Goal: Information Seeking & Learning: Get advice/opinions

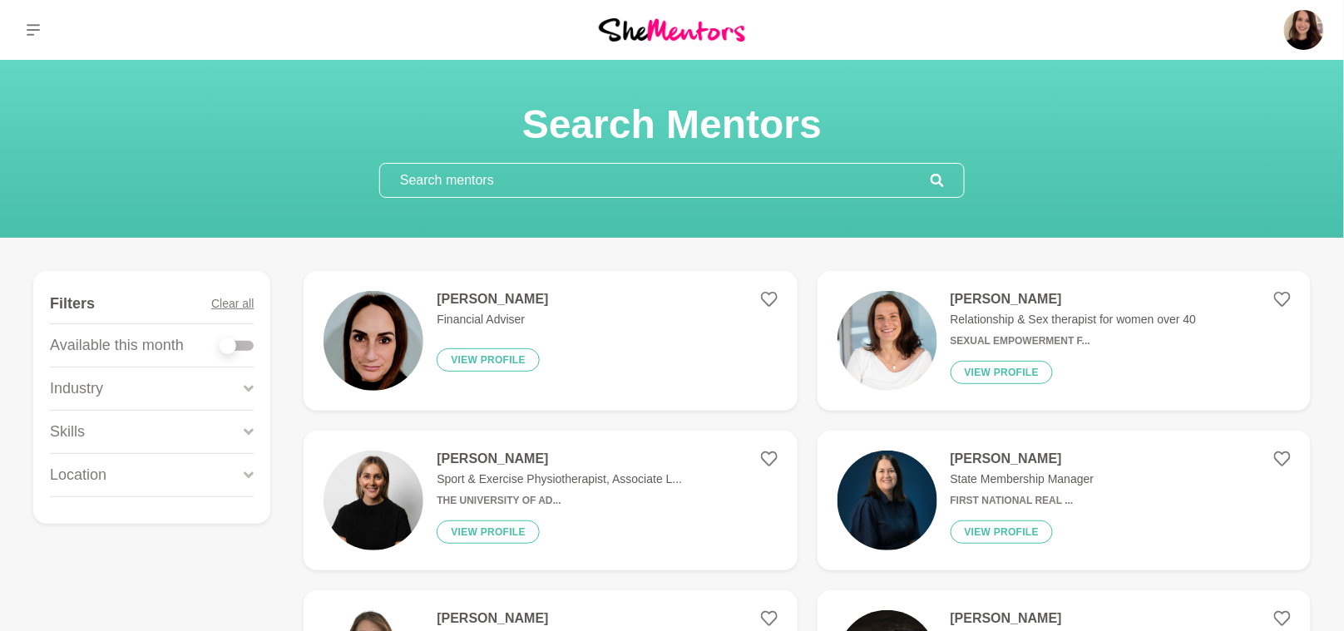
click at [460, 195] on input "text" at bounding box center [655, 180] width 550 height 33
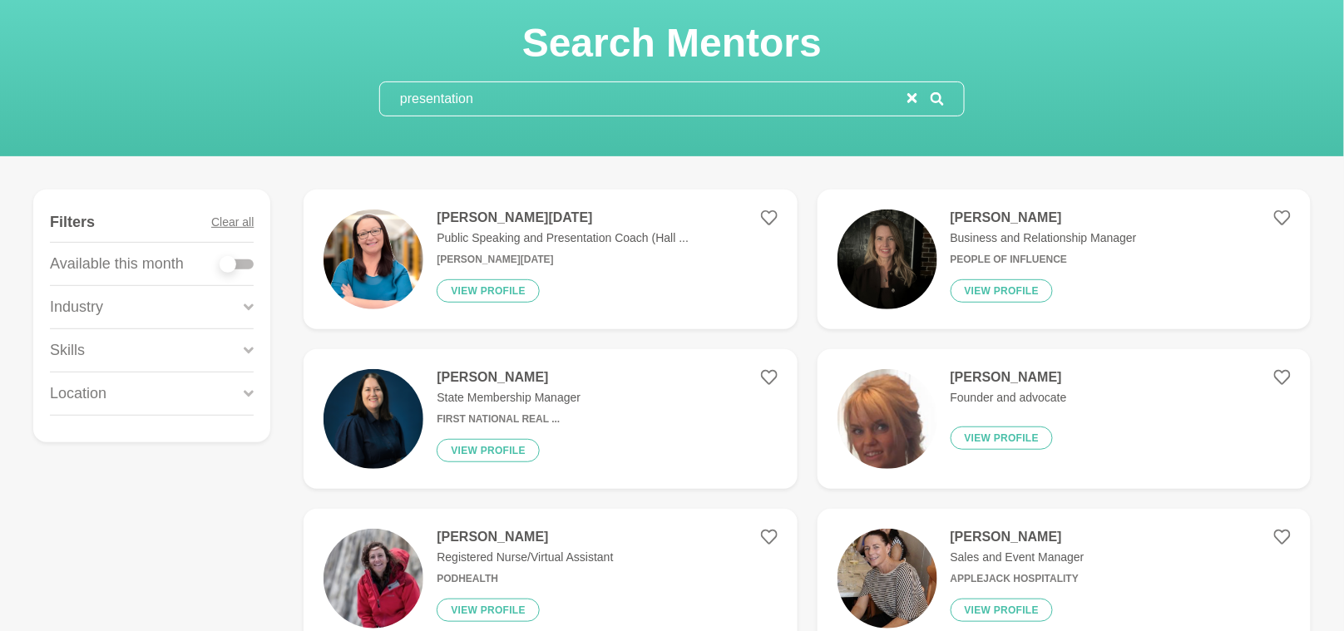
scroll to position [40, 0]
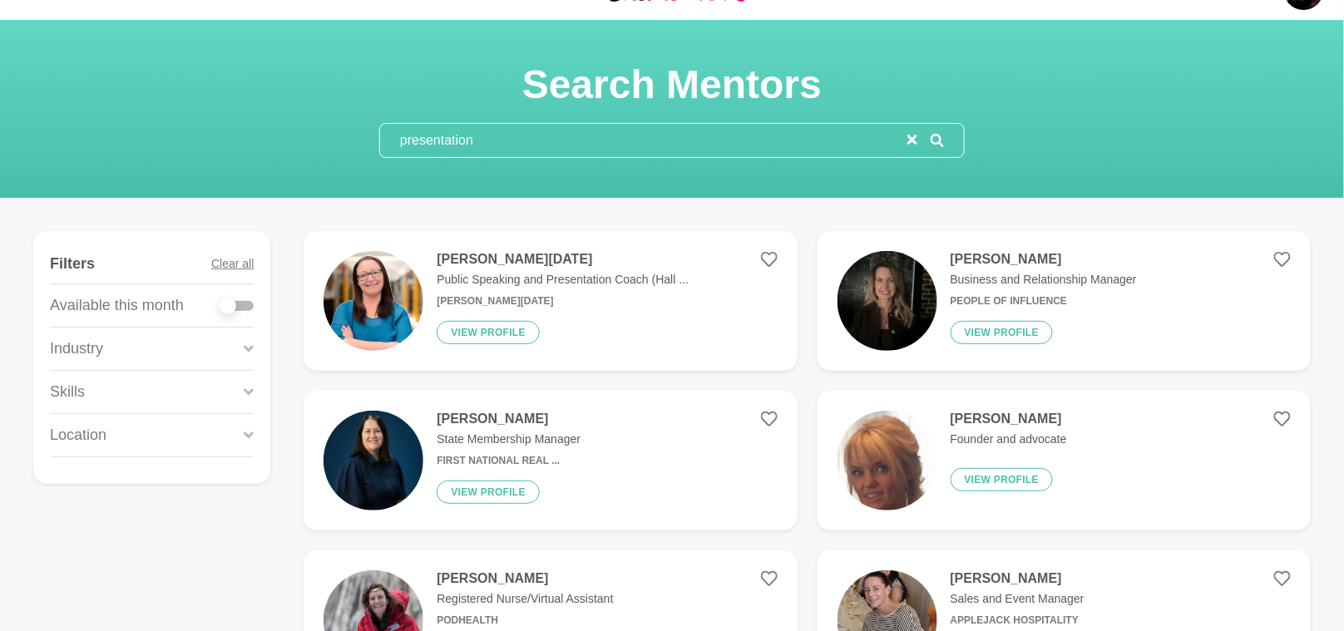
type input "presentation"
click at [380, 305] on img at bounding box center [373, 301] width 100 height 100
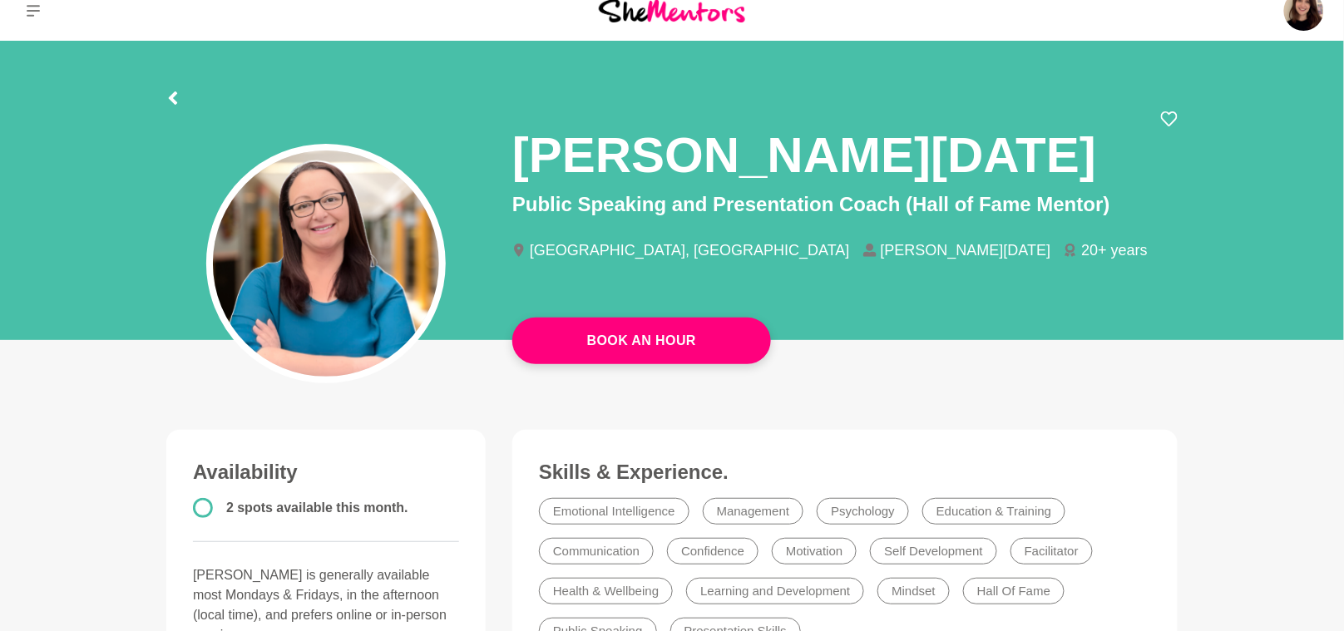
scroll to position [106, 0]
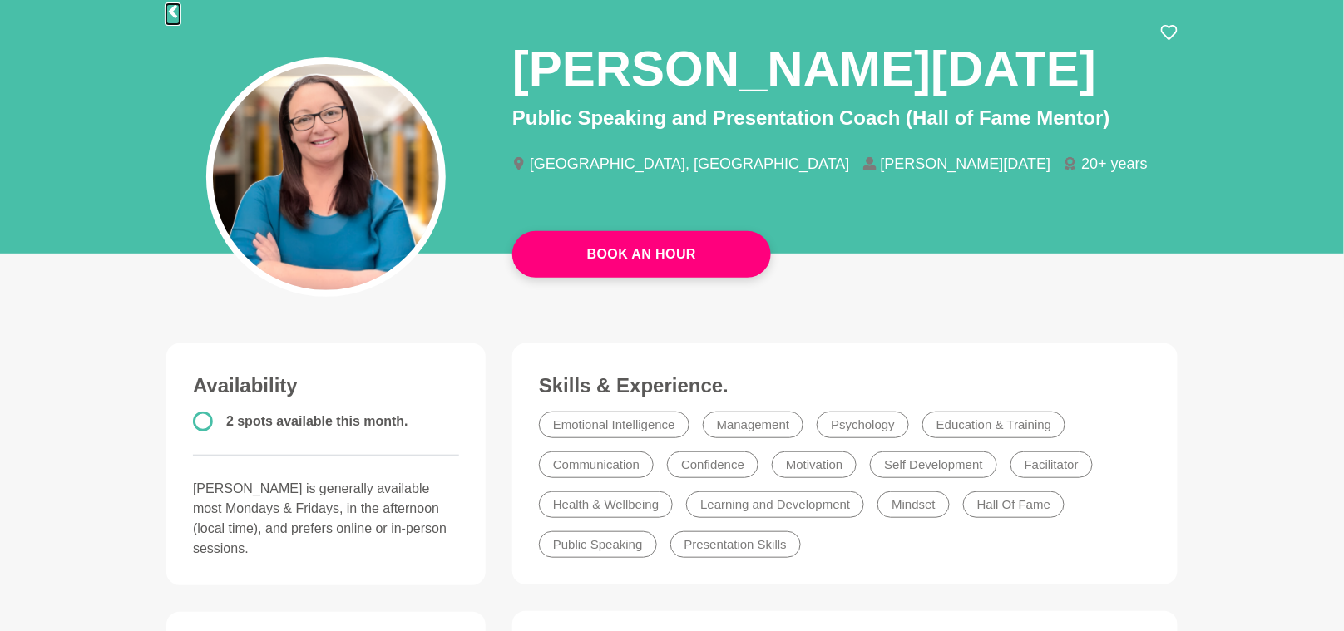
click at [174, 16] on icon at bounding box center [173, 11] width 8 height 13
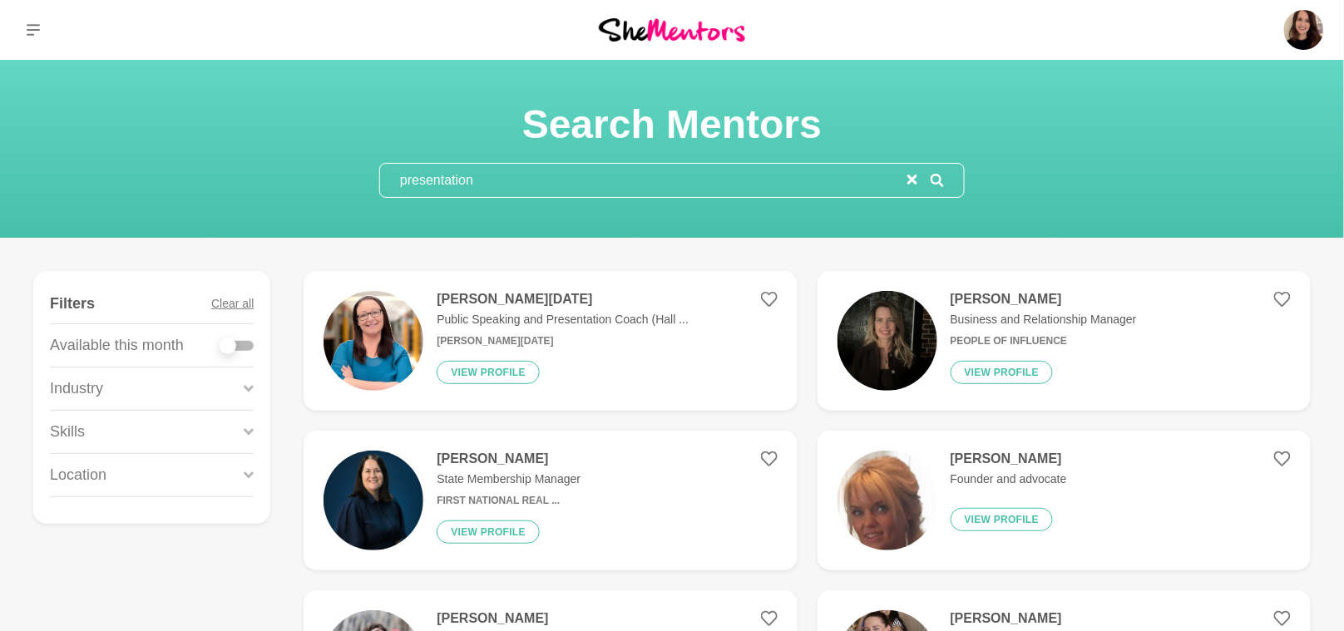
click at [422, 191] on input "presentation" at bounding box center [643, 180] width 527 height 33
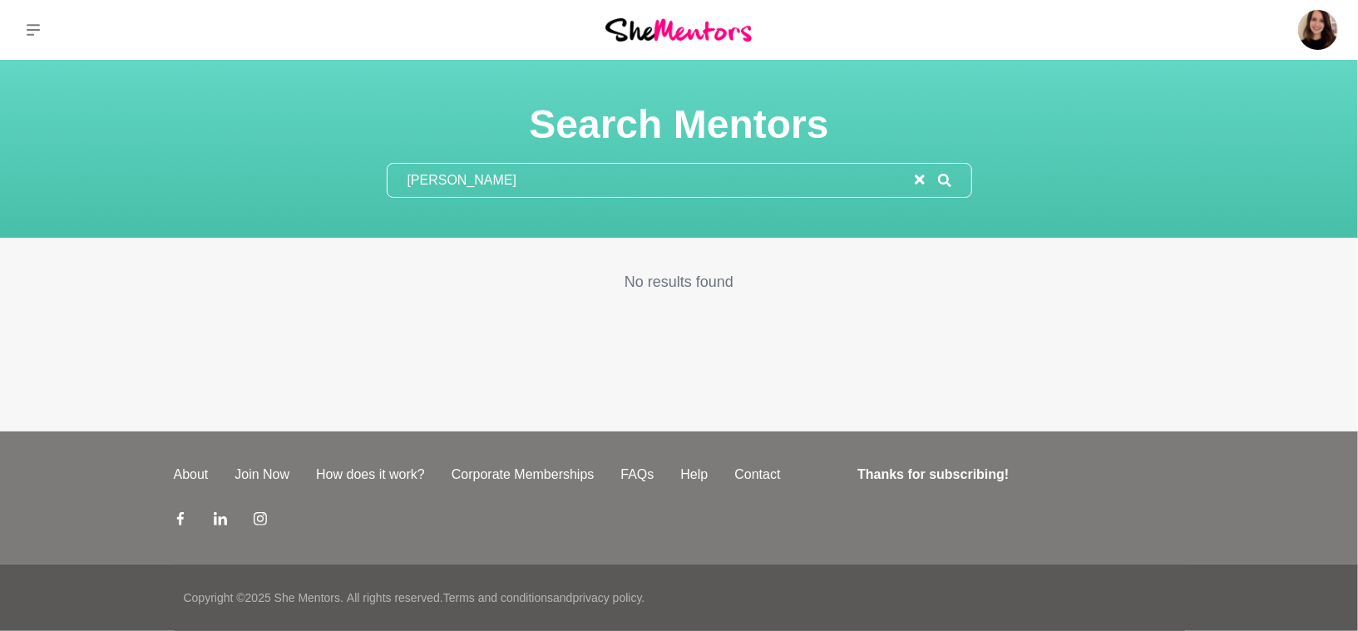
click at [454, 178] on input "[PERSON_NAME]" at bounding box center [650, 180] width 527 height 33
click at [455, 178] on input "[PERSON_NAME]" at bounding box center [650, 180] width 527 height 33
drag, startPoint x: 457, startPoint y: 180, endPoint x: 501, endPoint y: 165, distance: 46.3
click at [457, 180] on input "[PERSON_NAME]" at bounding box center [650, 180] width 527 height 33
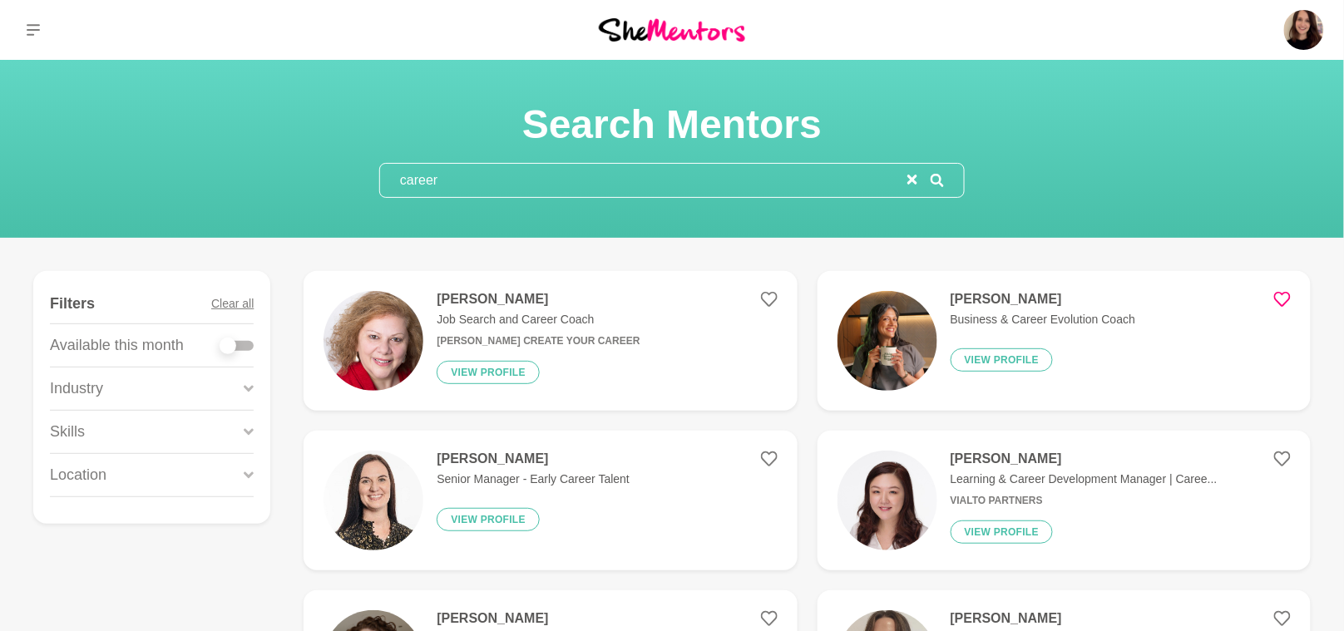
type input "career"
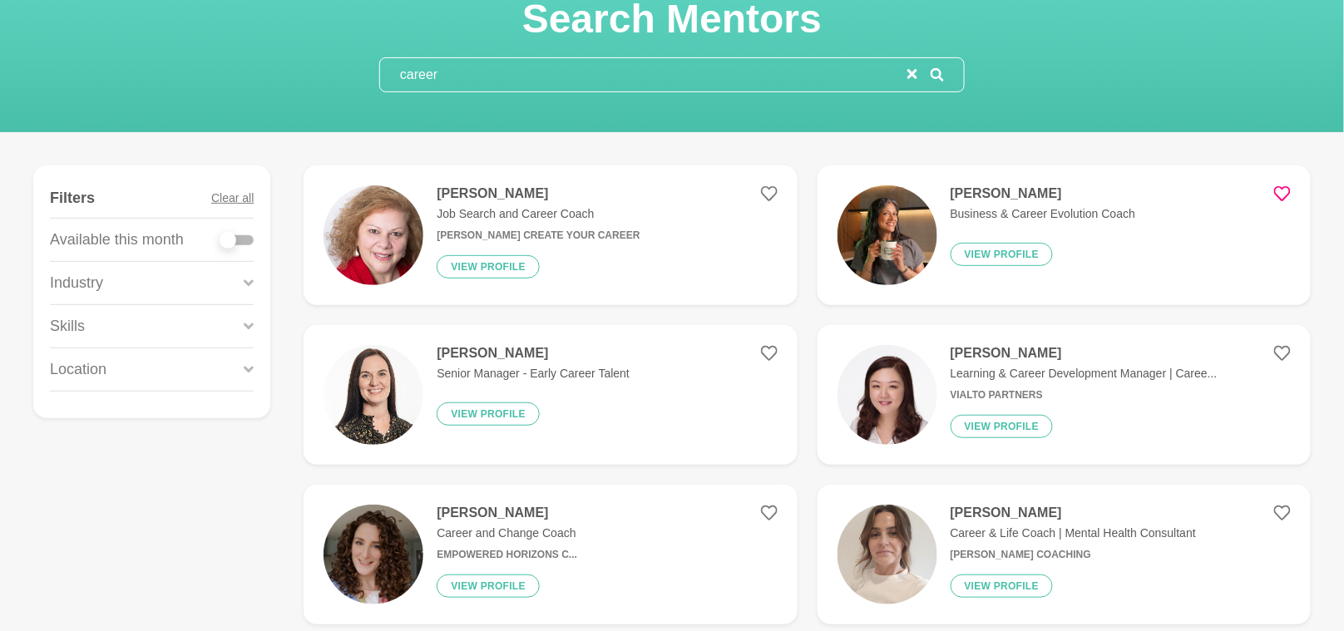
scroll to position [116, 0]
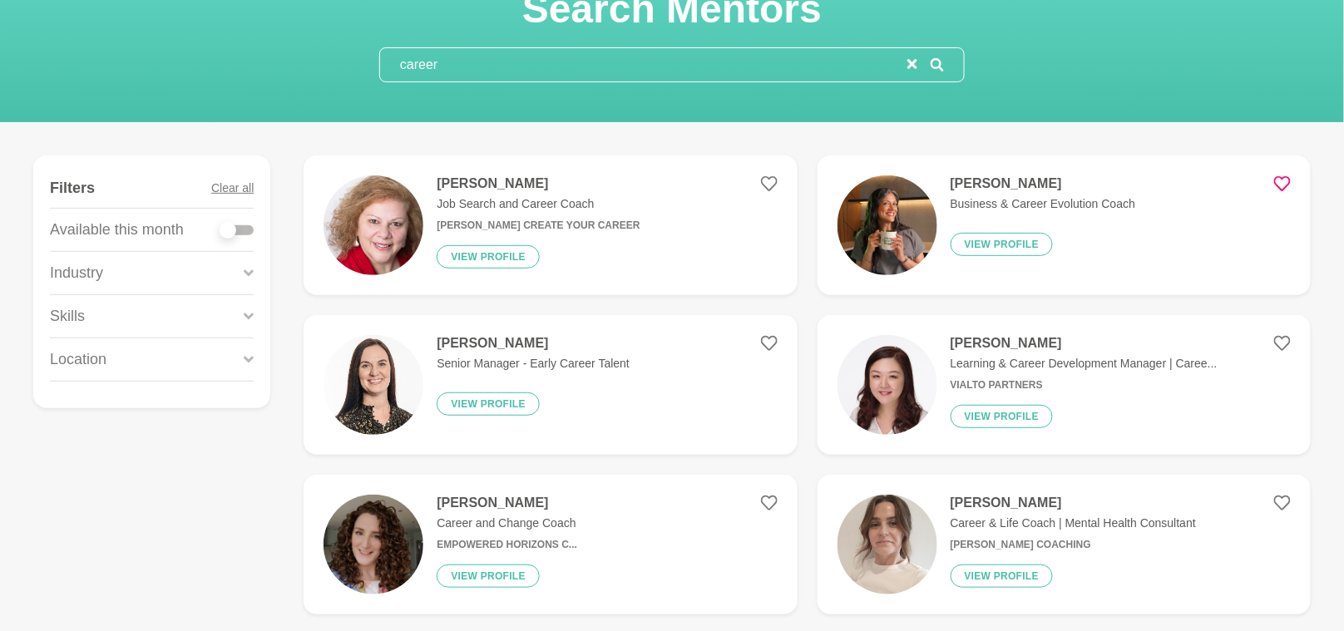
click at [832, 230] on figure "[PERSON_NAME] Business & Career Evolution Coach View profile" at bounding box center [1063, 225] width 493 height 140
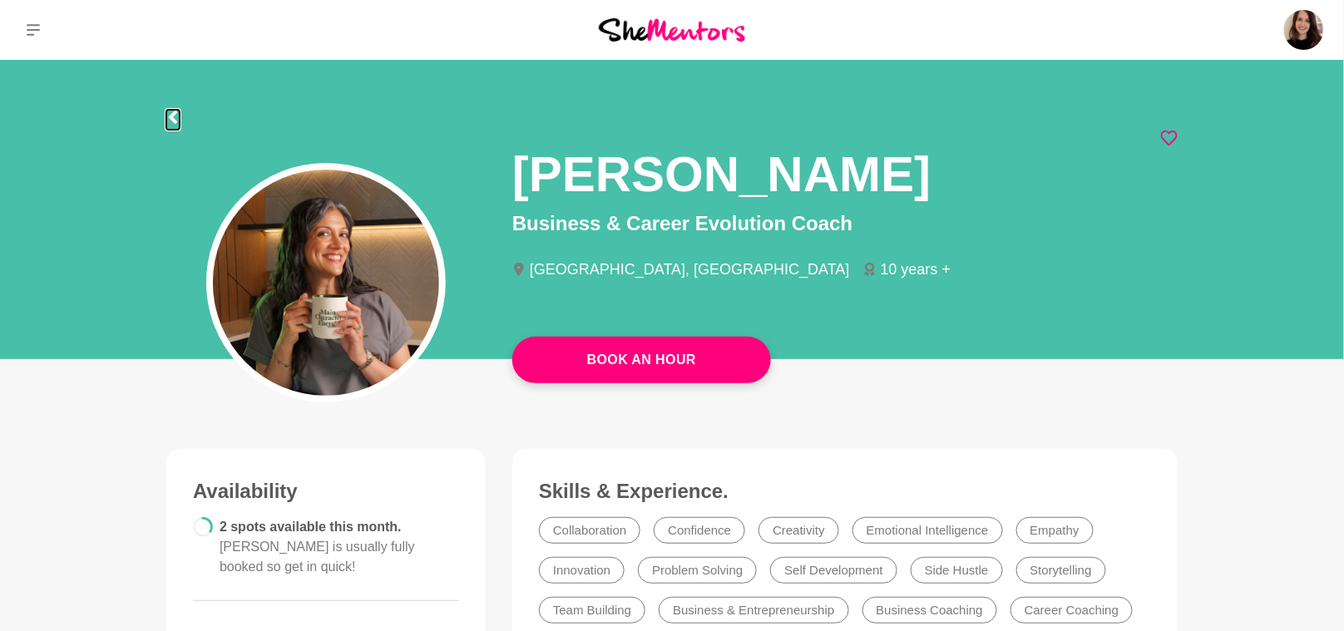
click at [175, 118] on icon at bounding box center [172, 117] width 13 height 13
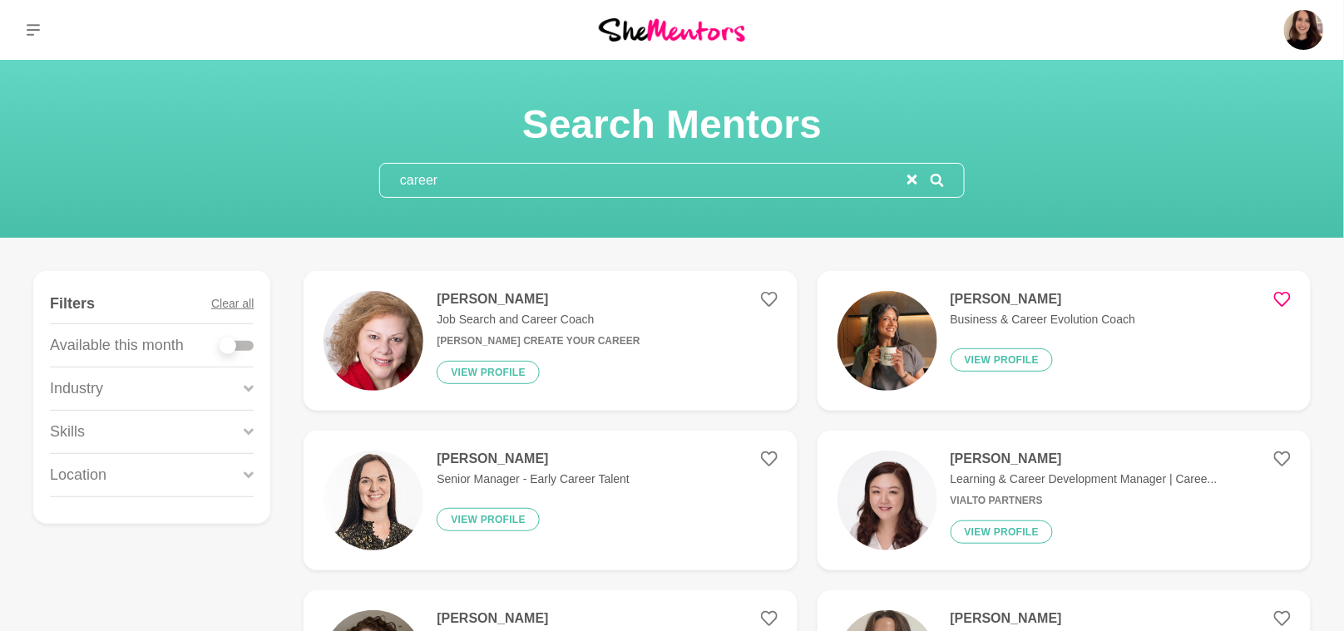
click at [417, 176] on input "career" at bounding box center [643, 180] width 527 height 33
type input "c"
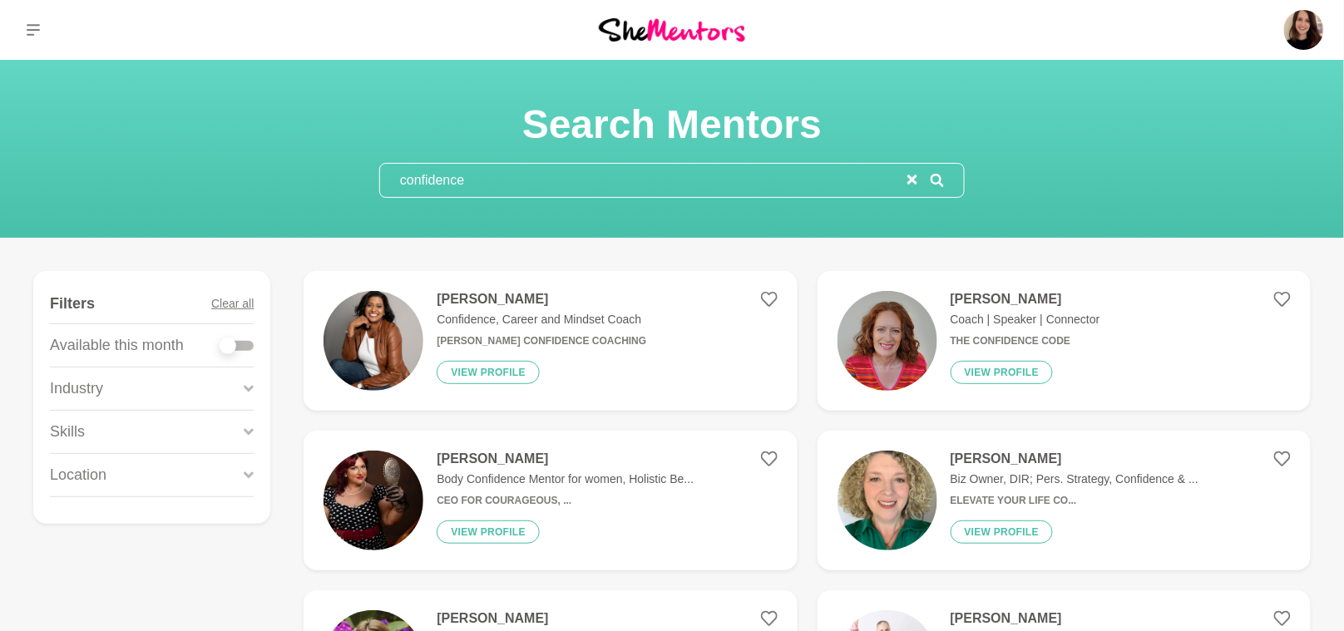
type input "confidence"
click at [405, 327] on img at bounding box center [373, 341] width 100 height 100
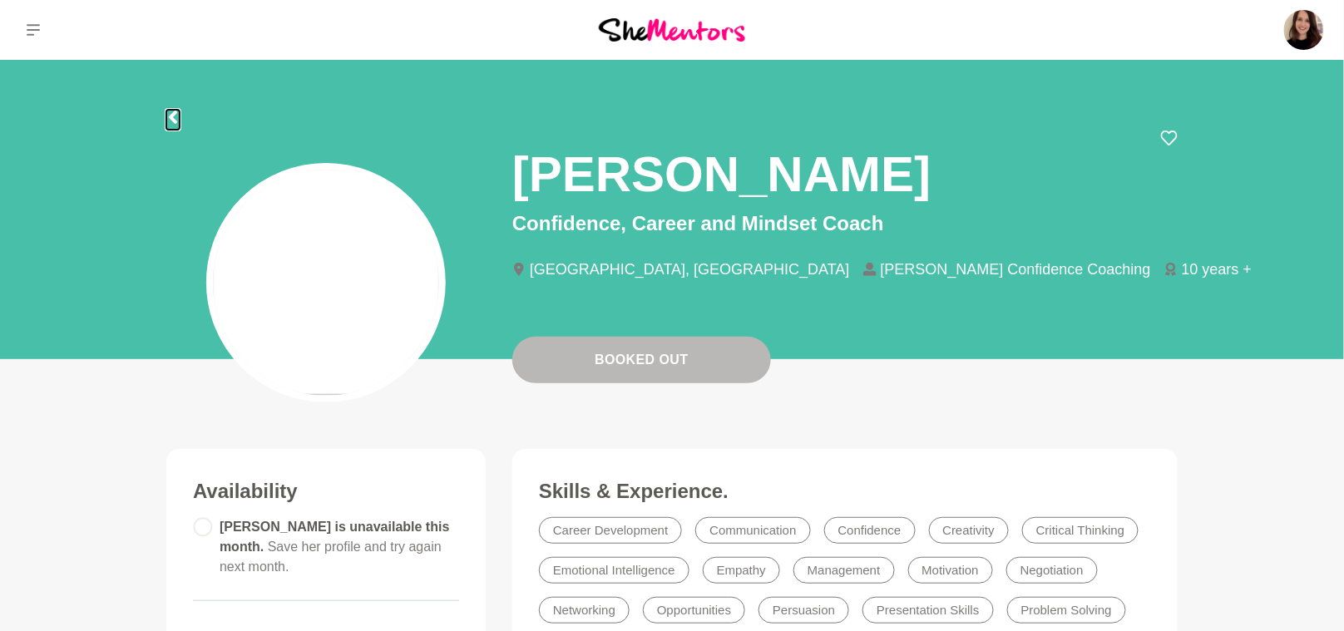
click at [171, 116] on icon at bounding box center [173, 117] width 8 height 13
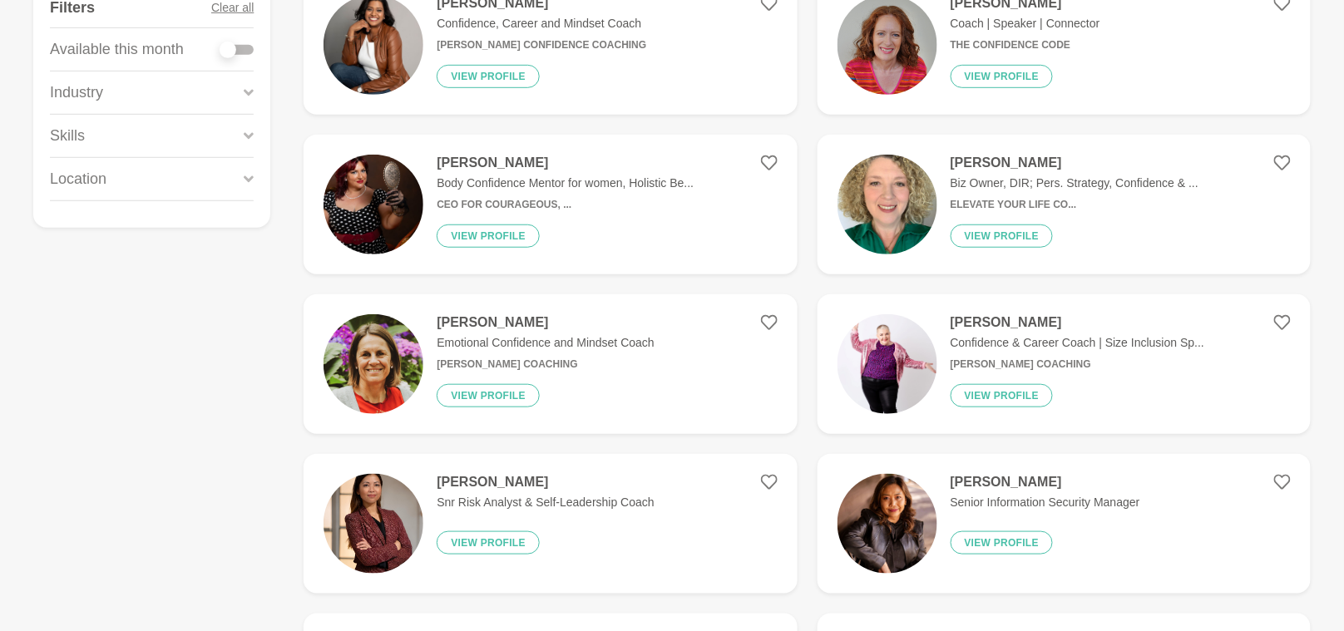
scroll to position [316, 0]
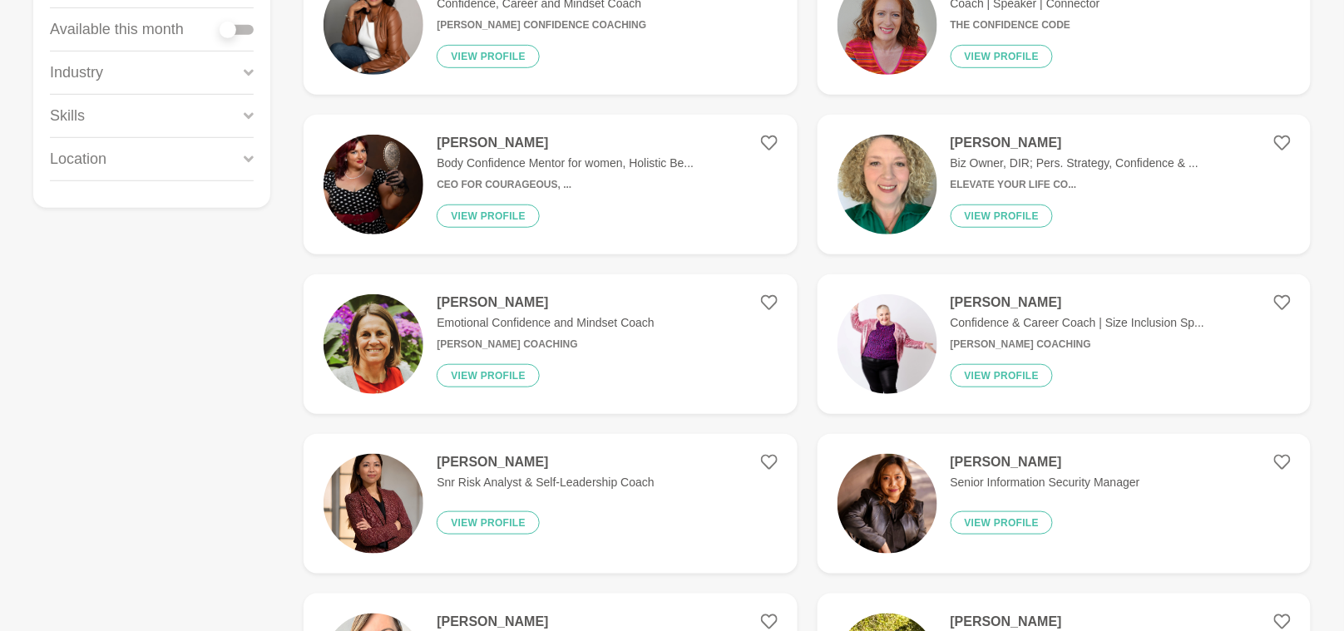
click at [444, 185] on h6 "CEO for Courageous, ..." at bounding box center [565, 185] width 257 height 12
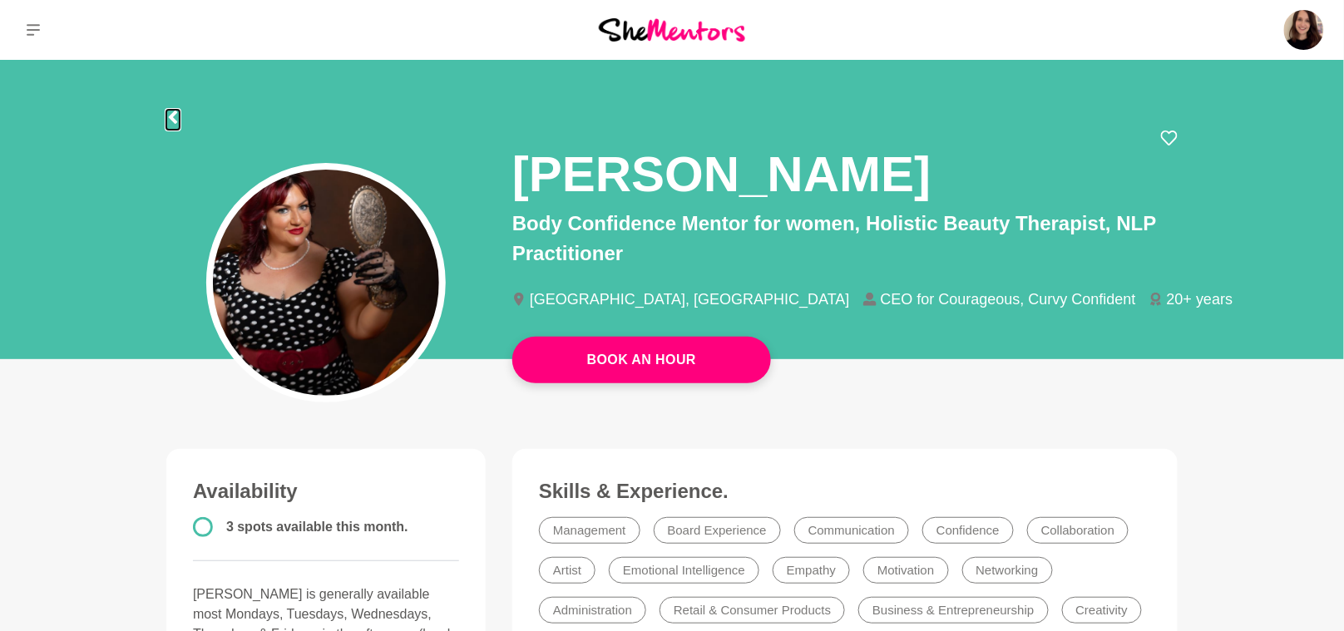
click at [172, 111] on icon at bounding box center [172, 117] width 13 height 13
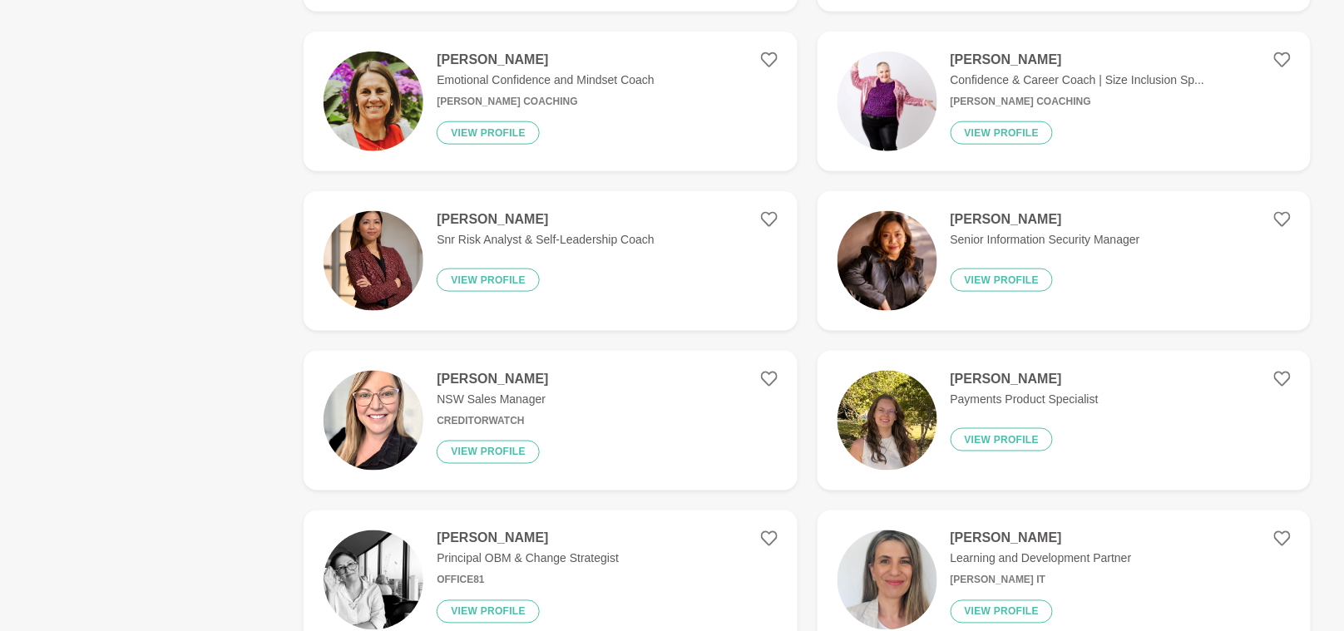
scroll to position [586, 0]
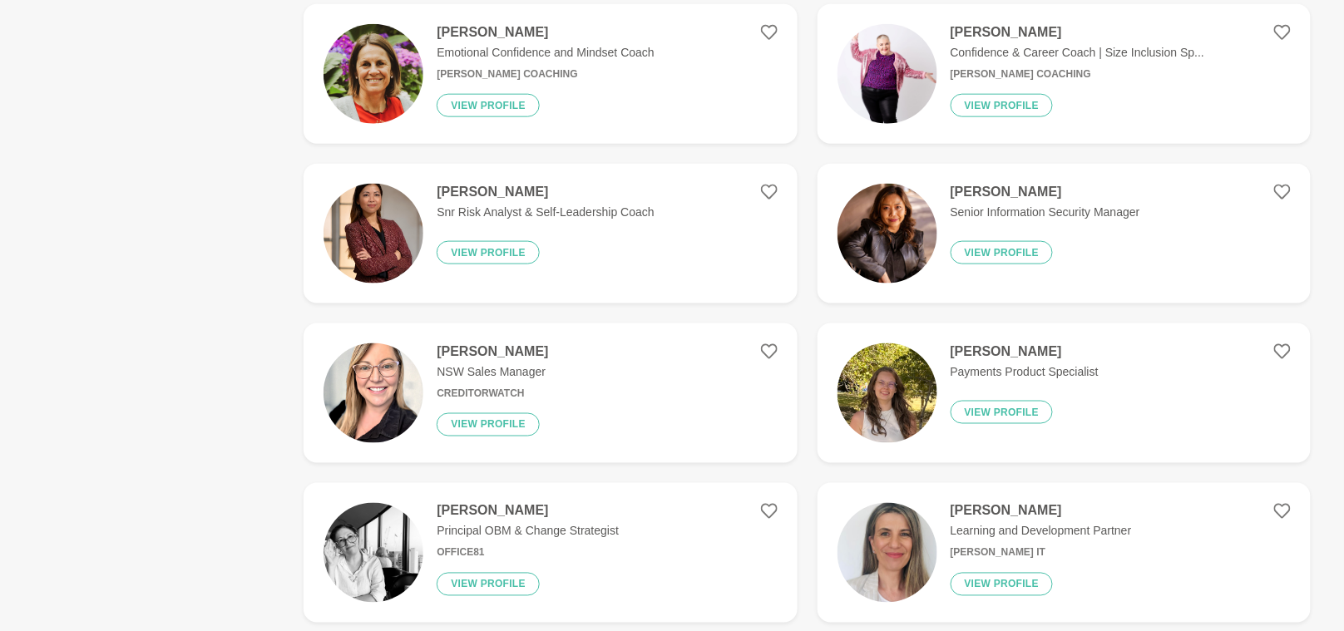
click at [906, 241] on img at bounding box center [887, 234] width 100 height 100
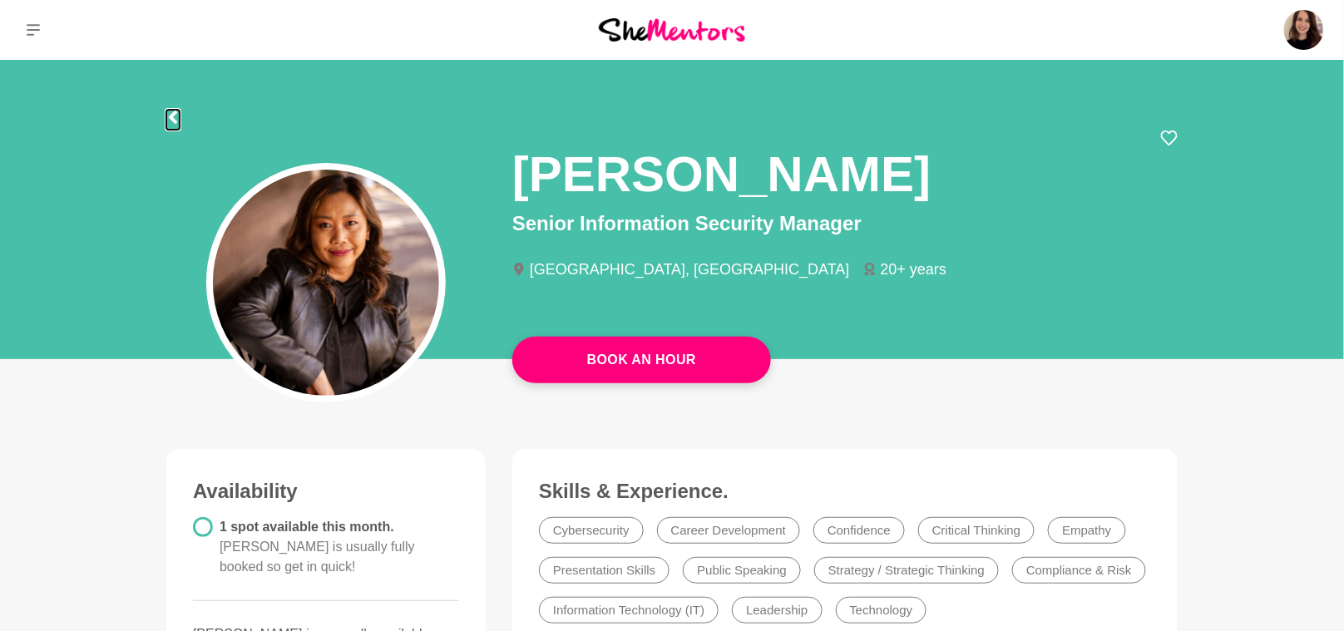
click at [166, 116] on icon at bounding box center [172, 117] width 13 height 13
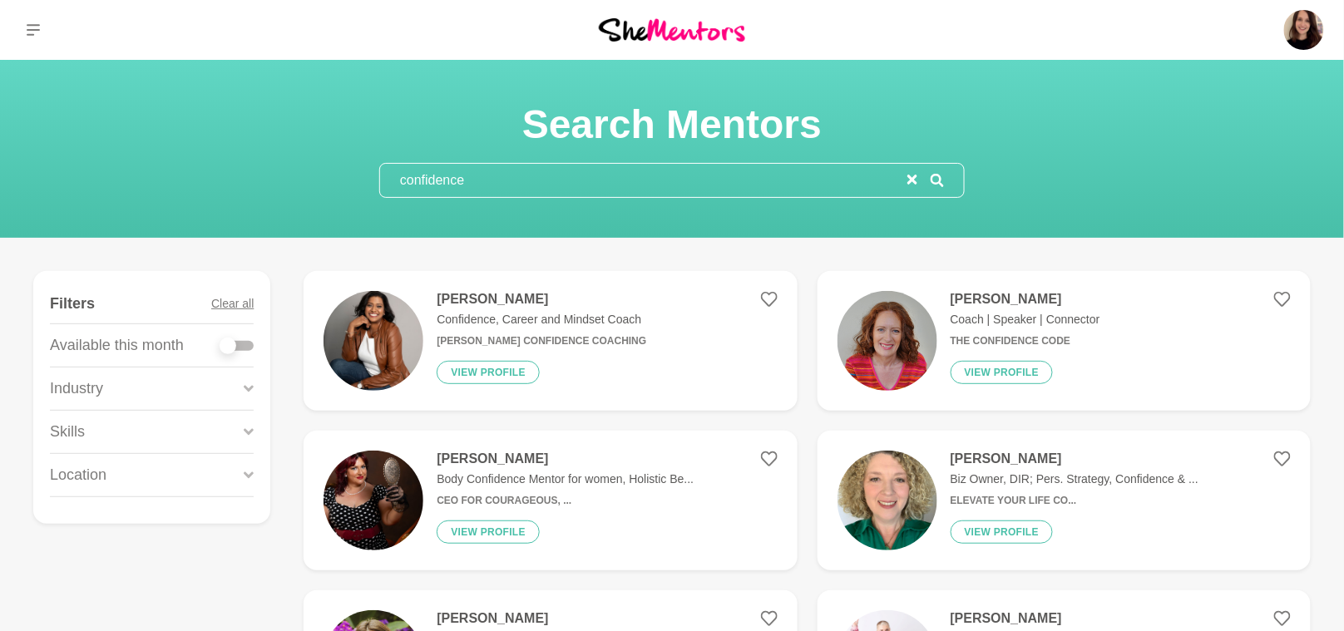
click at [481, 181] on input "confidence" at bounding box center [643, 180] width 527 height 33
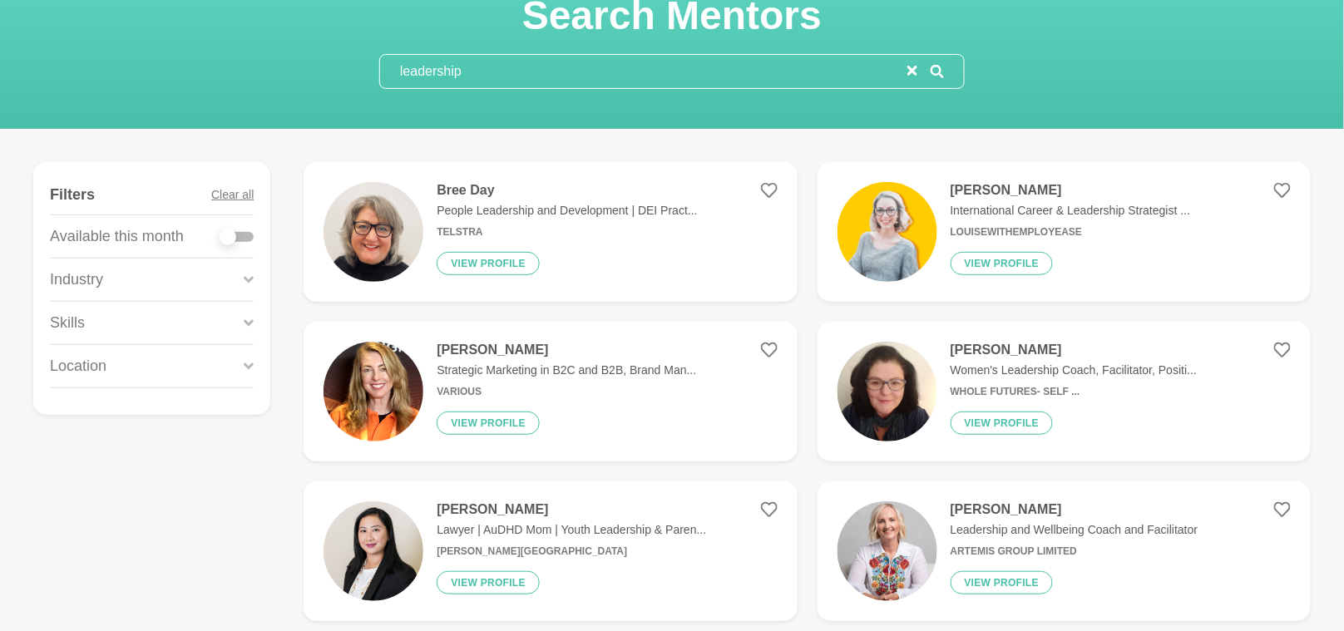
scroll to position [17, 0]
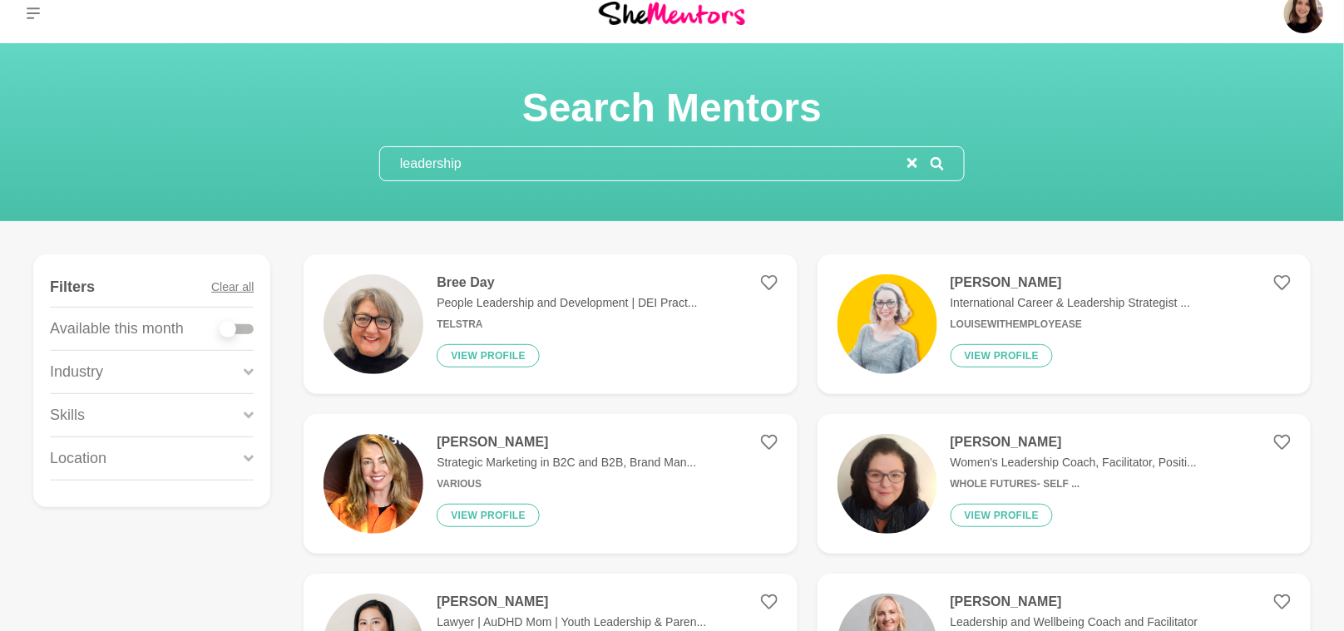
type input "leadership"
click at [901, 346] on img at bounding box center [887, 324] width 100 height 100
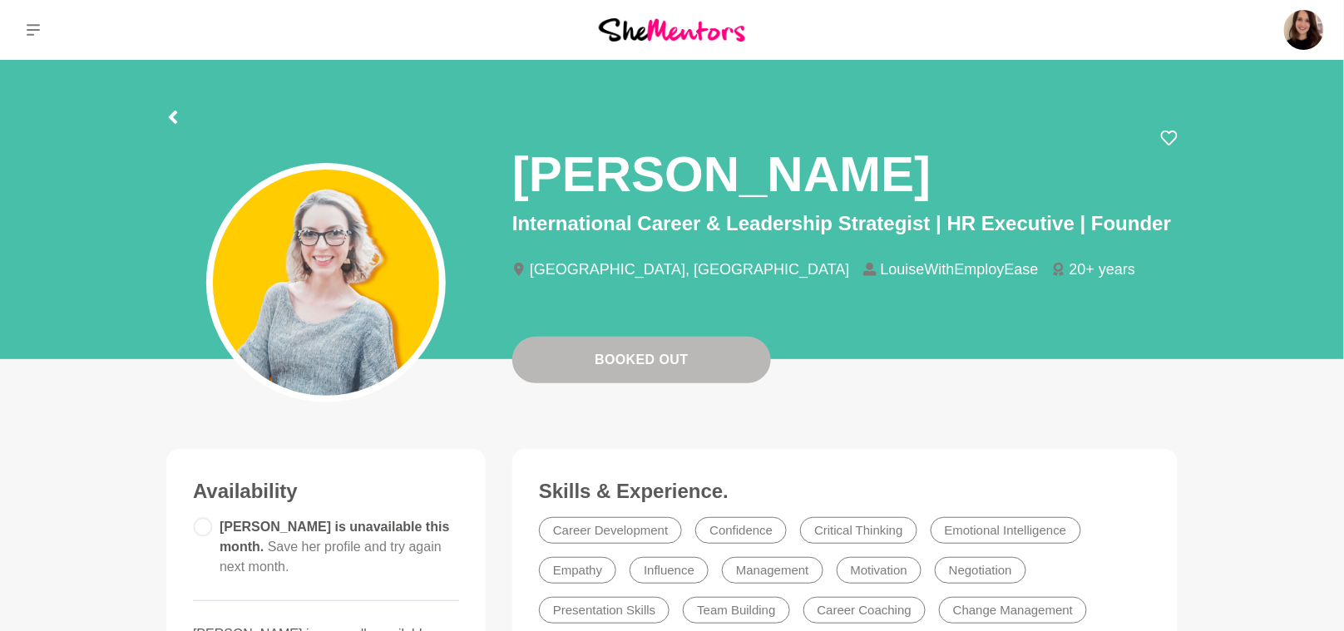
click at [180, 117] on div at bounding box center [671, 115] width 1011 height 30
click at [167, 116] on icon at bounding box center [172, 117] width 13 height 13
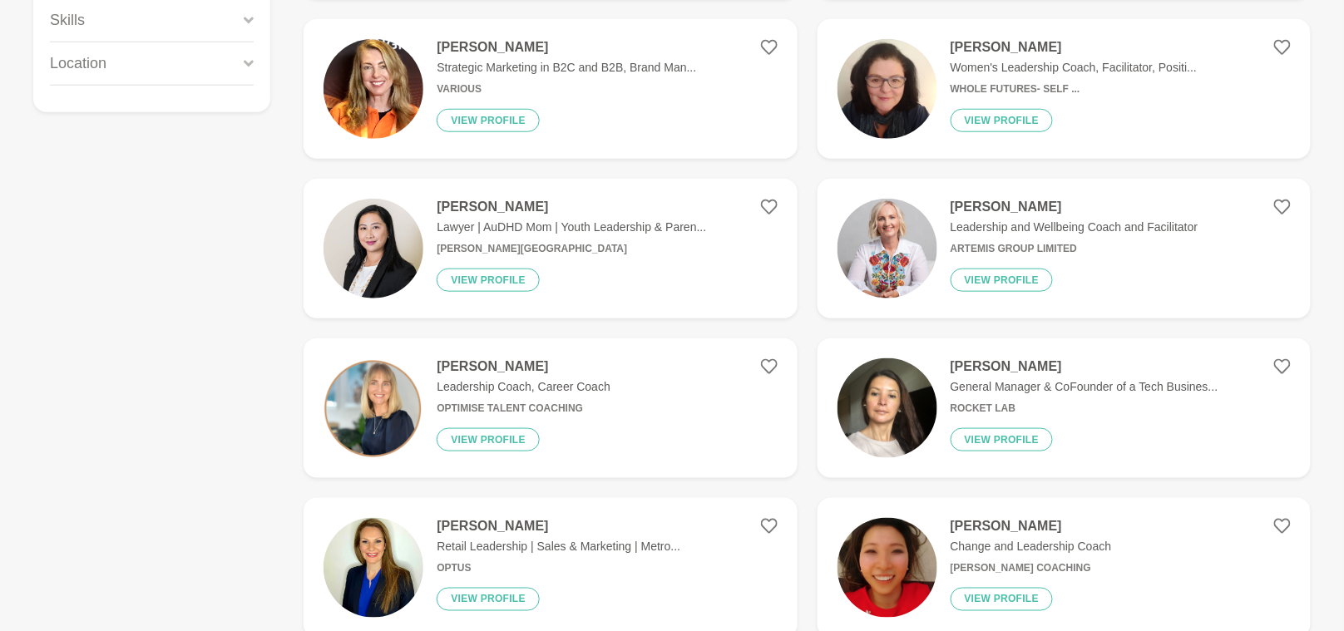
scroll to position [496, 0]
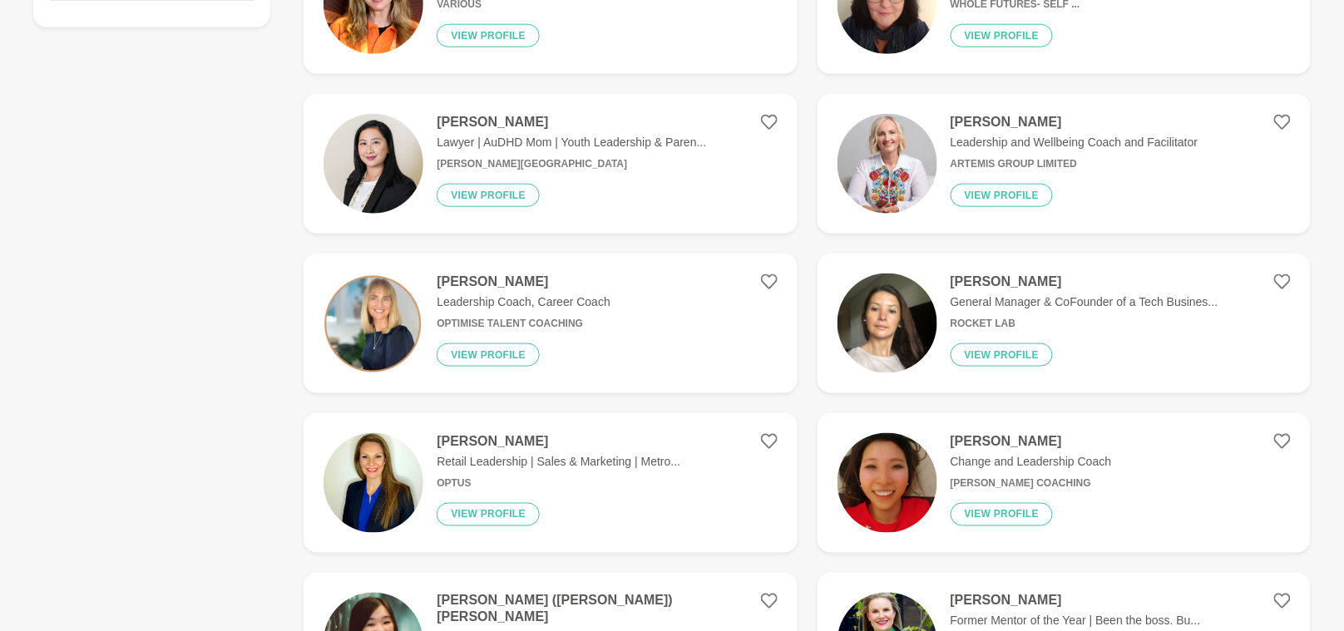
click at [877, 175] on img at bounding box center [887, 164] width 100 height 100
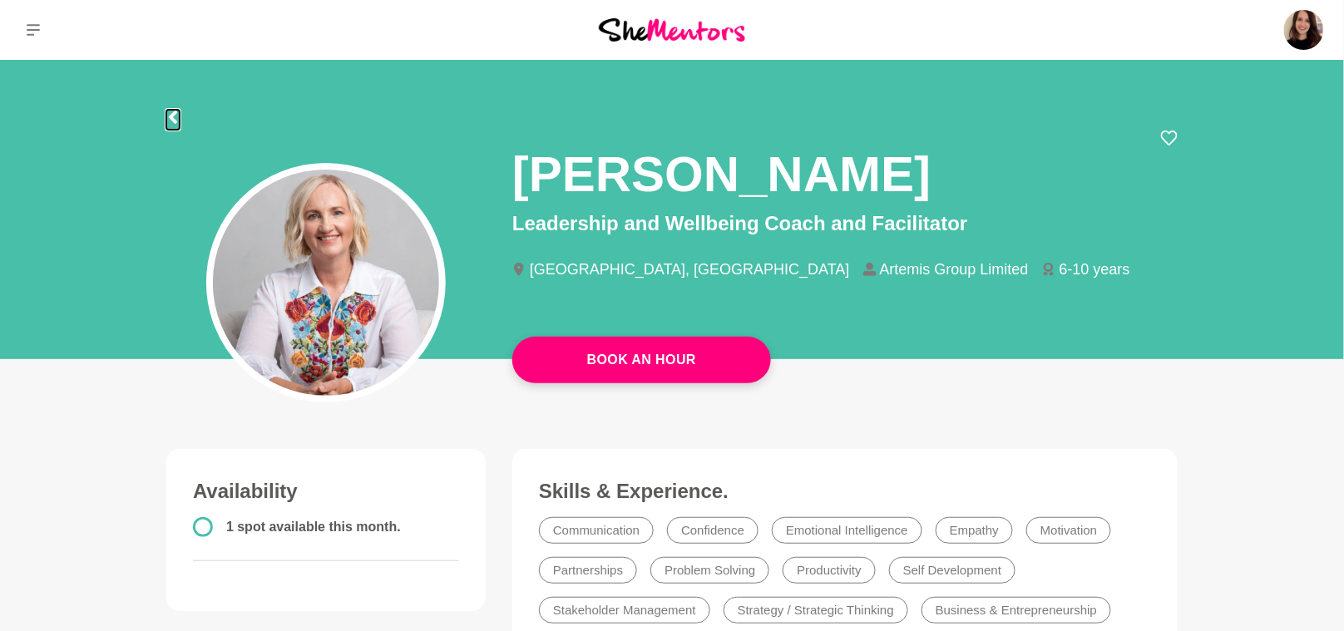
click at [175, 111] on icon at bounding box center [173, 117] width 8 height 13
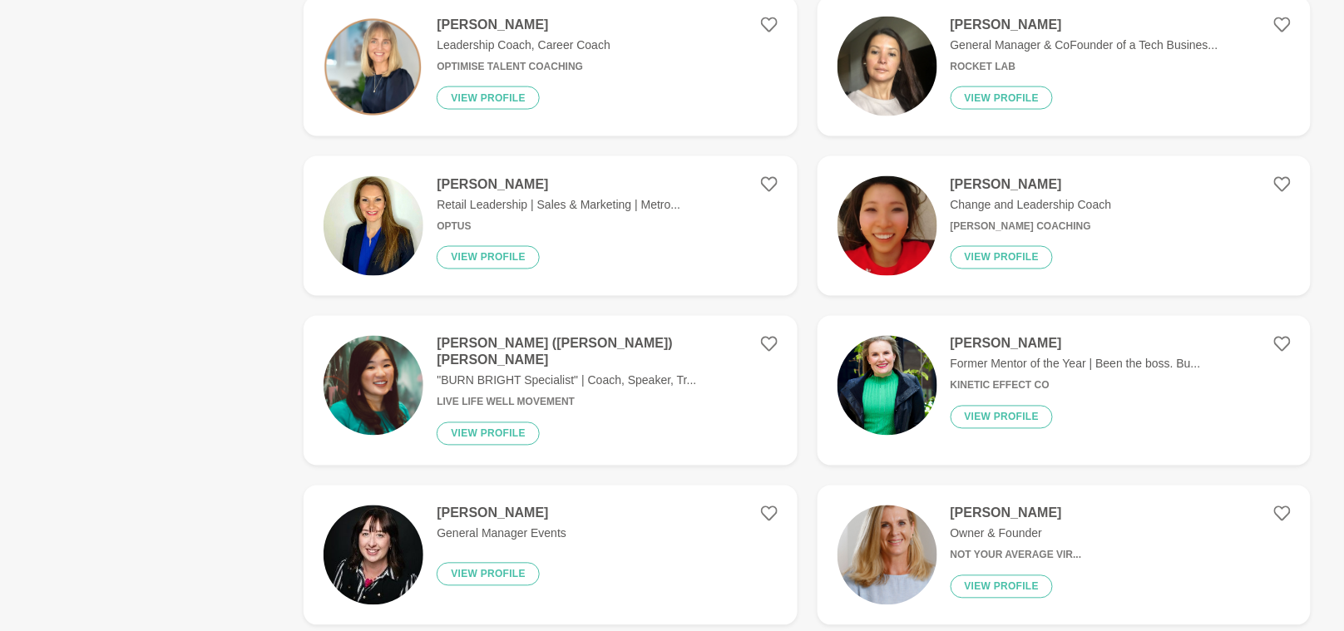
scroll to position [772, 0]
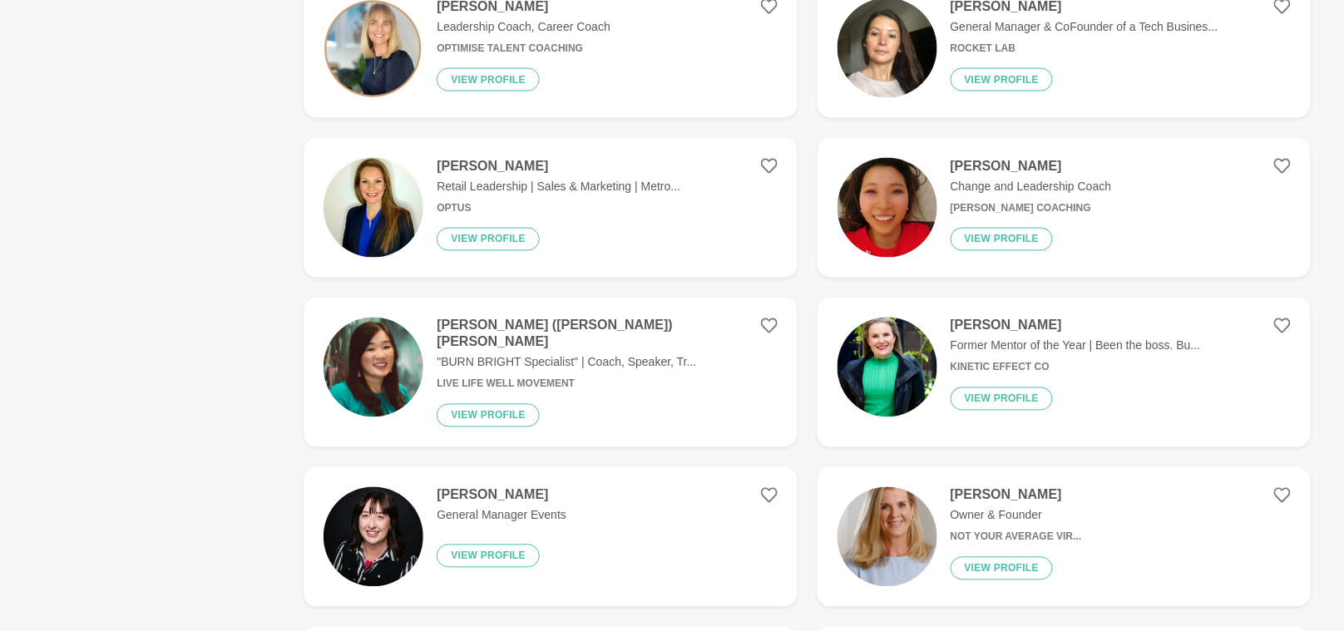
click at [385, 60] on img at bounding box center [373, 48] width 100 height 100
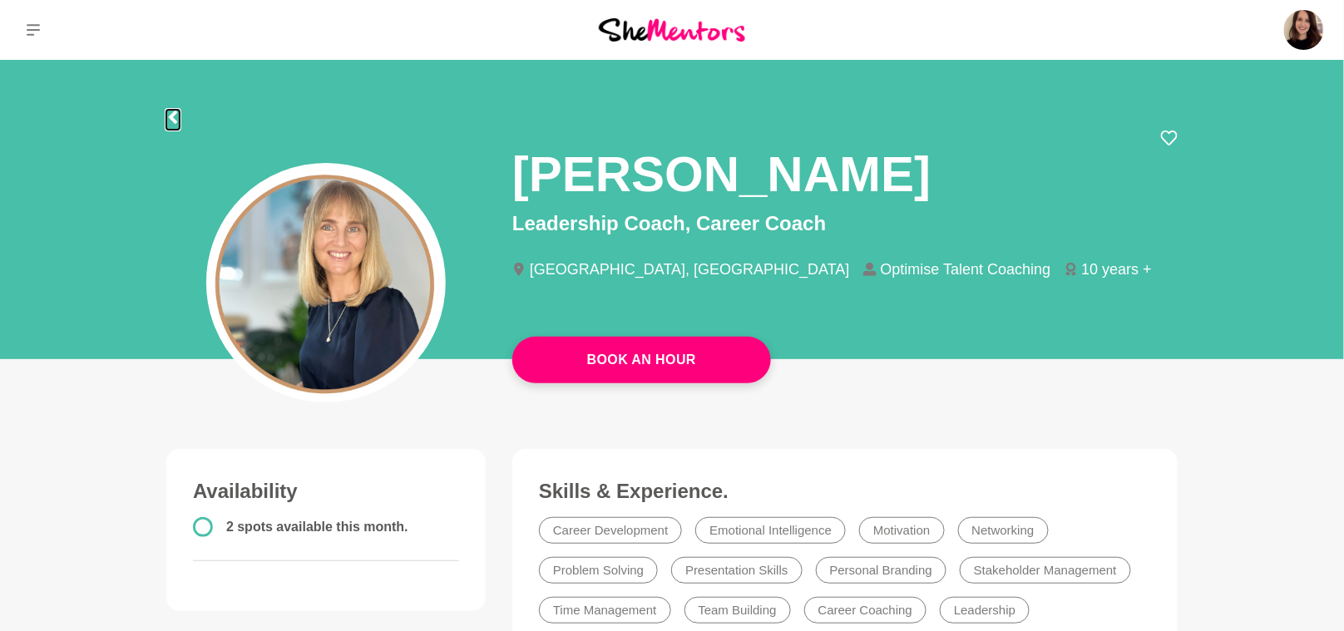
click at [173, 111] on icon at bounding box center [172, 117] width 13 height 13
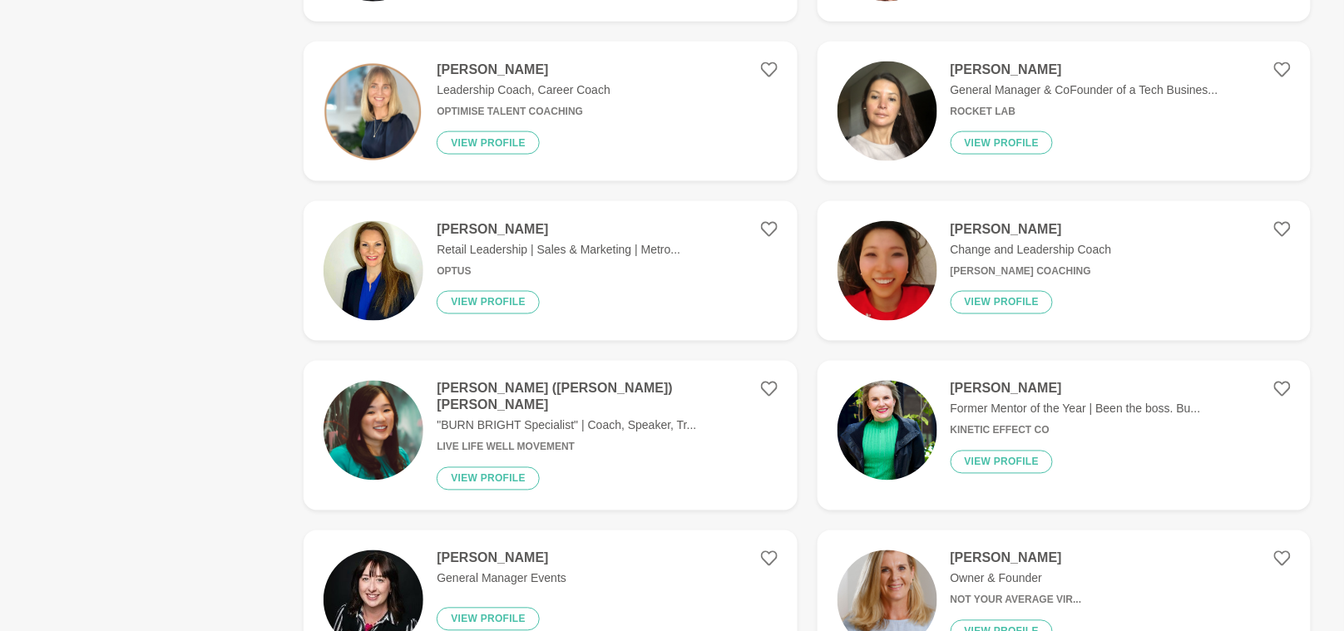
scroll to position [723, 0]
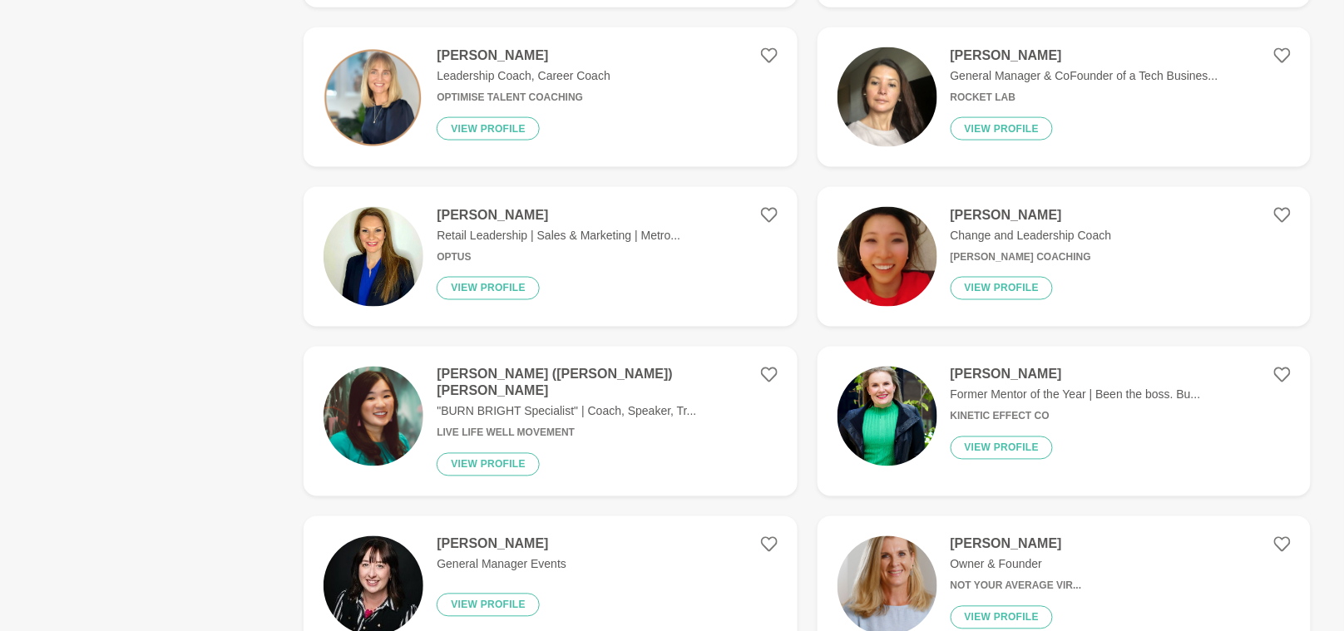
click at [880, 273] on img at bounding box center [887, 257] width 100 height 100
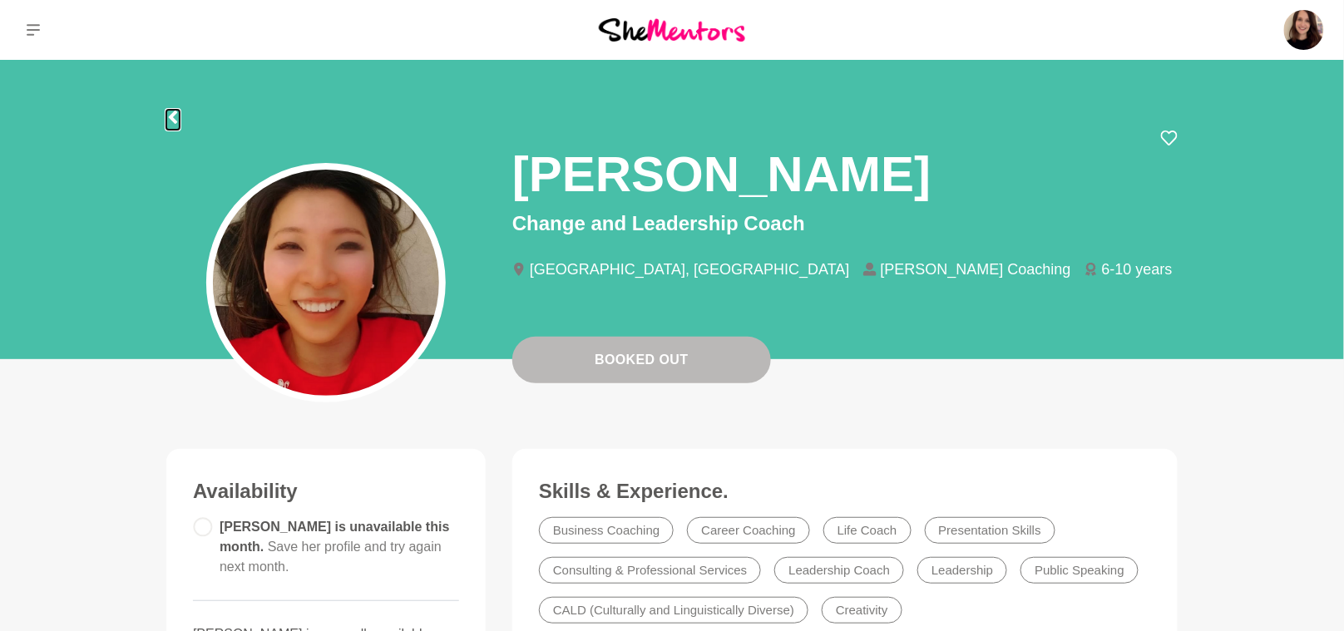
click at [172, 118] on icon at bounding box center [173, 117] width 8 height 13
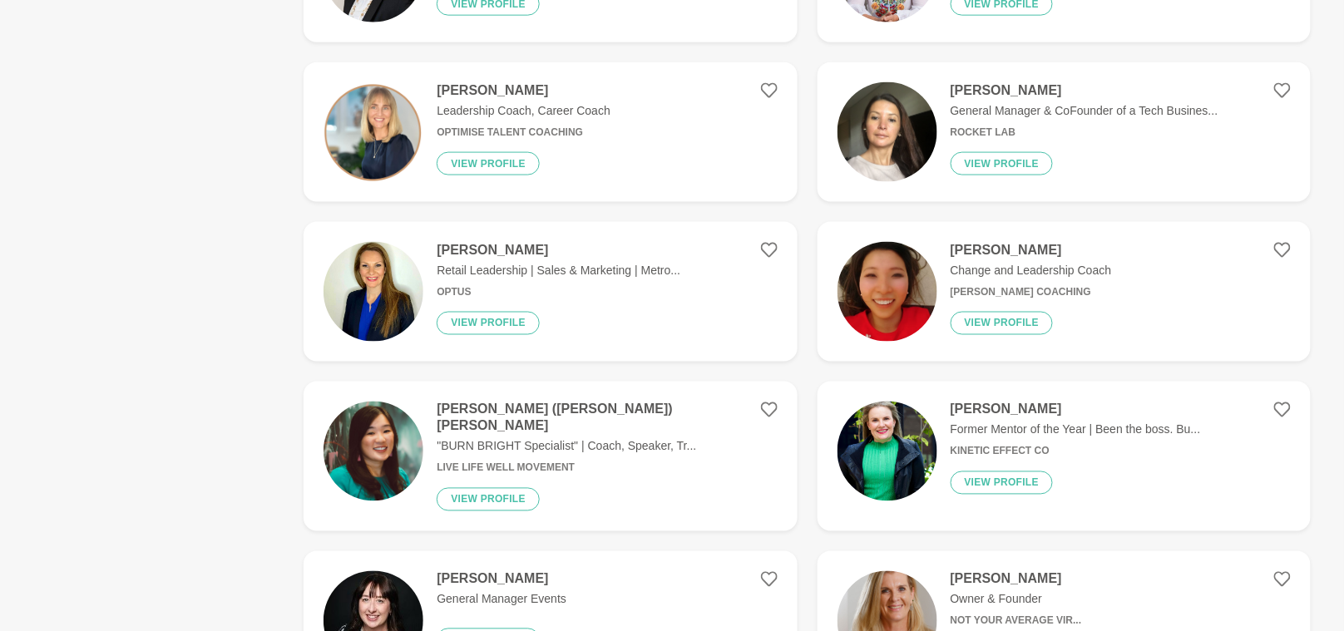
scroll to position [688, 0]
click at [872, 456] on img at bounding box center [887, 452] width 100 height 100
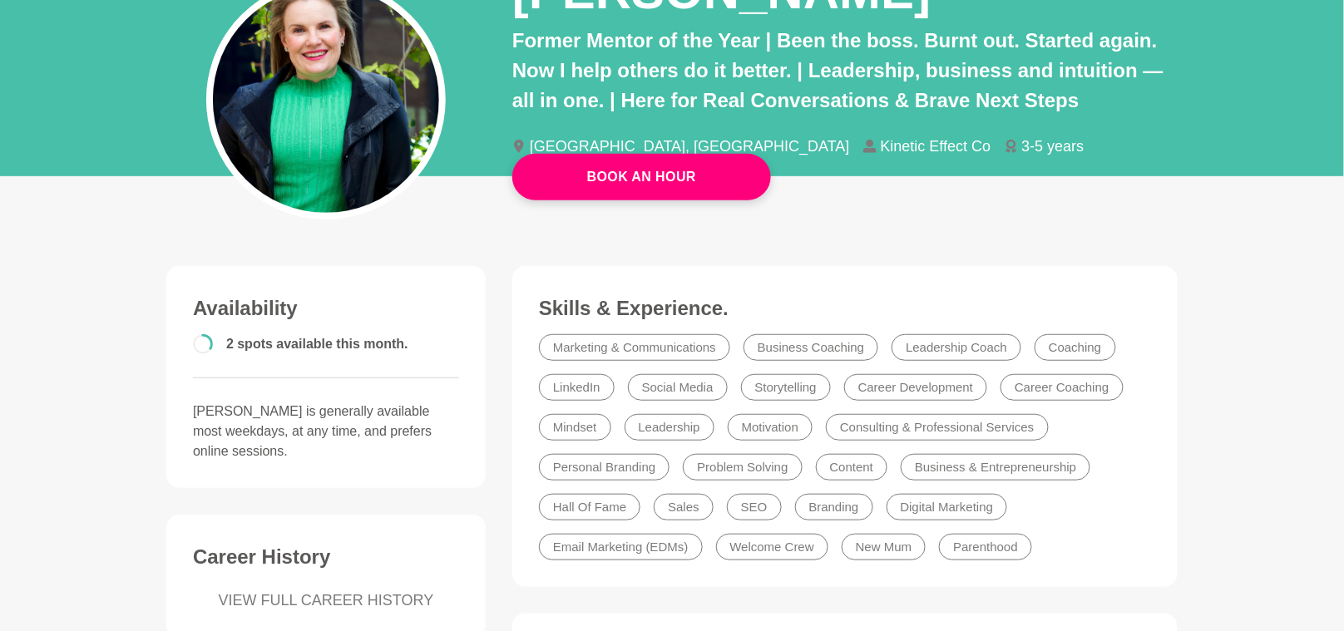
scroll to position [252, 0]
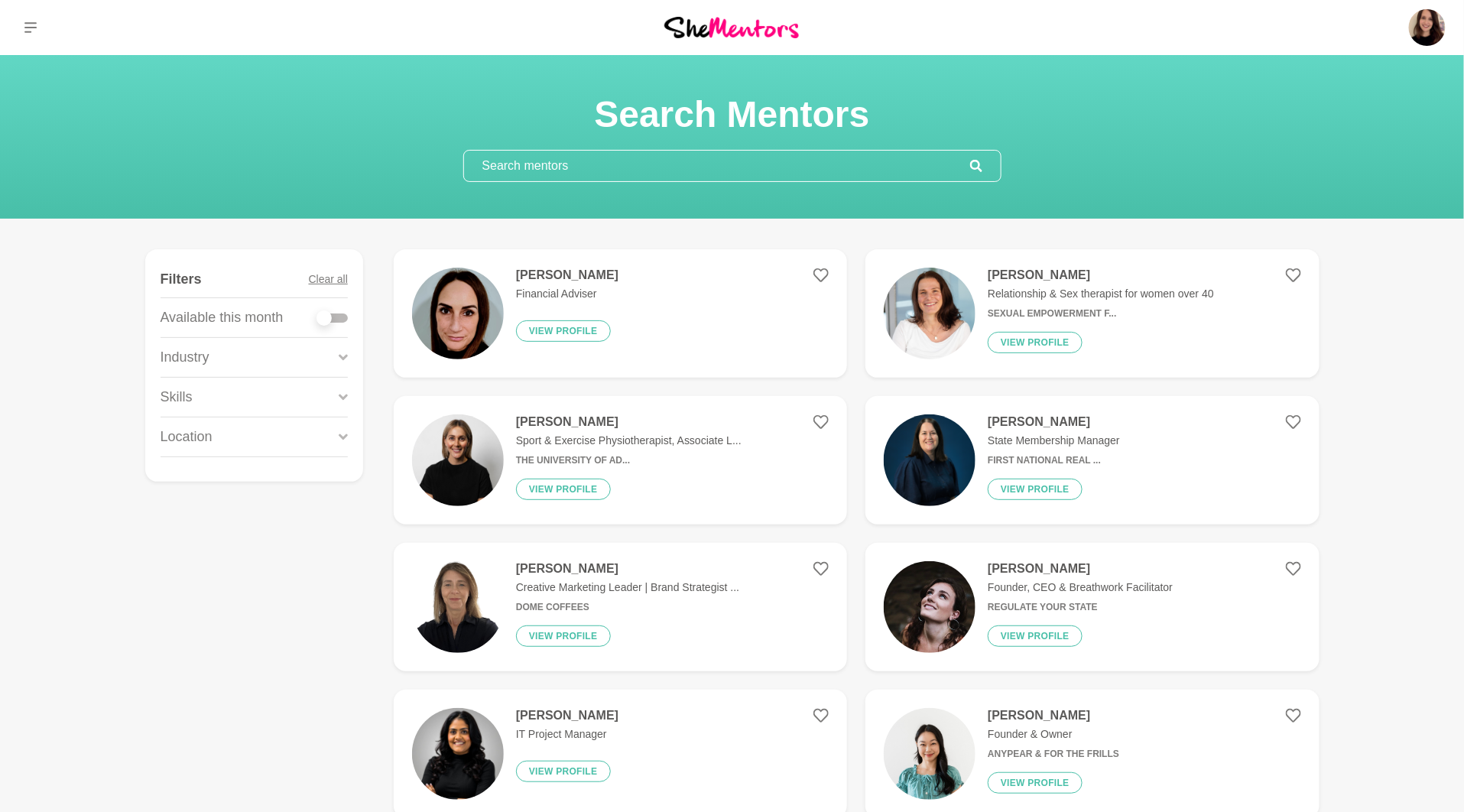
click at [595, 158] on input "text" at bounding box center [717, 166] width 506 height 30
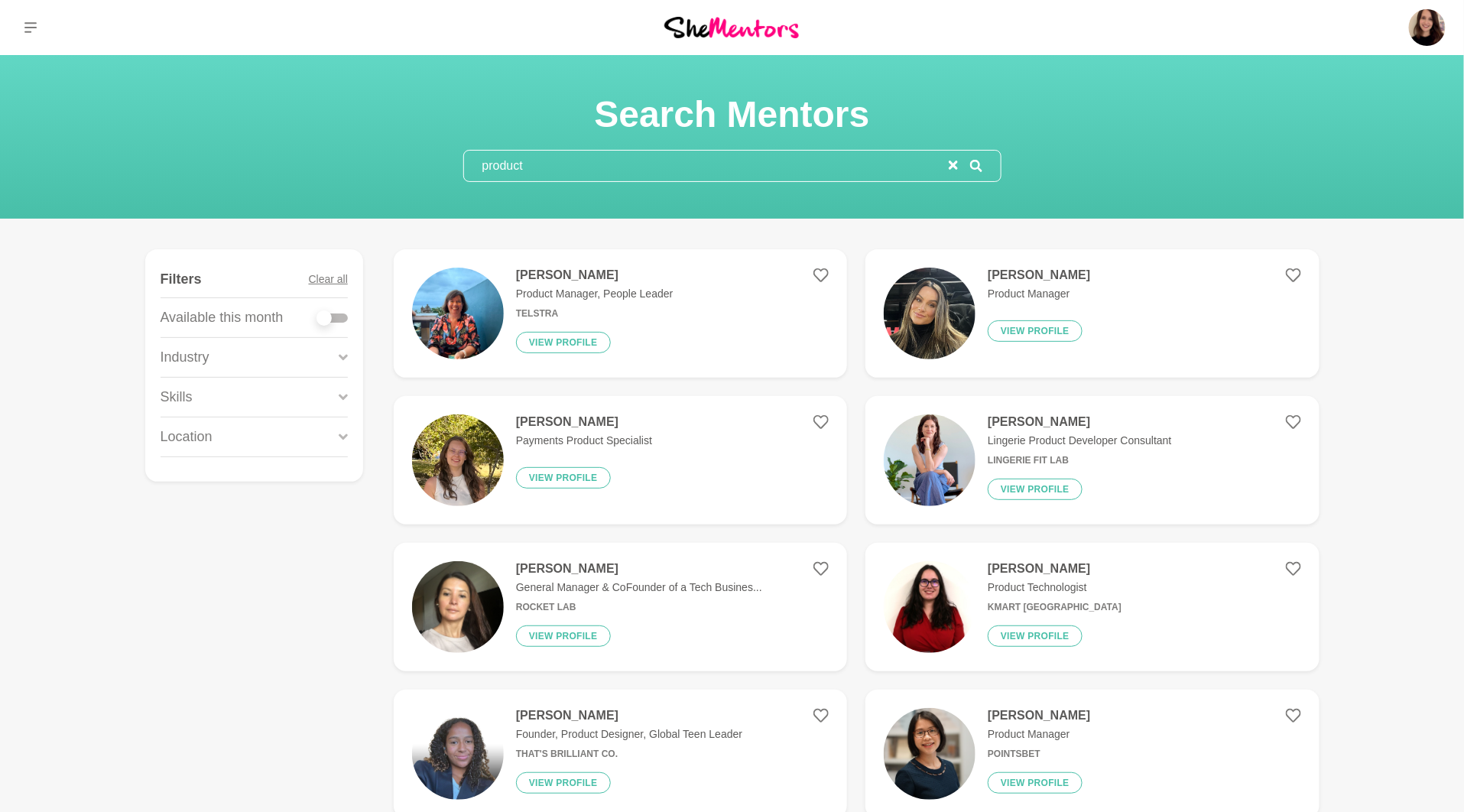
type input "product"
click at [484, 308] on img at bounding box center [458, 314] width 92 height 92
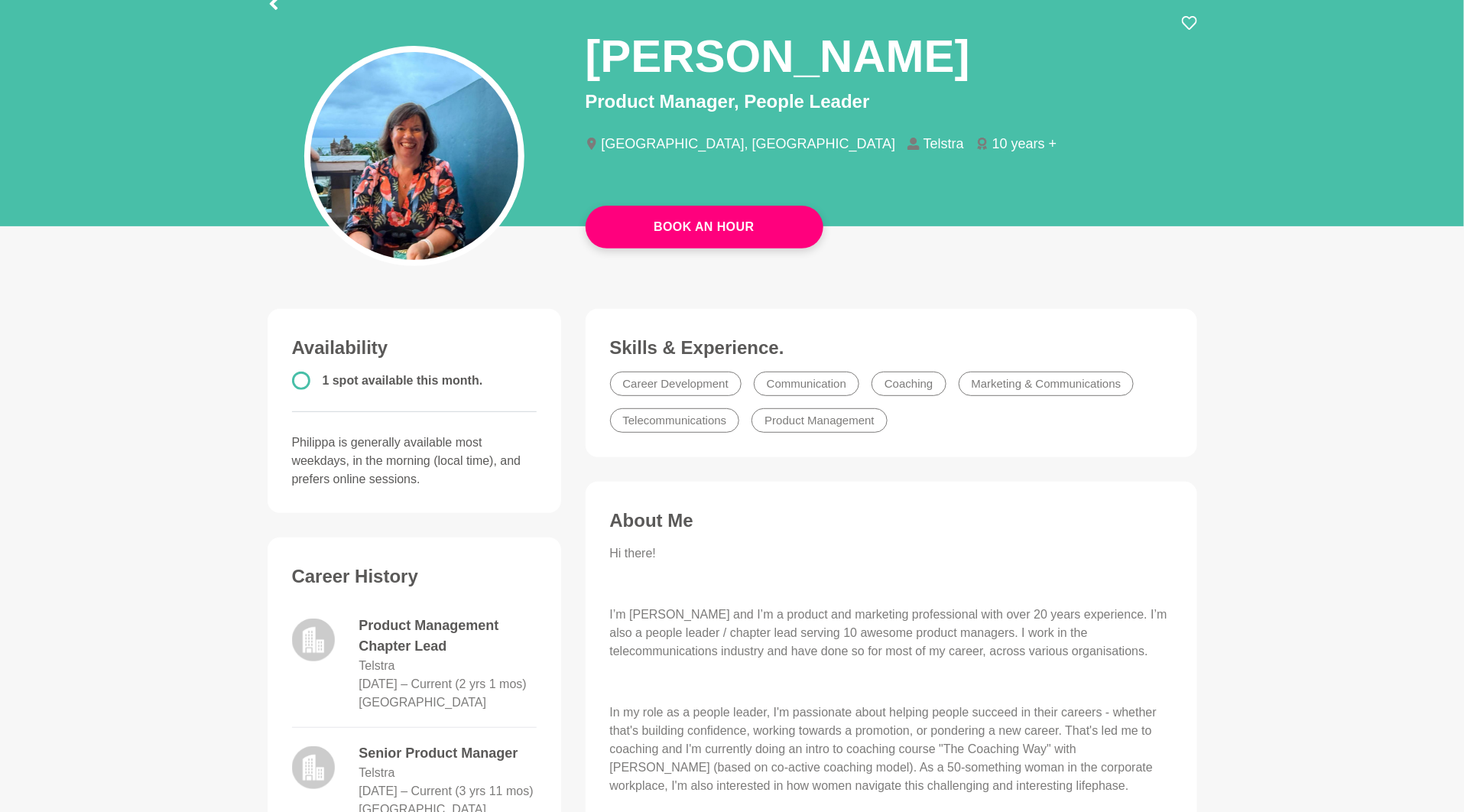
scroll to position [332, 0]
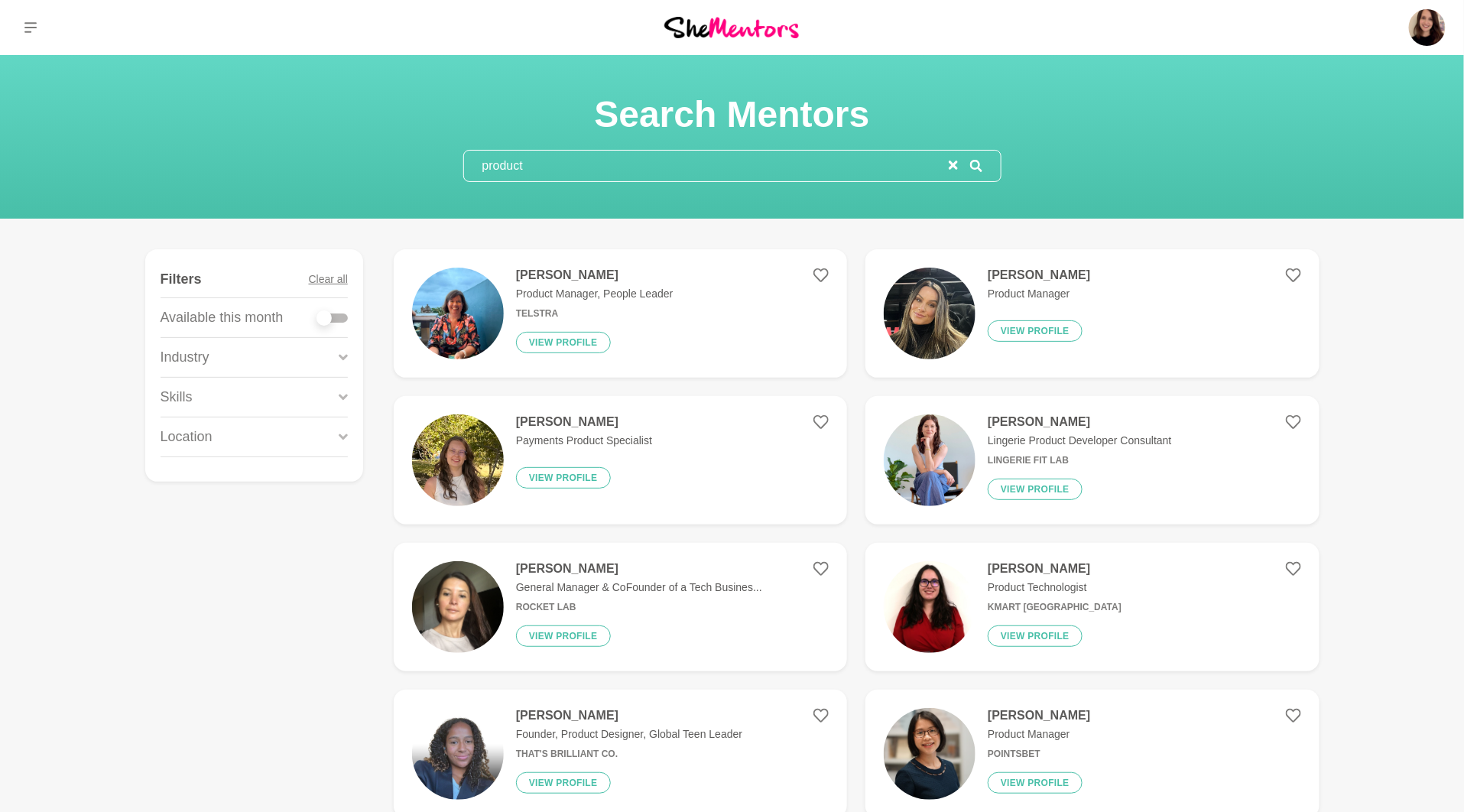
click at [587, 155] on input "product" at bounding box center [706, 166] width 485 height 30
click at [501, 167] on input "product" at bounding box center [706, 166] width 485 height 30
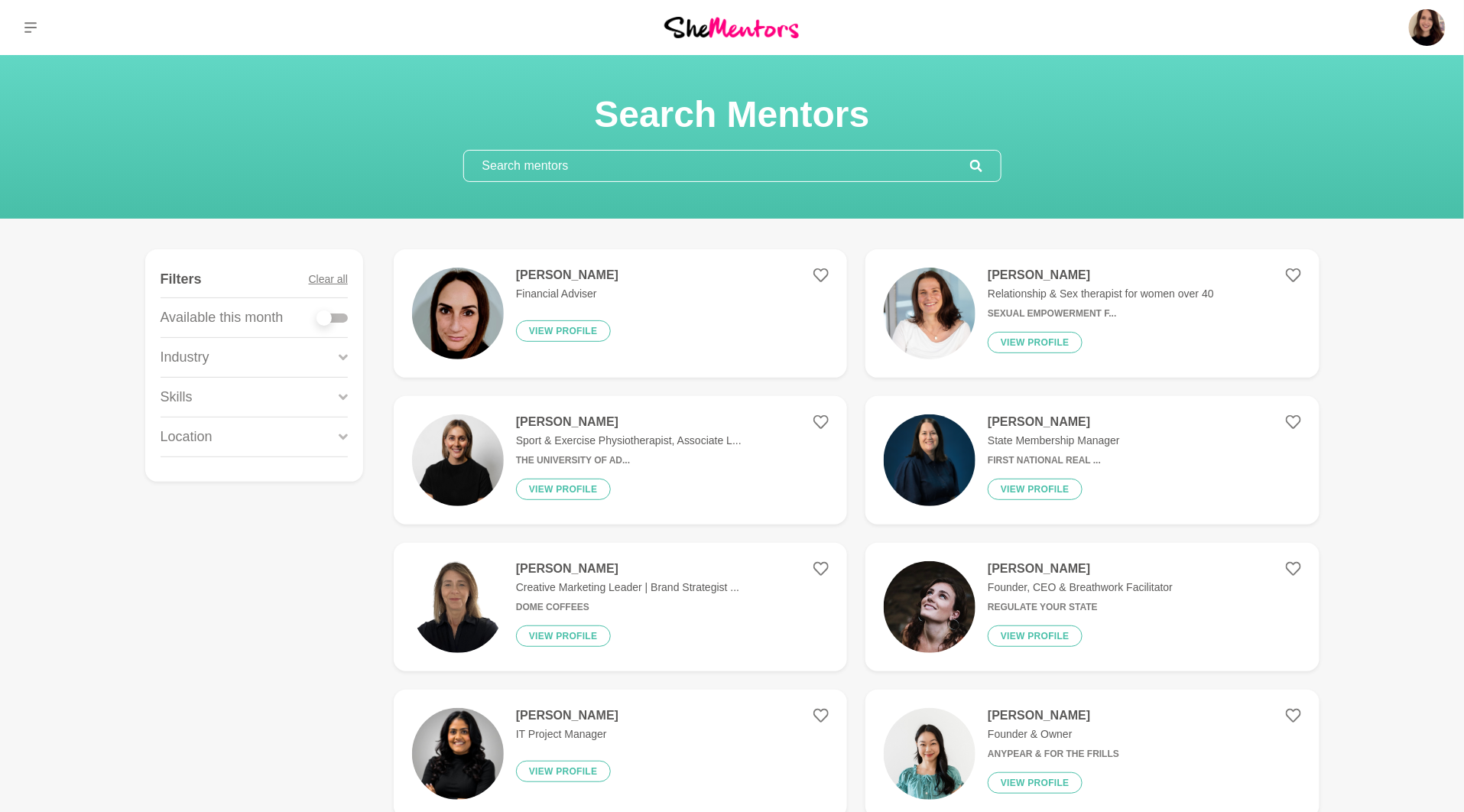
click at [217, 398] on div "Skills" at bounding box center [255, 397] width 188 height 39
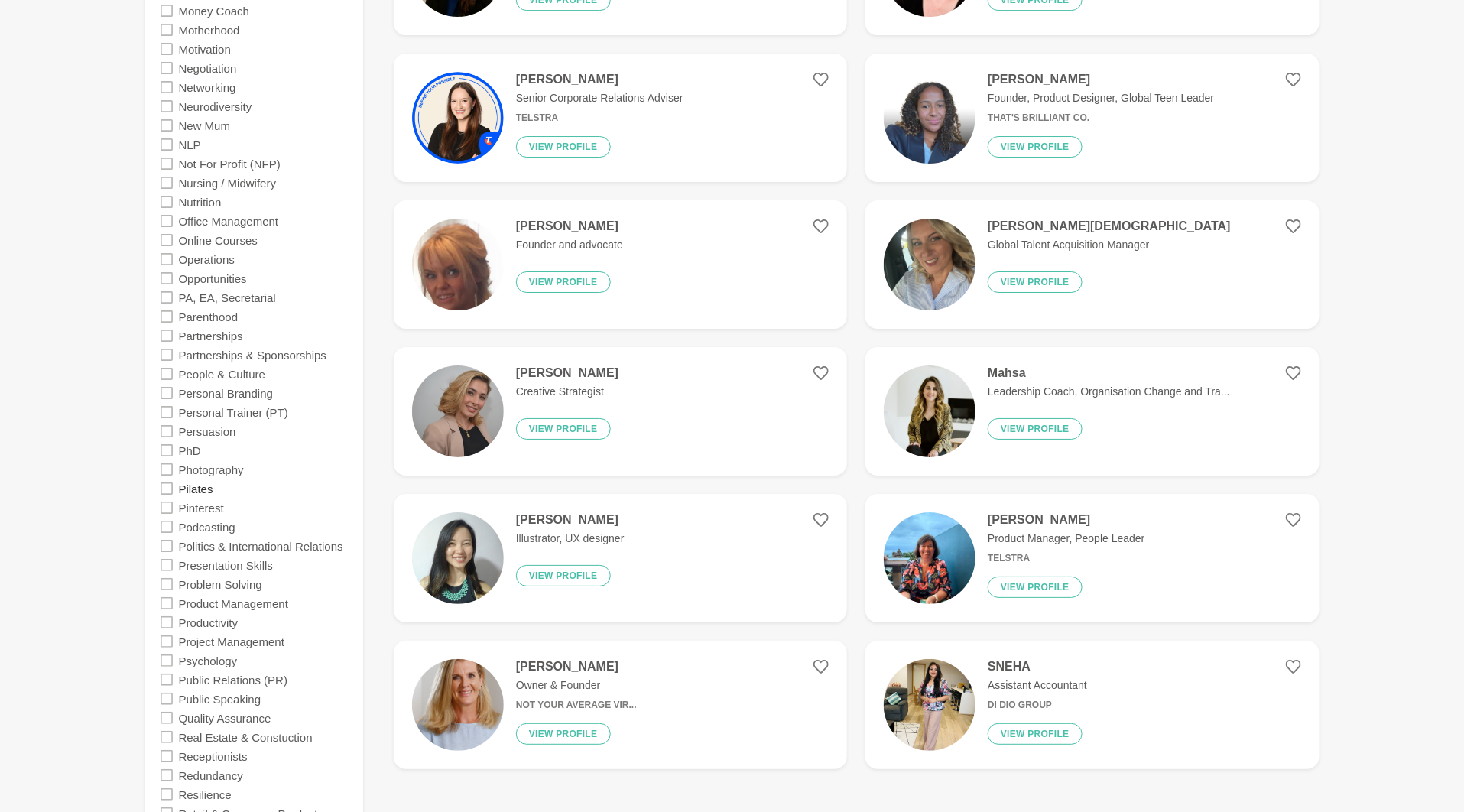
scroll to position [2426, 0]
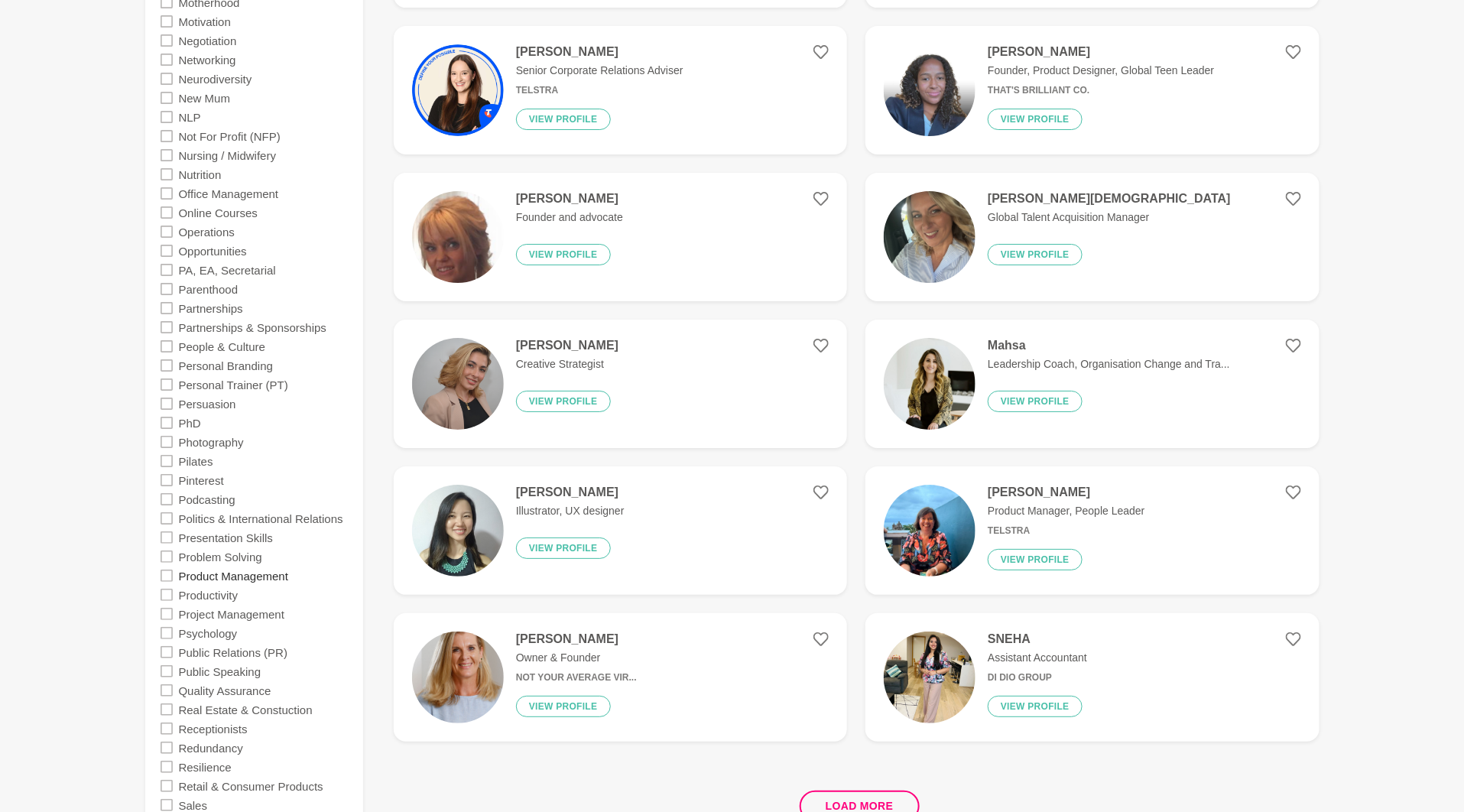
click at [223, 575] on label "Product Management" at bounding box center [234, 575] width 109 height 19
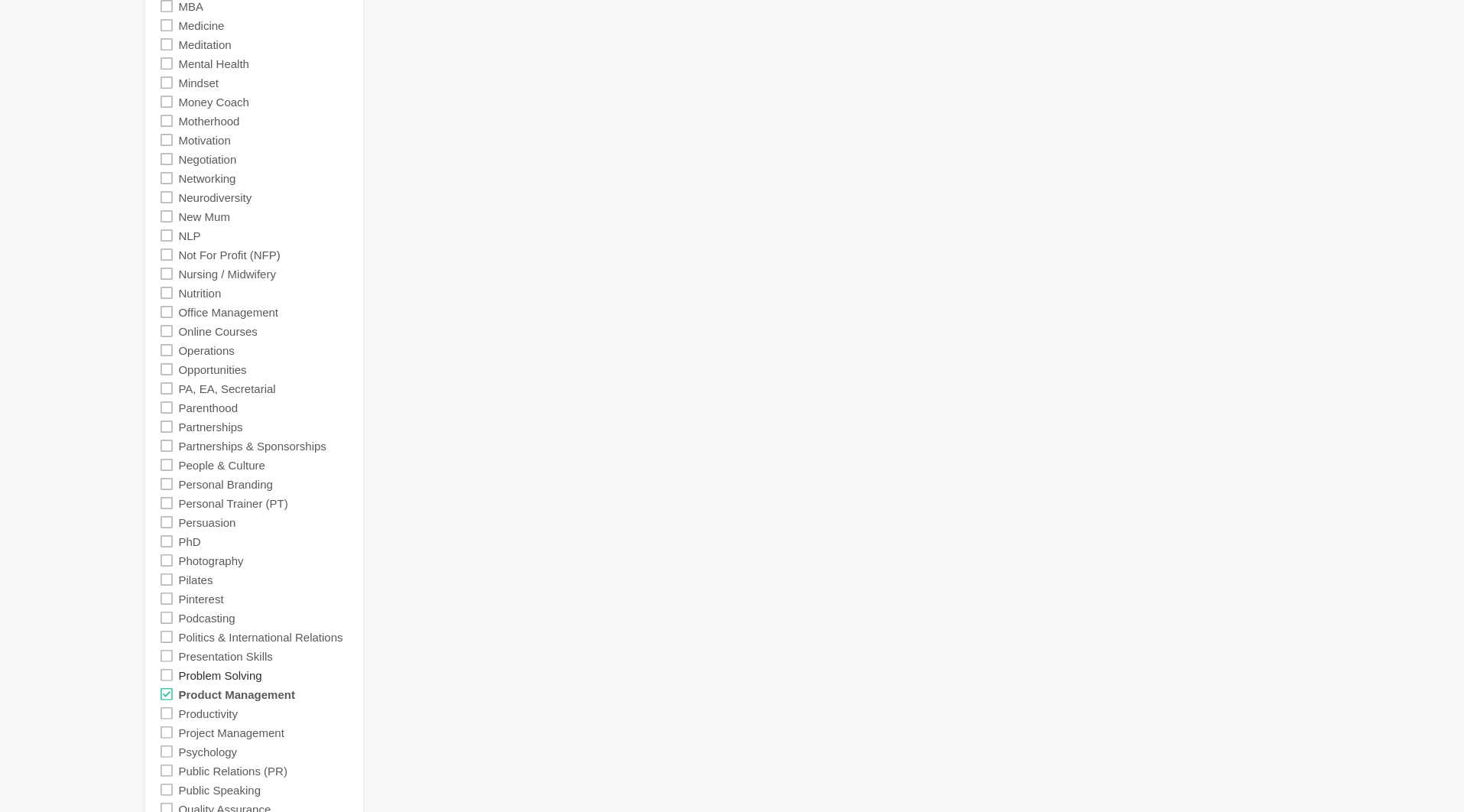
scroll to position [2309, 0]
click at [209, 656] on label "Presentation Skills" at bounding box center [226, 653] width 94 height 19
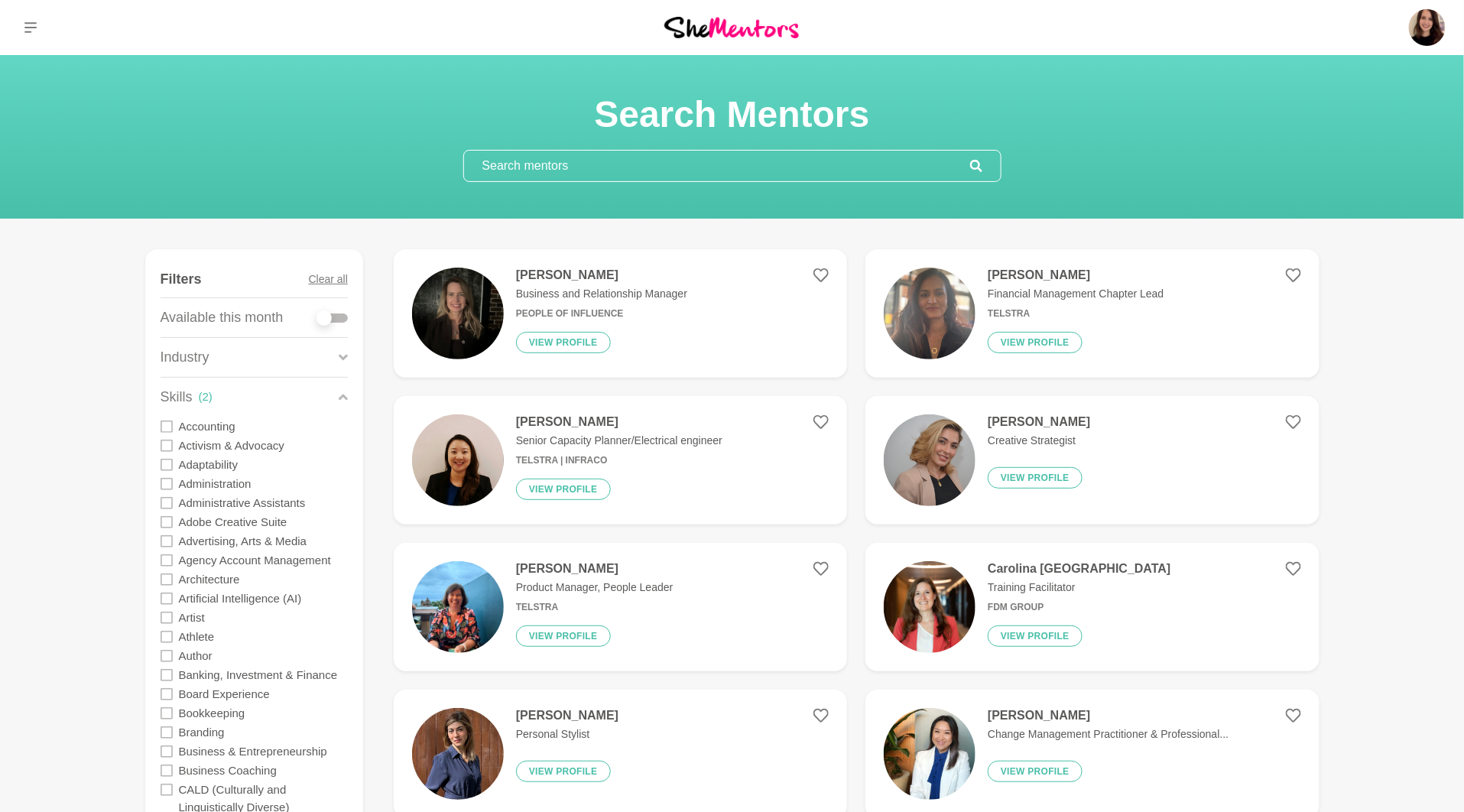
click at [679, 294] on p "Business and Relationship Manager" at bounding box center [601, 293] width 171 height 16
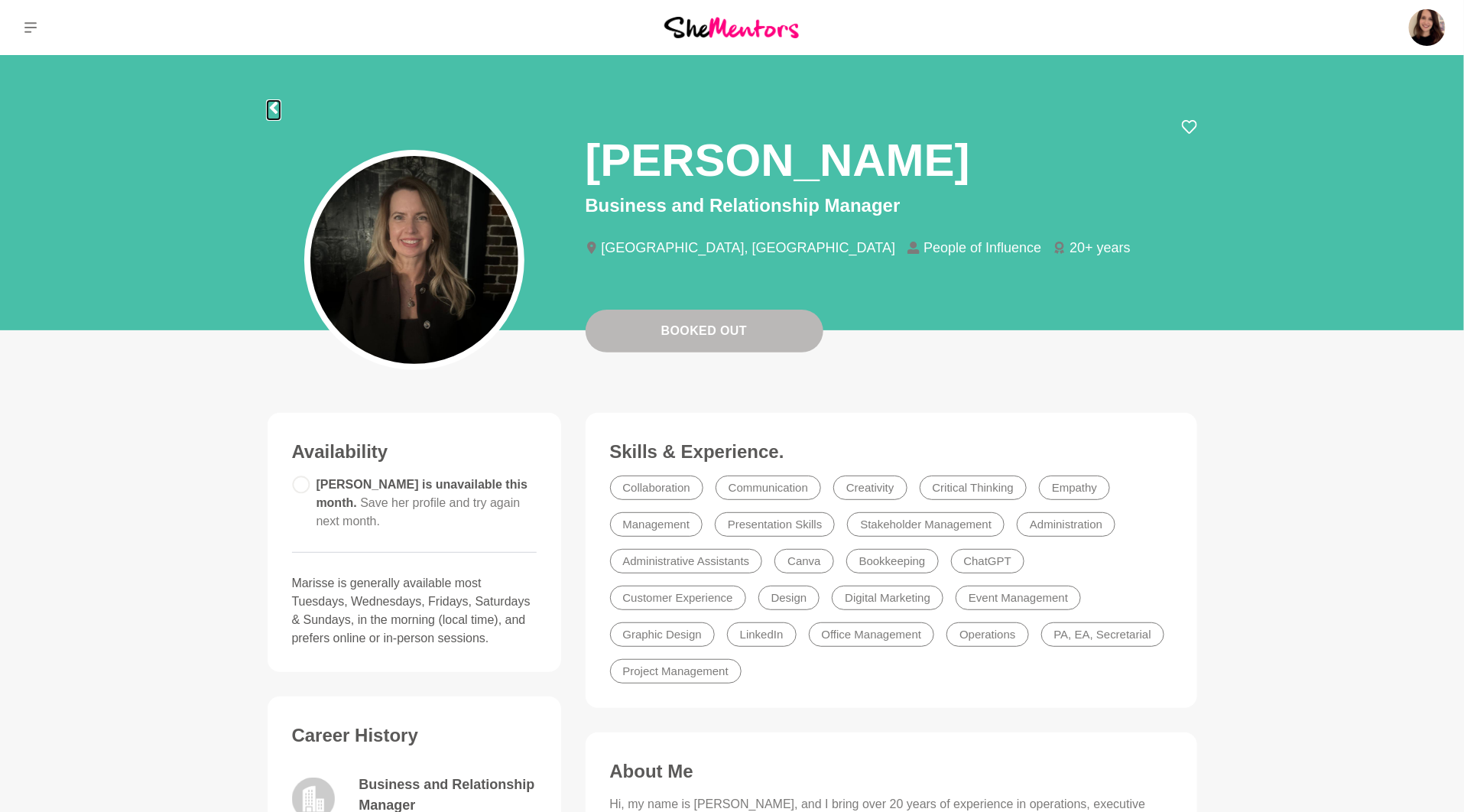
click at [279, 107] on icon at bounding box center [273, 108] width 12 height 12
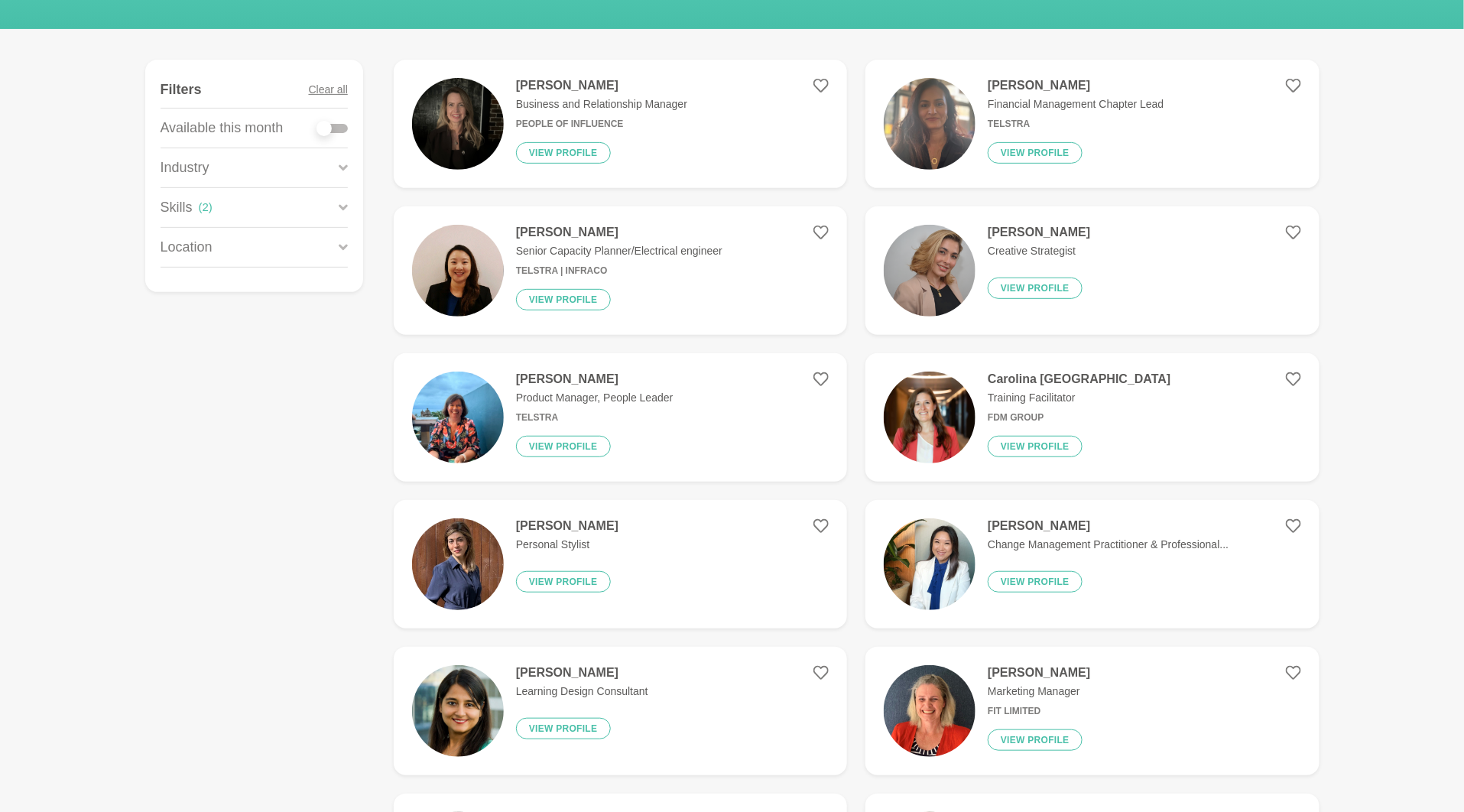
scroll to position [257, 0]
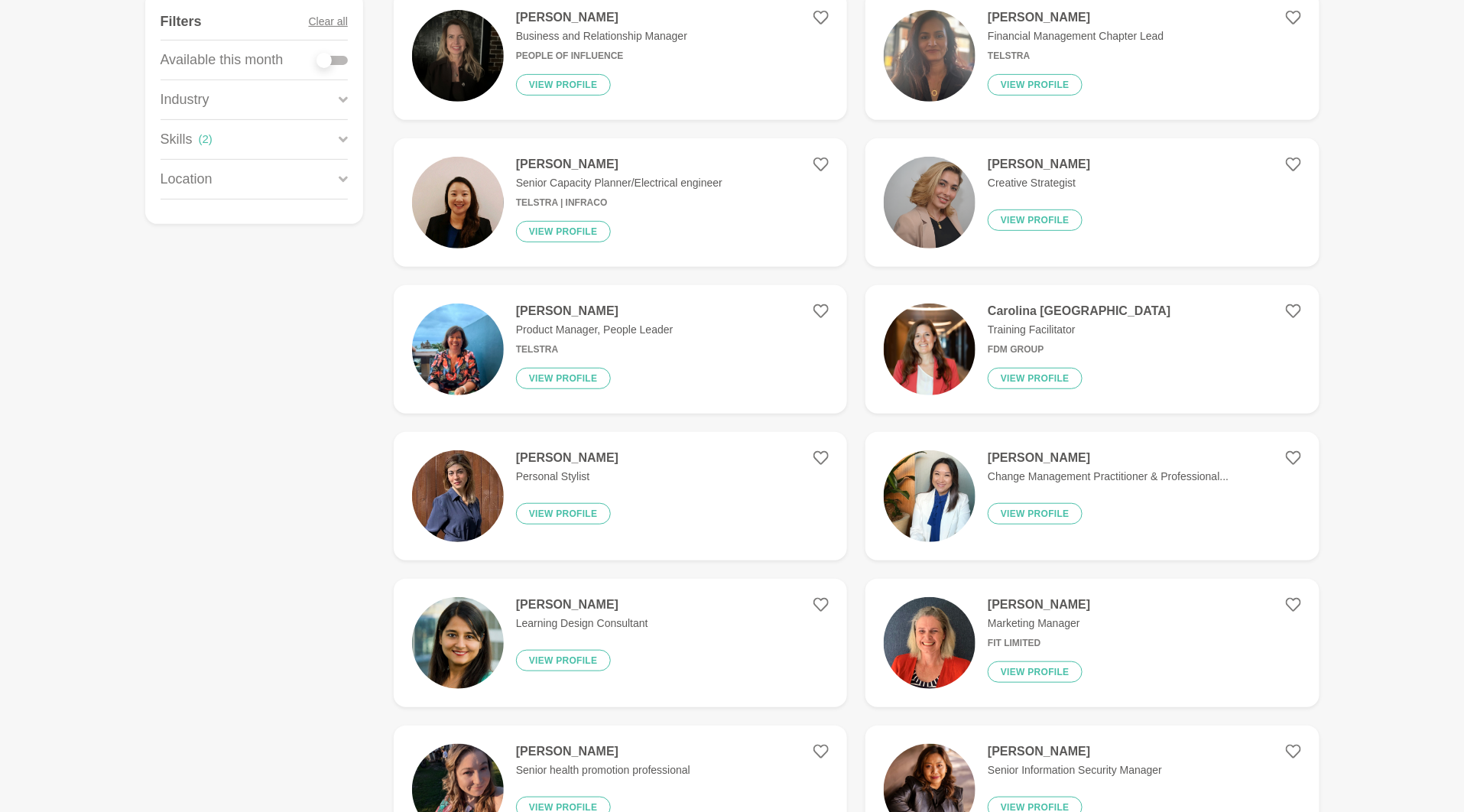
click at [948, 349] on img at bounding box center [930, 349] width 92 height 92
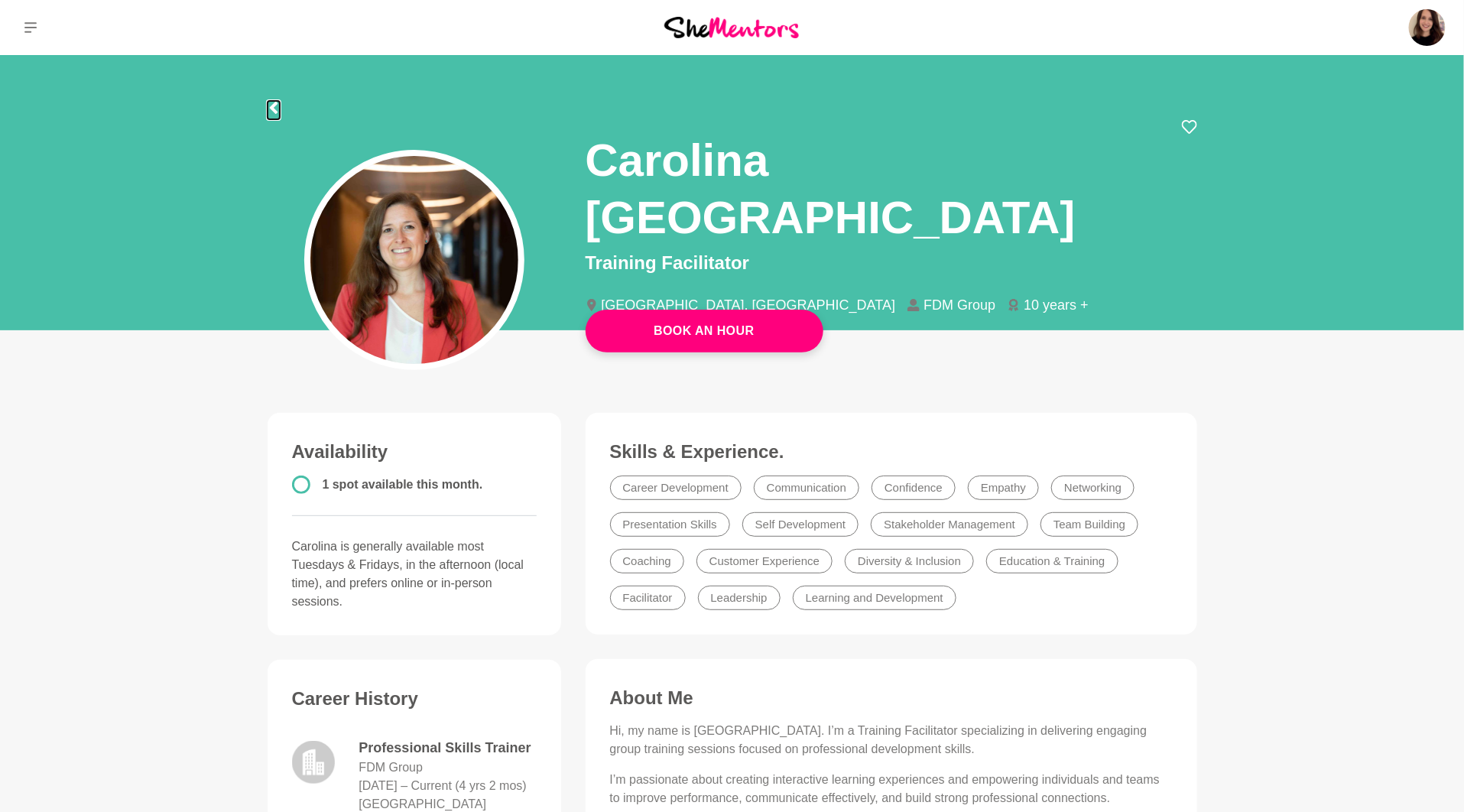
click at [273, 111] on icon at bounding box center [273, 108] width 7 height 12
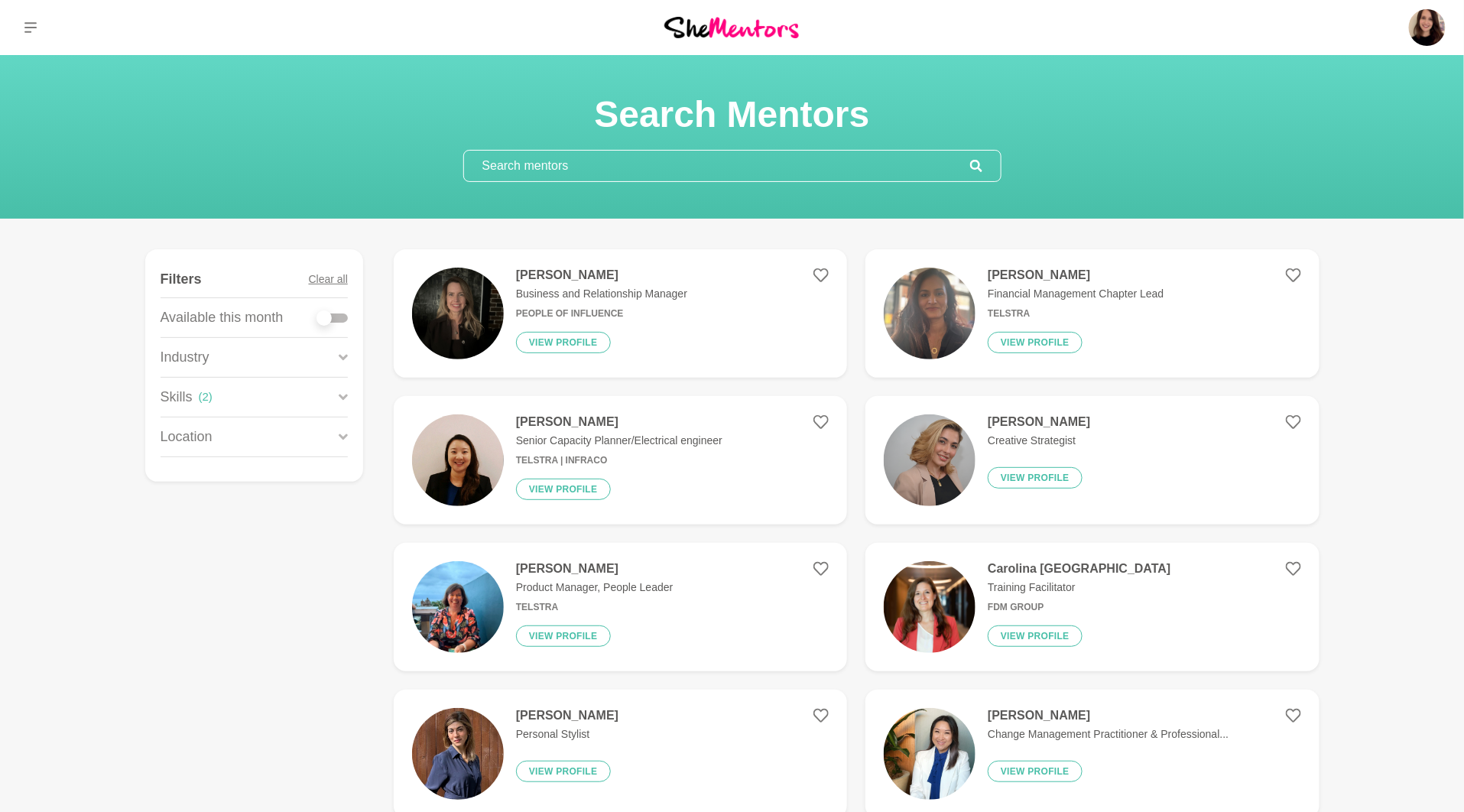
click at [534, 175] on input "text" at bounding box center [717, 166] width 506 height 30
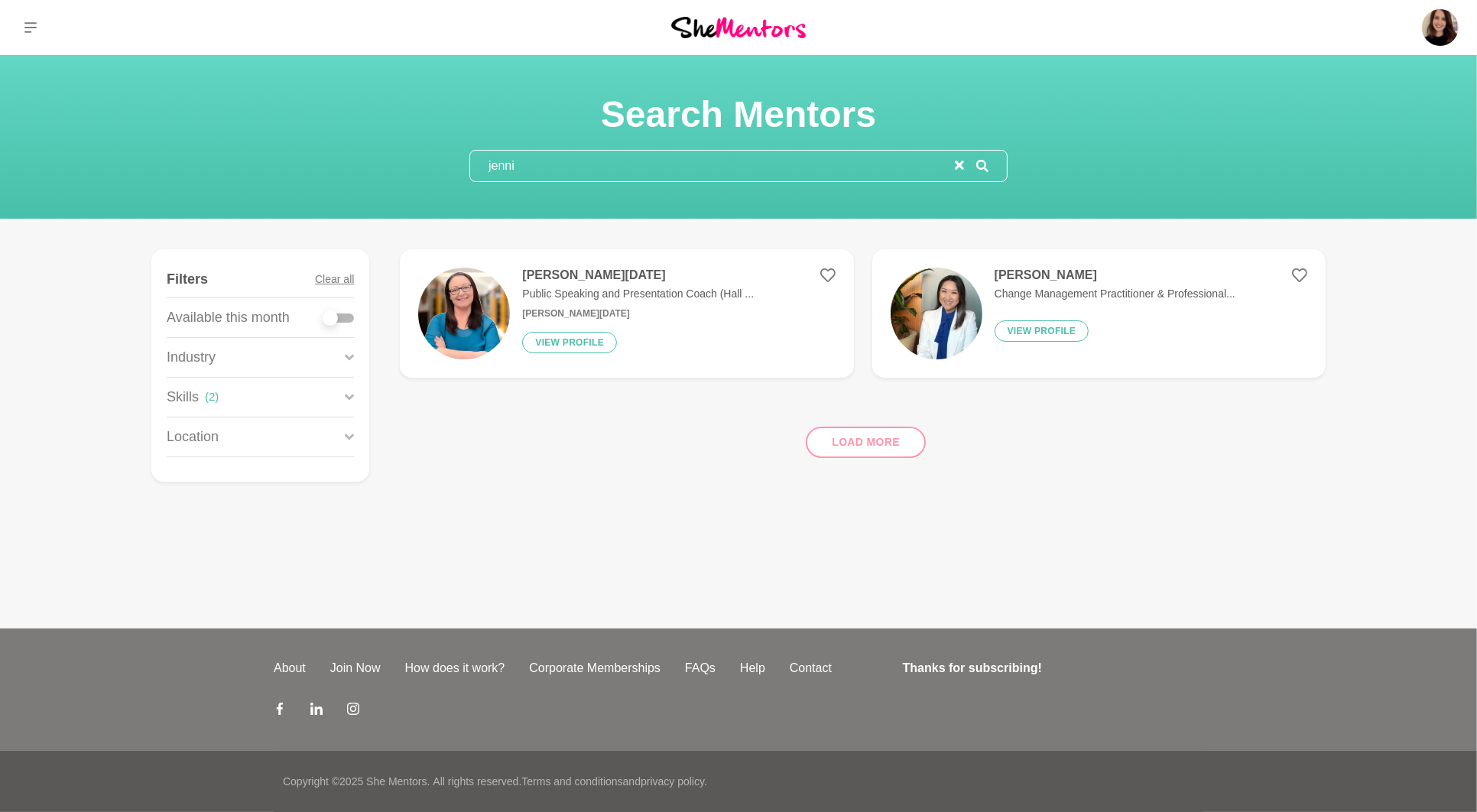
type input "jenni"
click at [480, 338] on img at bounding box center [464, 314] width 92 height 92
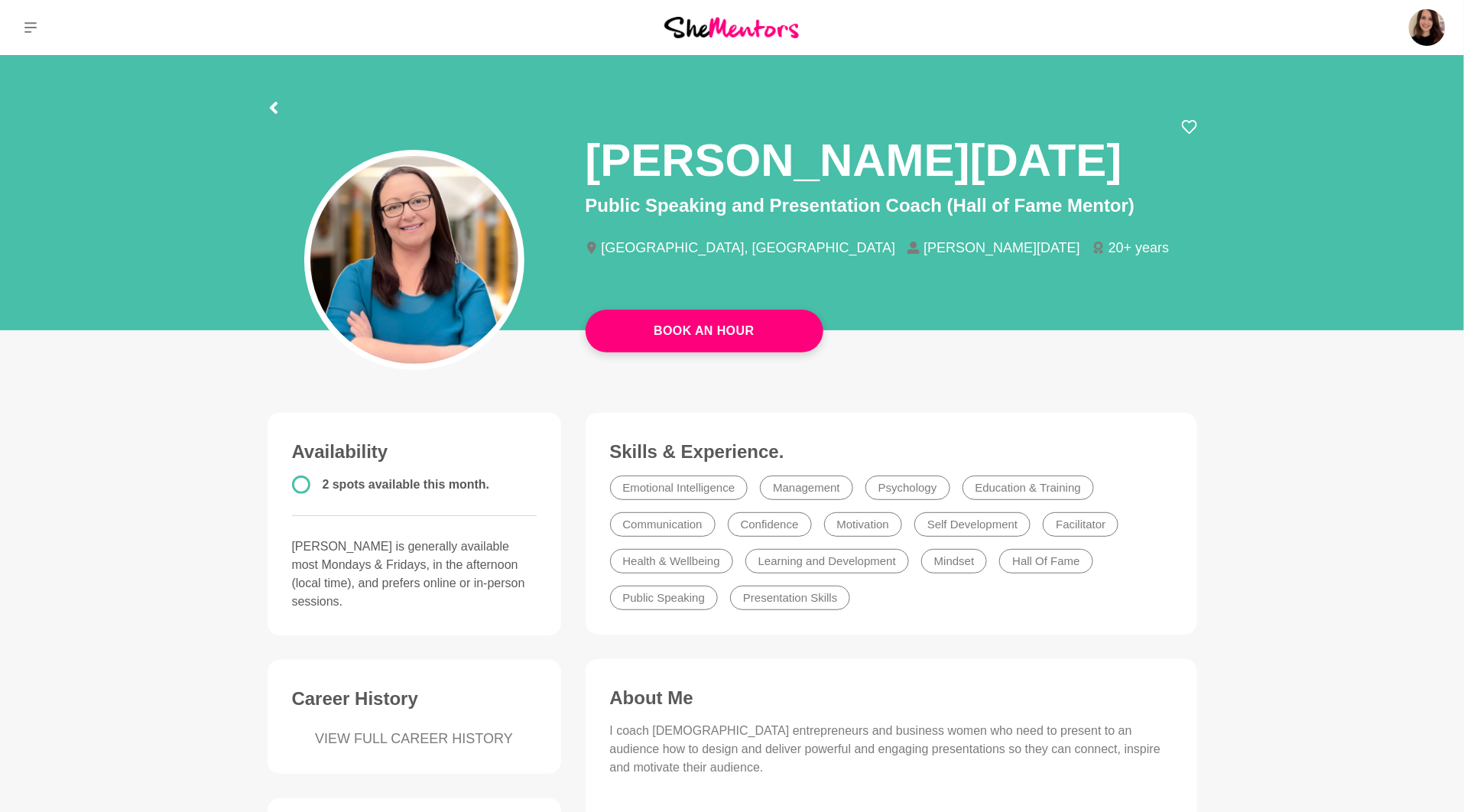
click at [773, 594] on li "Presentation Skills" at bounding box center [790, 598] width 120 height 25
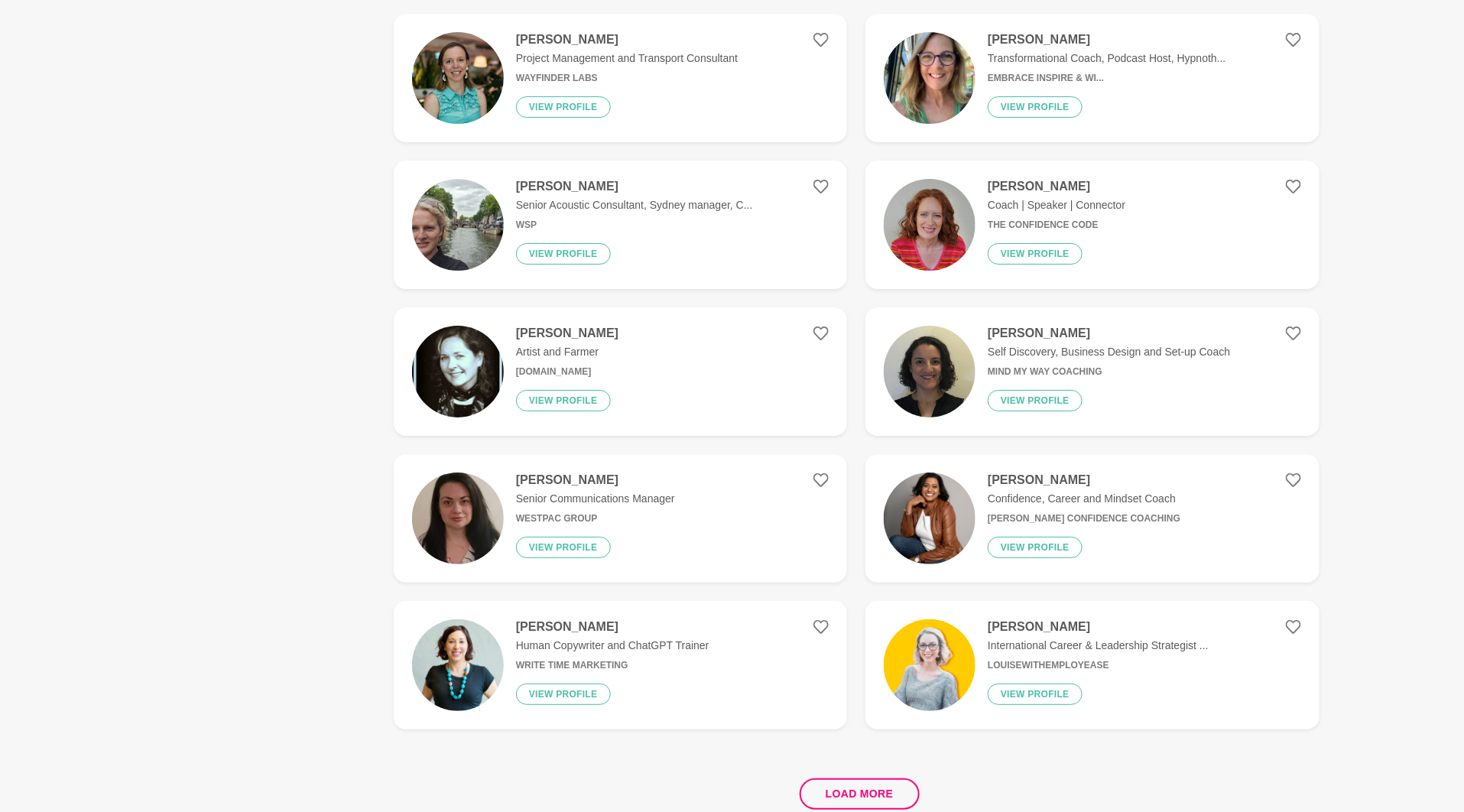
scroll to position [2530, 0]
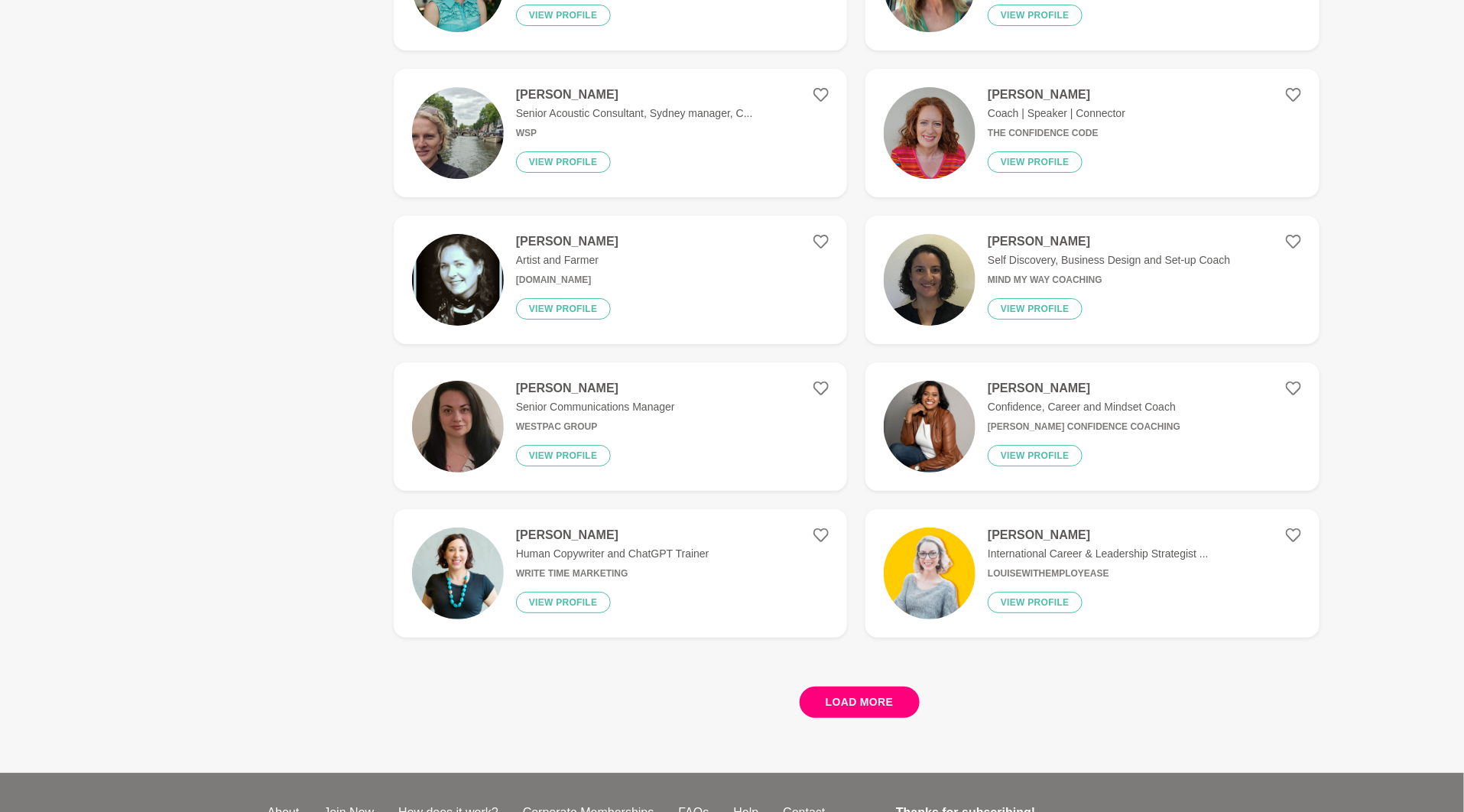
click at [848, 705] on button "Load more" at bounding box center [860, 703] width 120 height 31
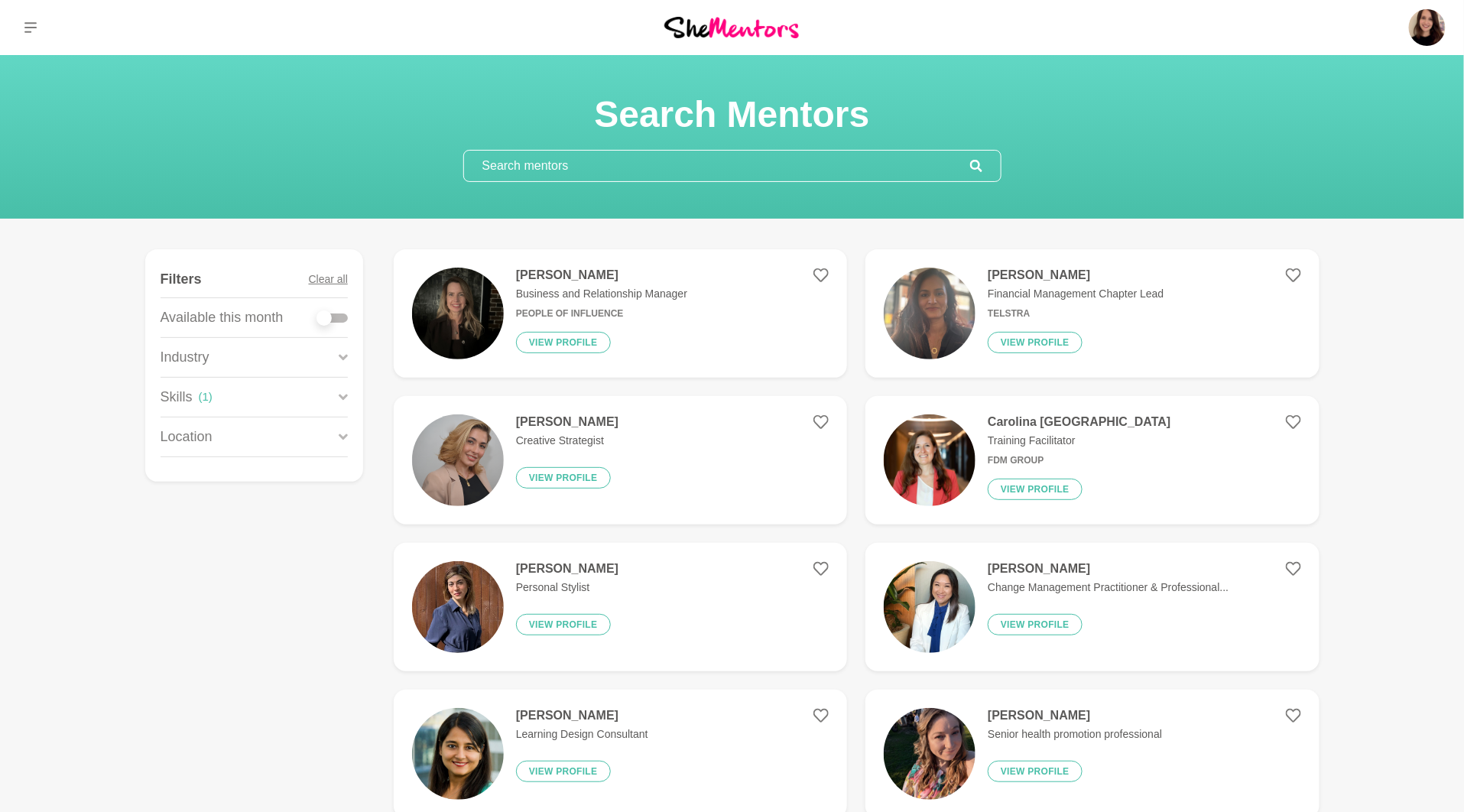
click at [716, 169] on input "text" at bounding box center [717, 166] width 506 height 30
click at [343, 279] on button "Clear all" at bounding box center [328, 279] width 39 height 36
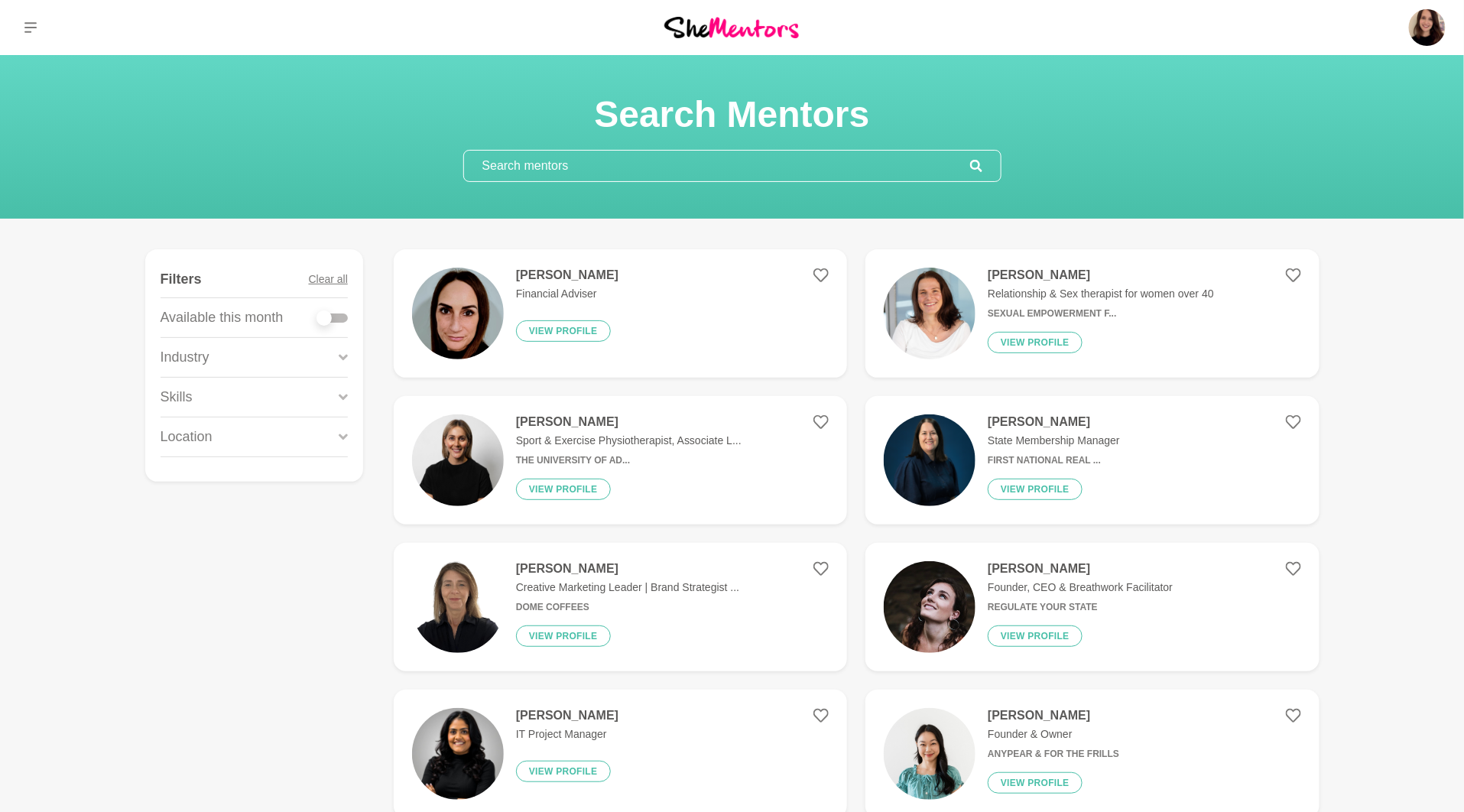
click at [506, 168] on input "text" at bounding box center [717, 166] width 506 height 30
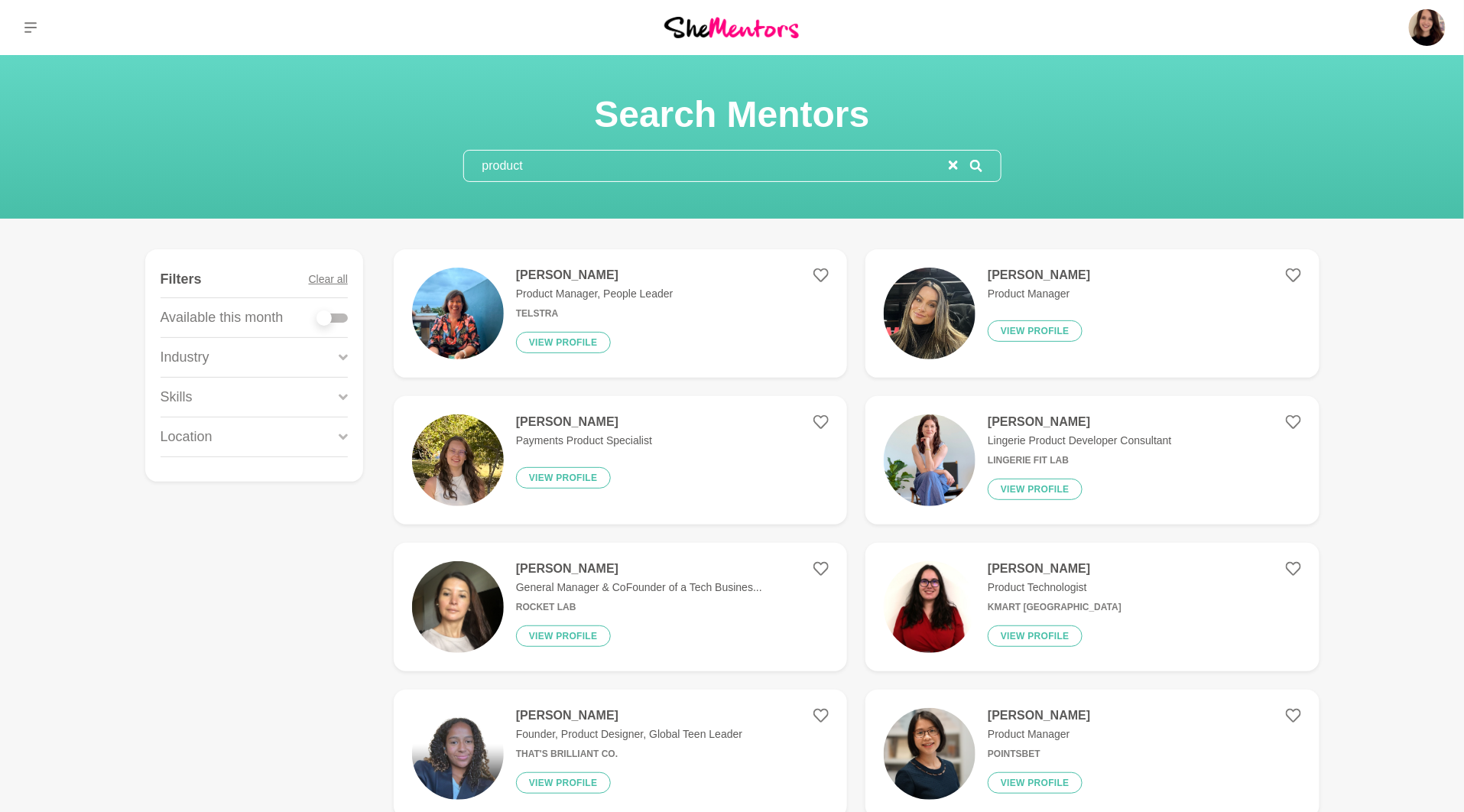
type input "product"
click at [508, 465] on div "Anne Verdonk Payments Product Specialist View profile" at bounding box center [578, 461] width 148 height 92
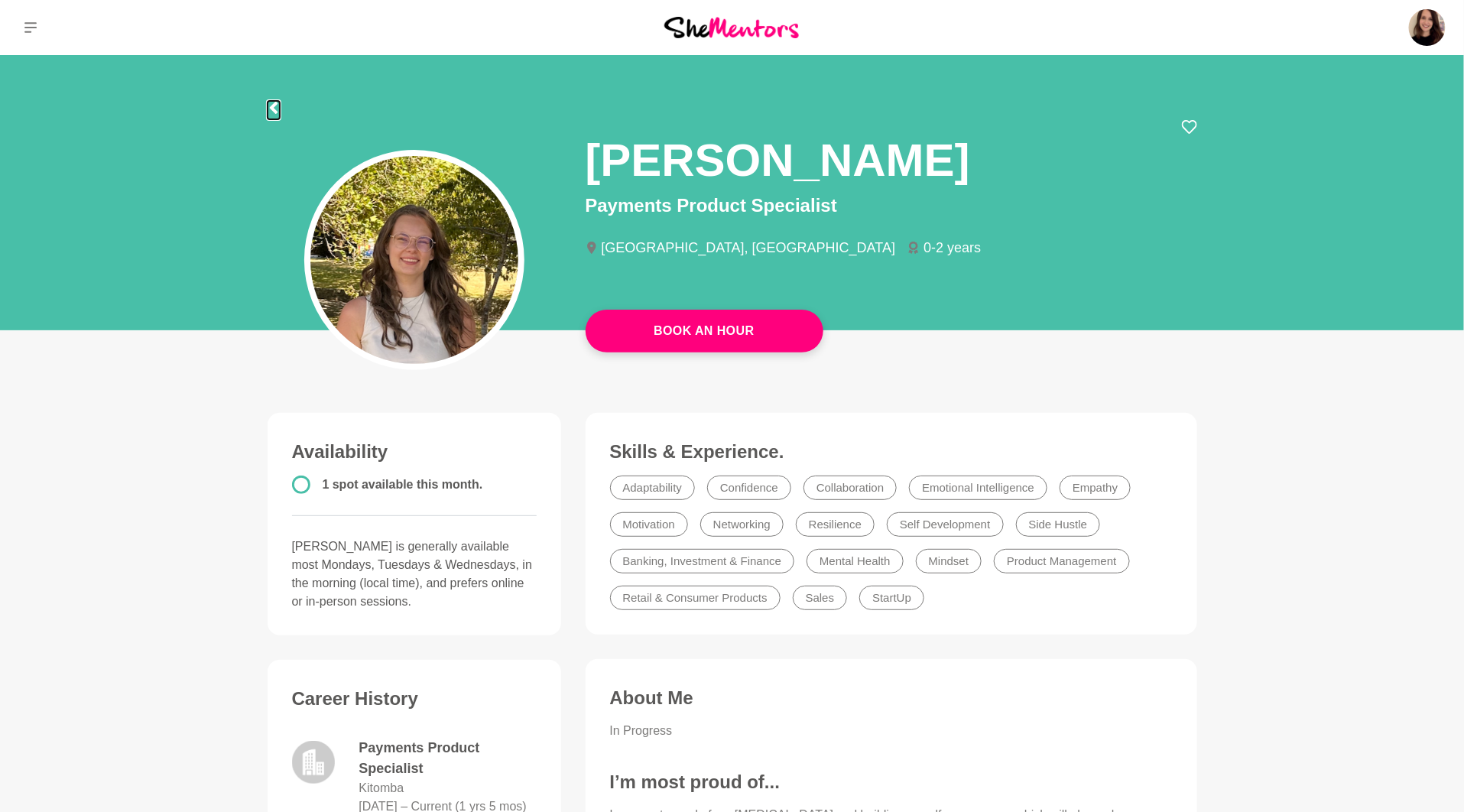
click at [269, 102] on icon at bounding box center [273, 108] width 12 height 12
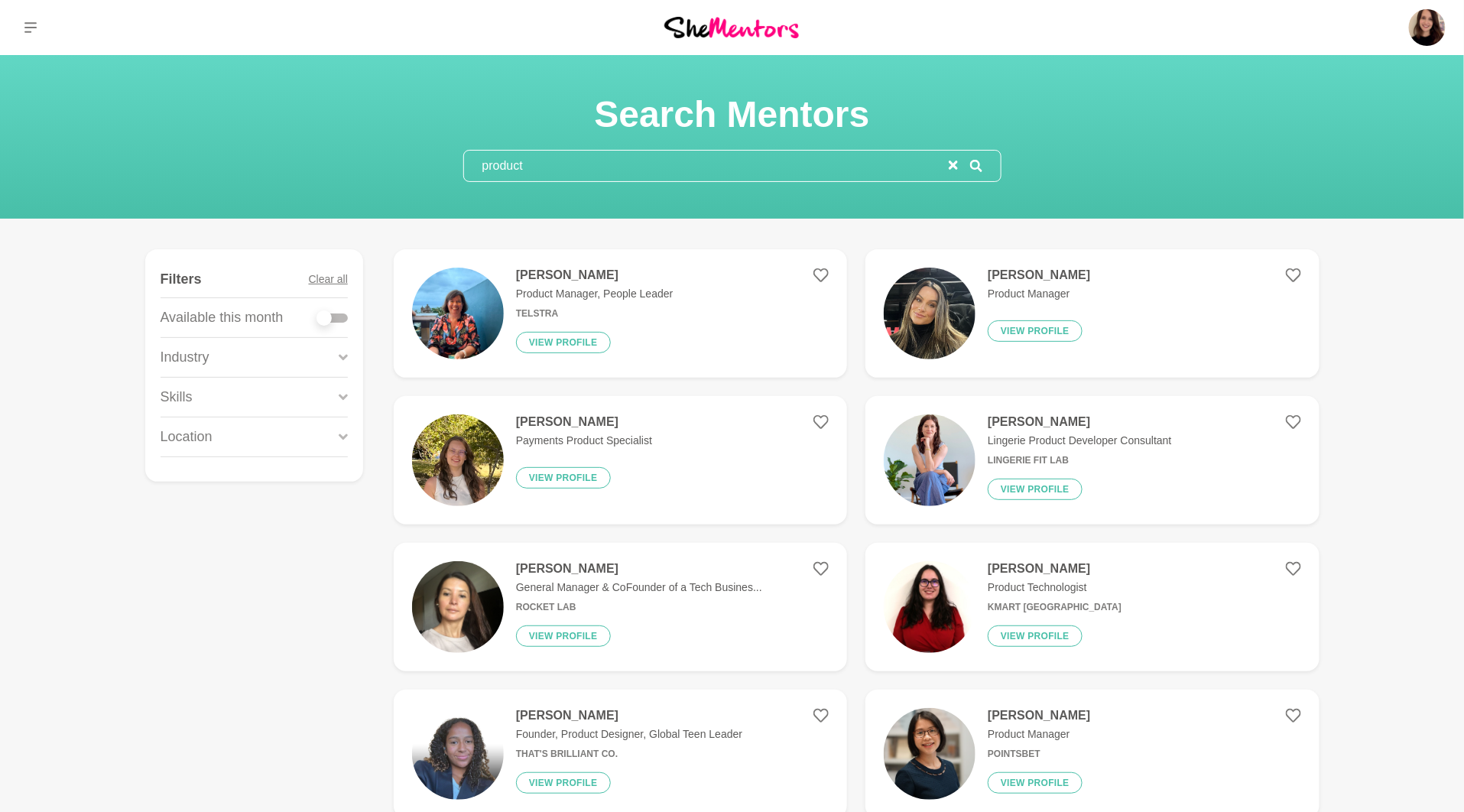
click at [929, 601] on img at bounding box center [930, 607] width 92 height 92
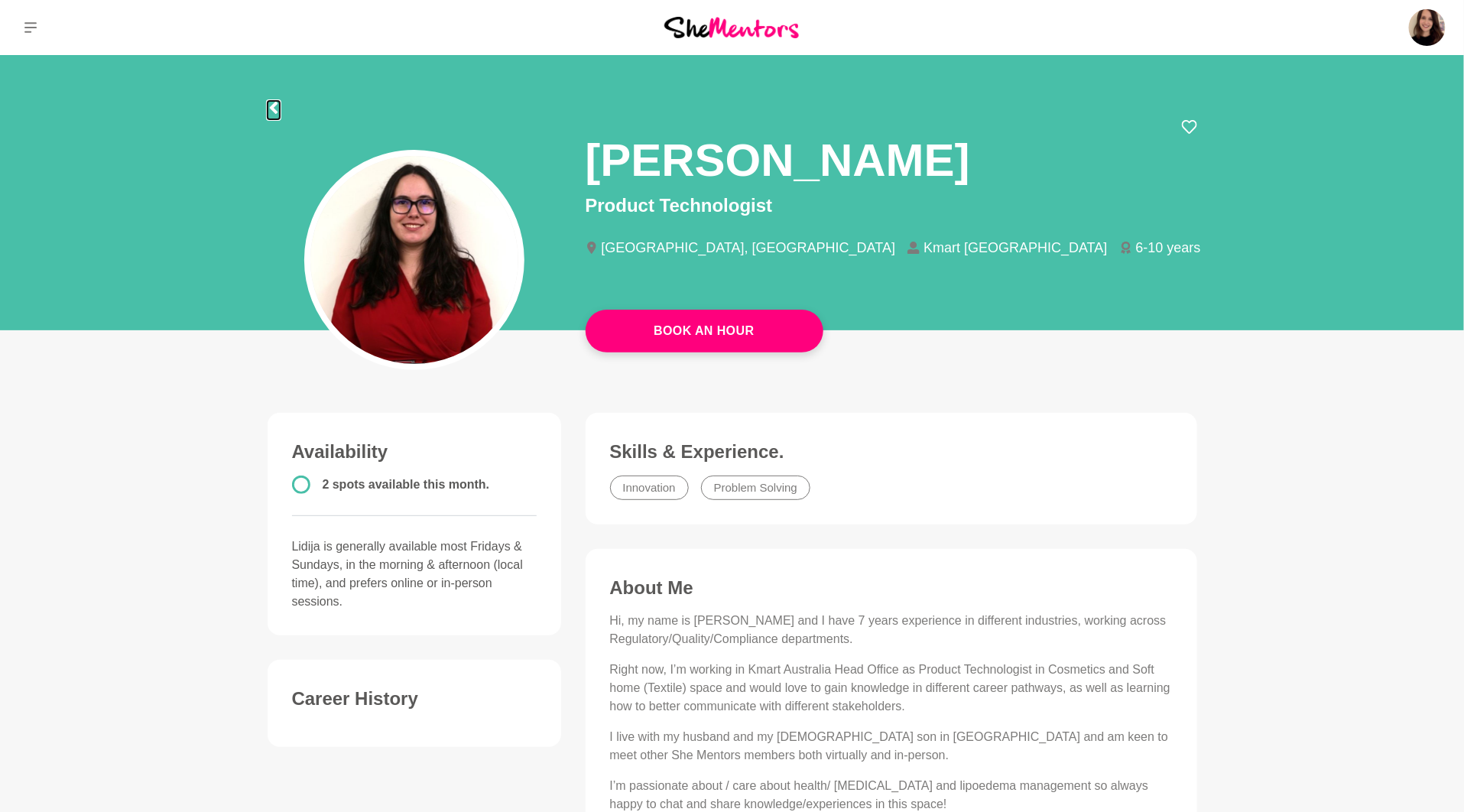
click at [269, 107] on icon at bounding box center [273, 108] width 12 height 12
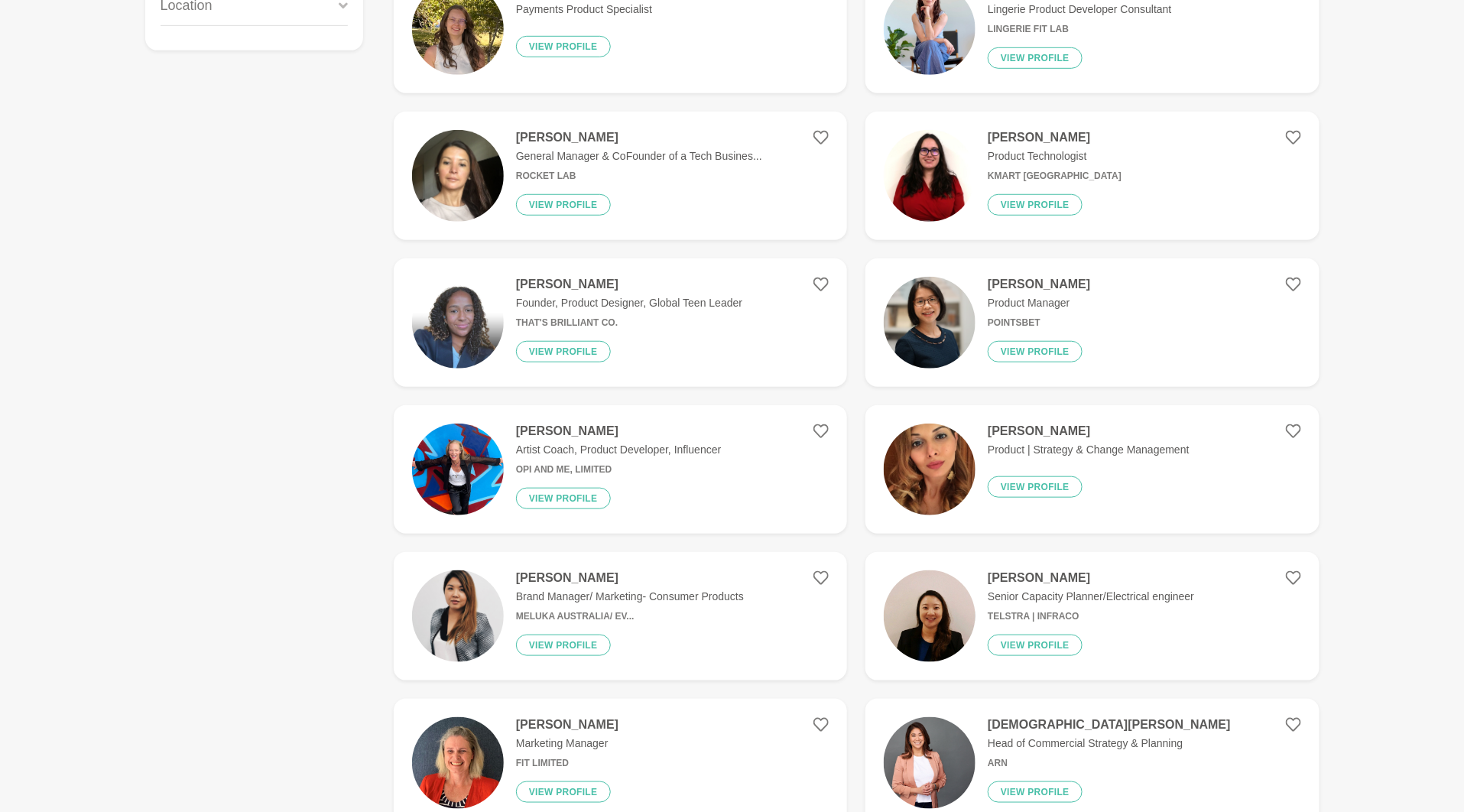
scroll to position [611, 0]
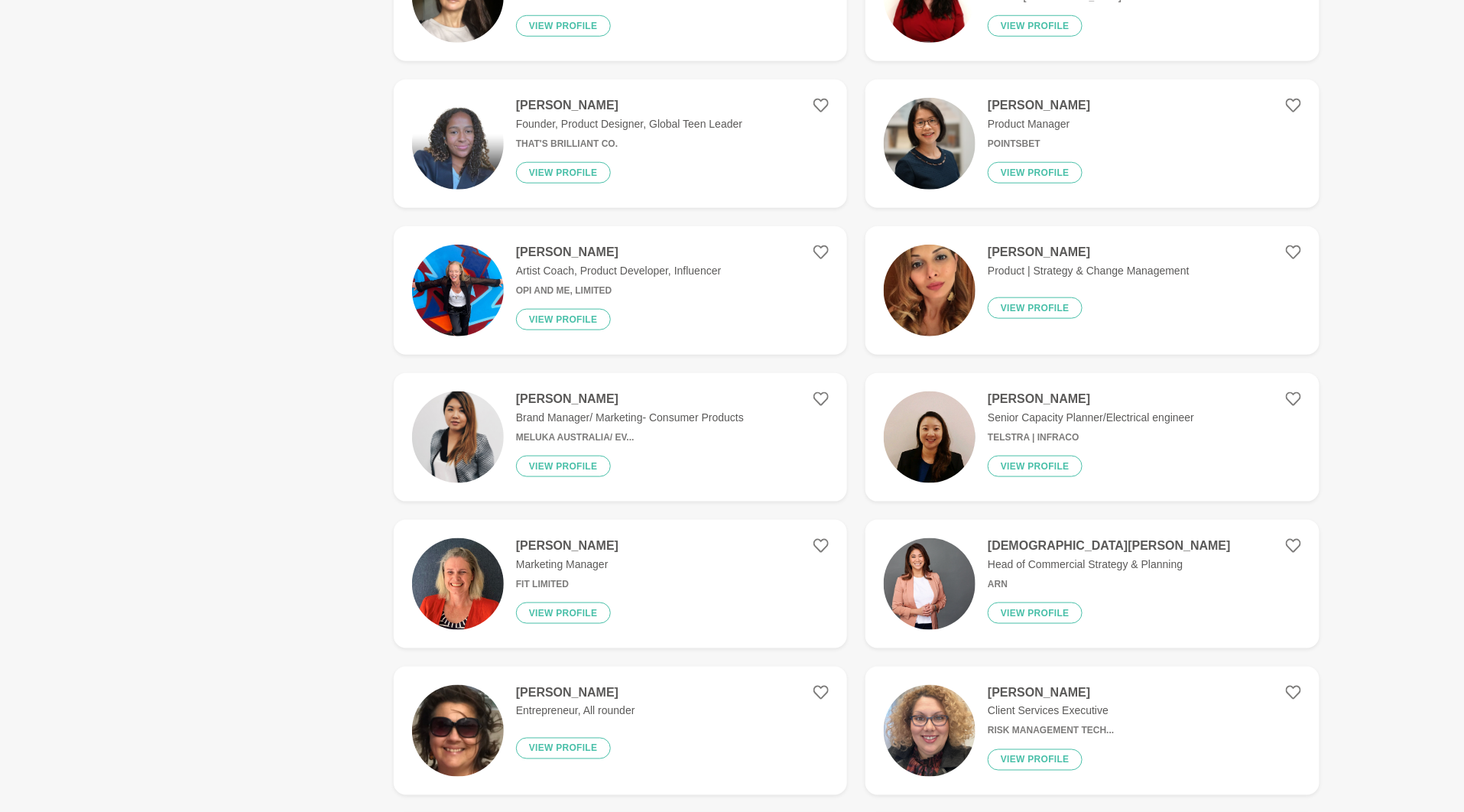
click at [463, 443] on img at bounding box center [458, 438] width 92 height 92
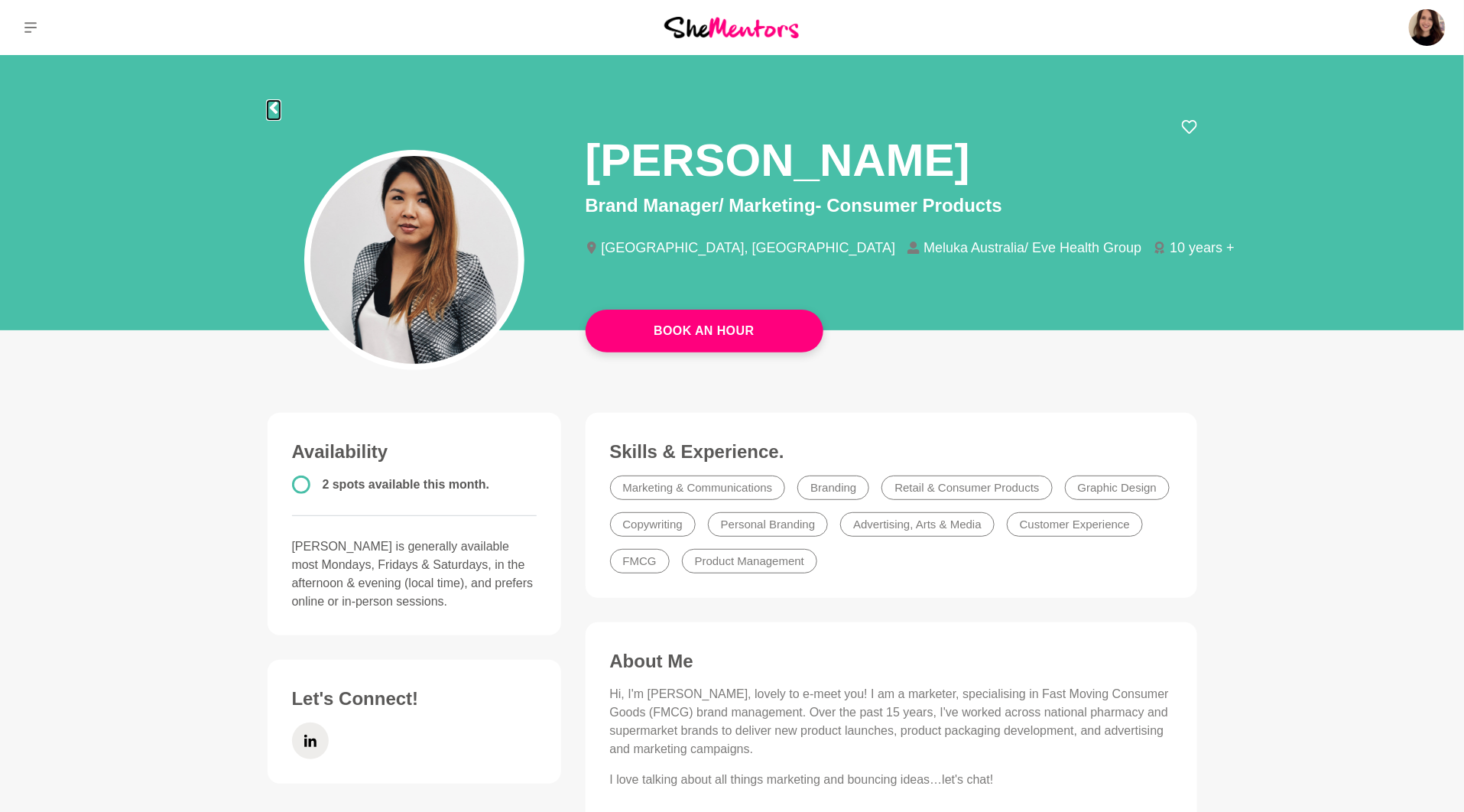
click at [274, 105] on icon at bounding box center [273, 108] width 7 height 12
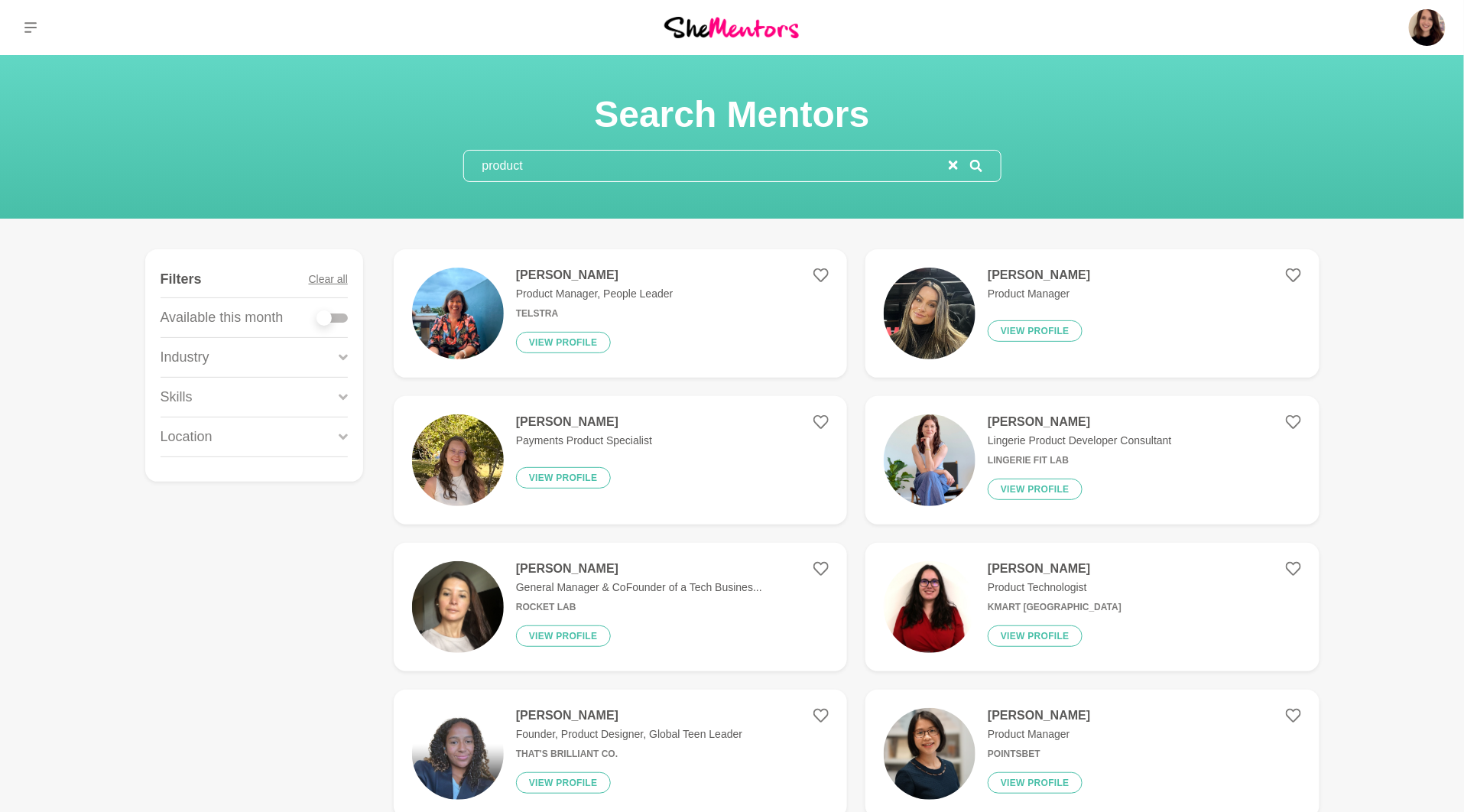
click at [522, 170] on input "product" at bounding box center [706, 166] width 485 height 30
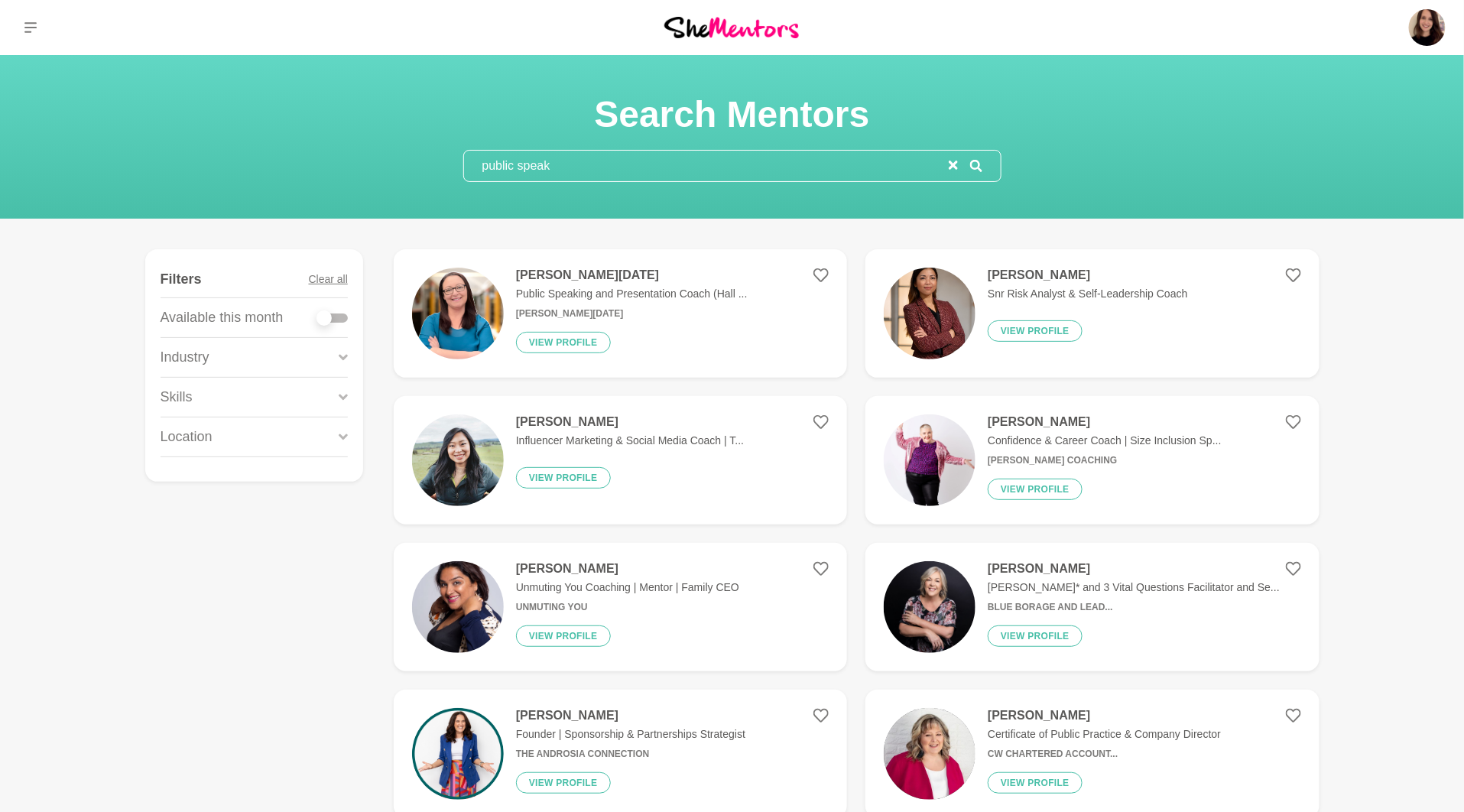
click at [569, 162] on input "public speak" at bounding box center [706, 166] width 485 height 30
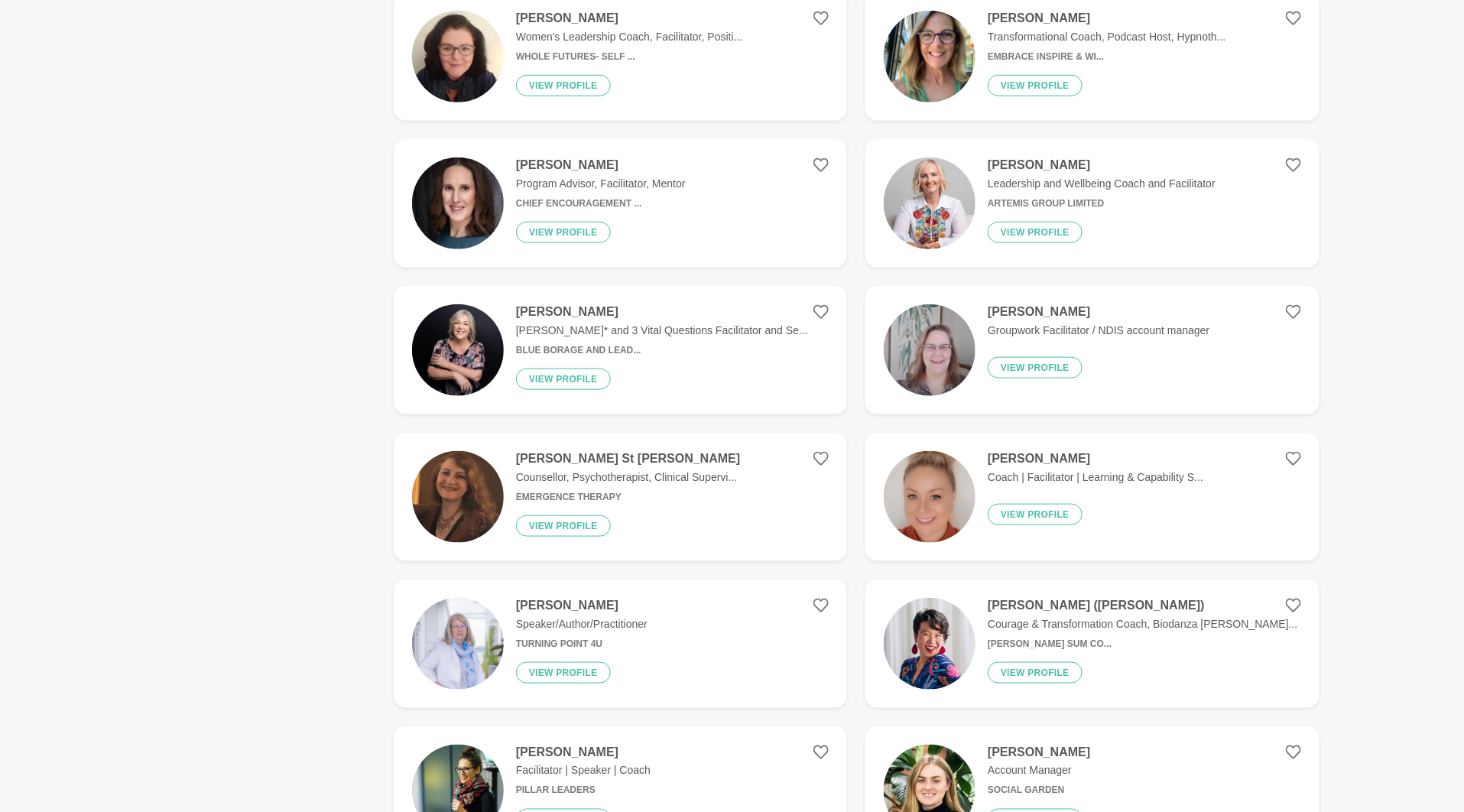
scroll to position [878, 0]
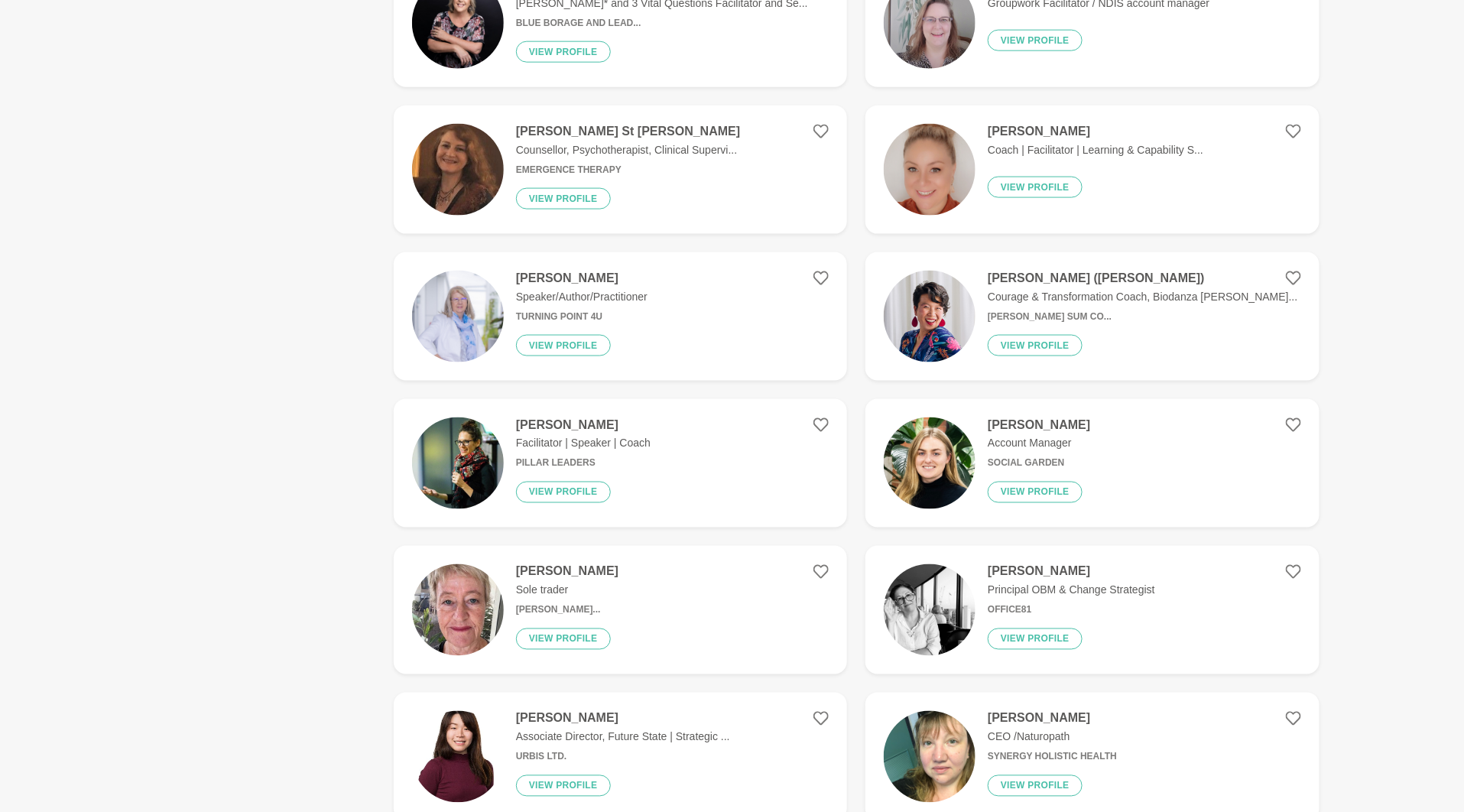
type input "facilitator"
click at [555, 410] on figure "Amelia Strother Facilitator | Speaker | Coach Pillar Leaders View profile" at bounding box center [620, 463] width 453 height 129
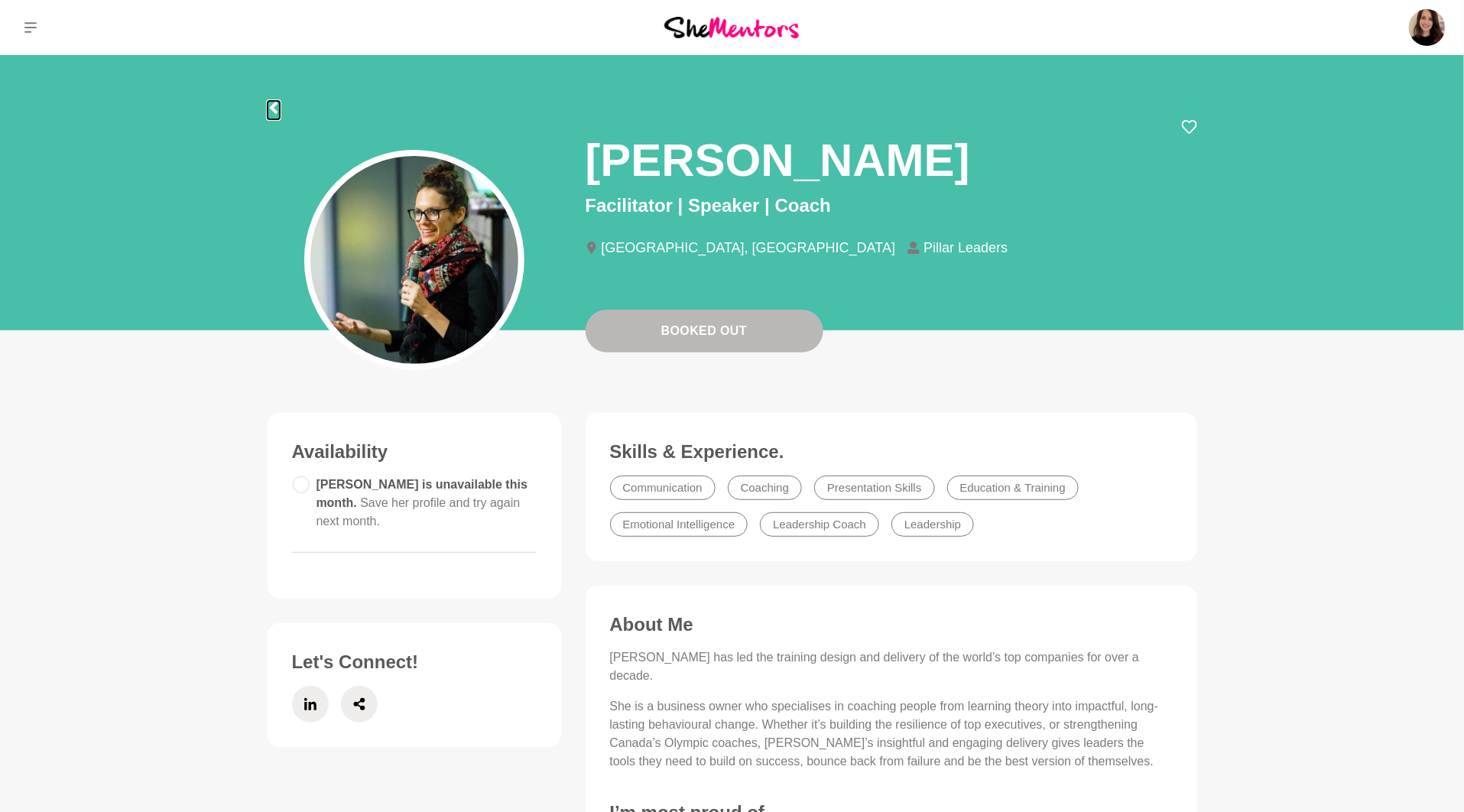
click at [276, 102] on icon at bounding box center [273, 108] width 7 height 12
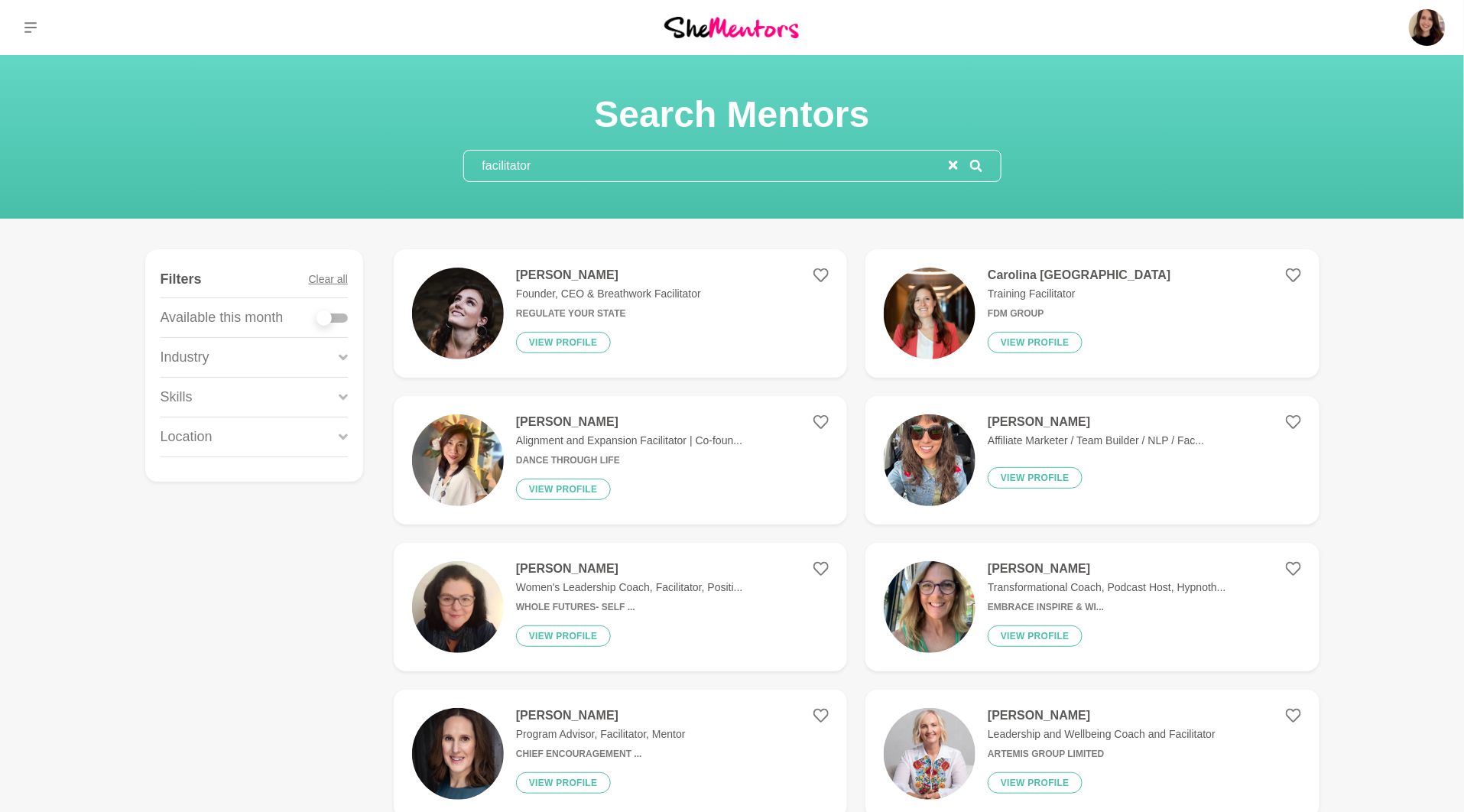
click at [565, 170] on input "facilitator" at bounding box center [706, 166] width 485 height 30
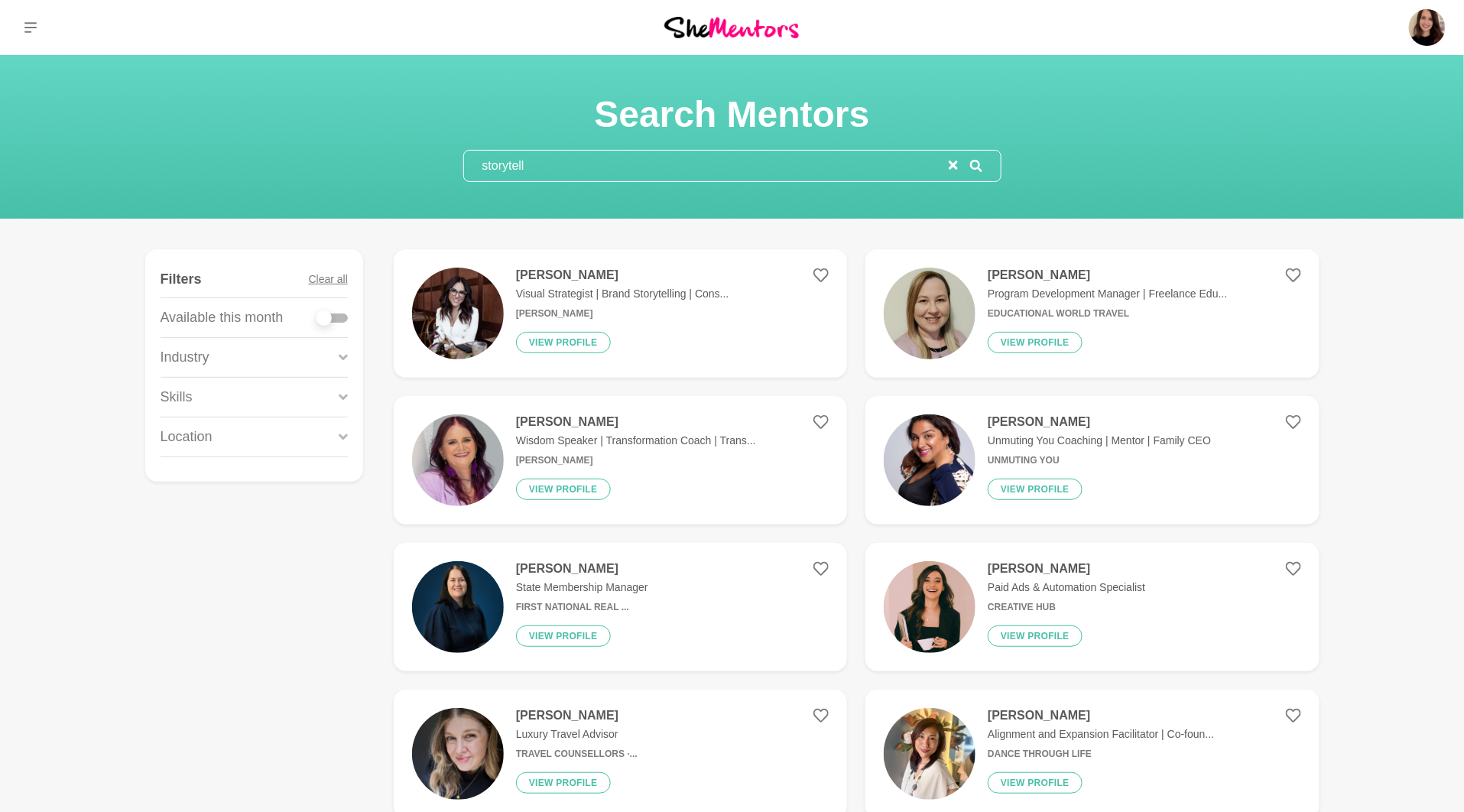
type input "storytell"
click at [441, 320] on img at bounding box center [458, 314] width 92 height 92
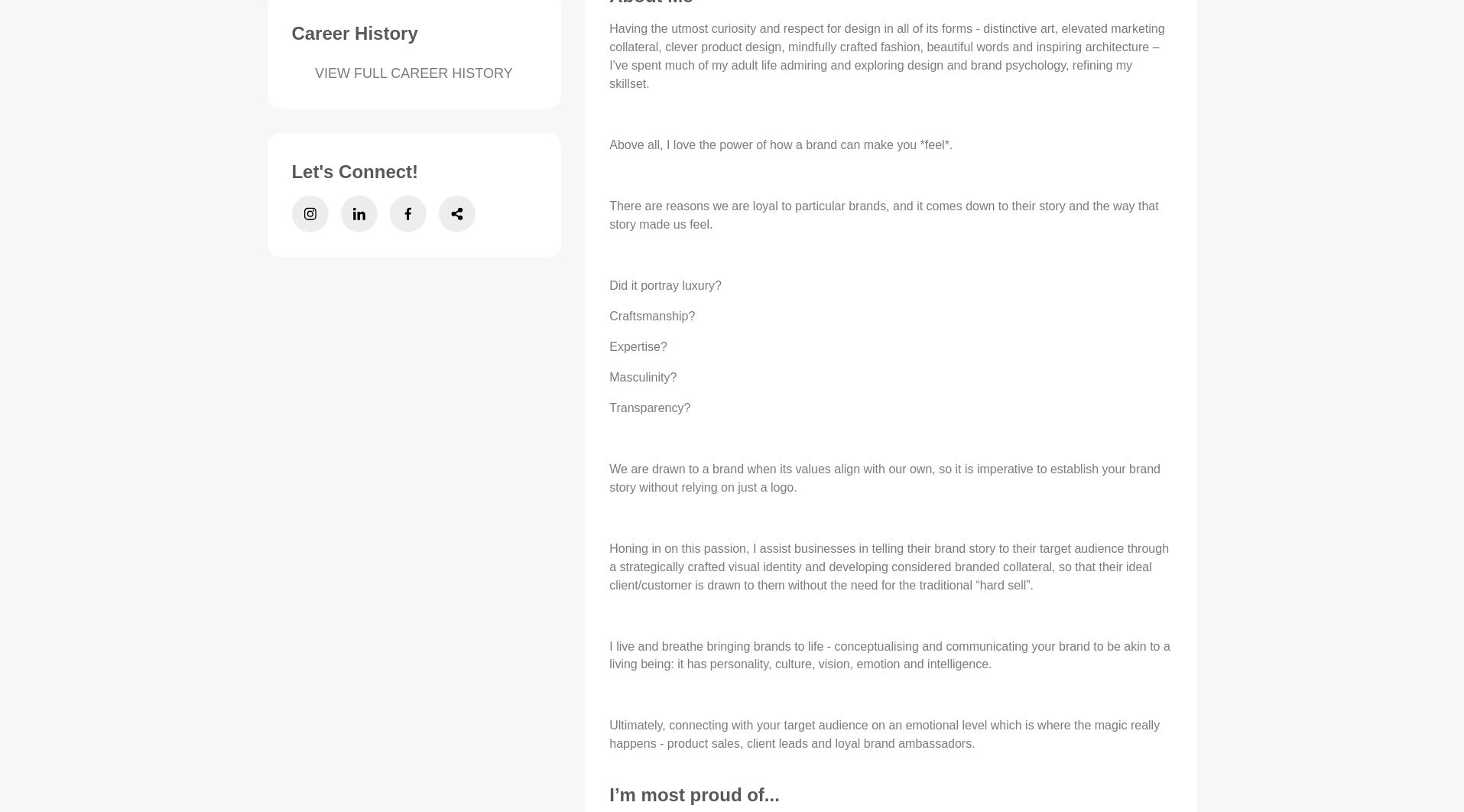
scroll to position [670, 0]
